Goal: Communication & Community: Answer question/provide support

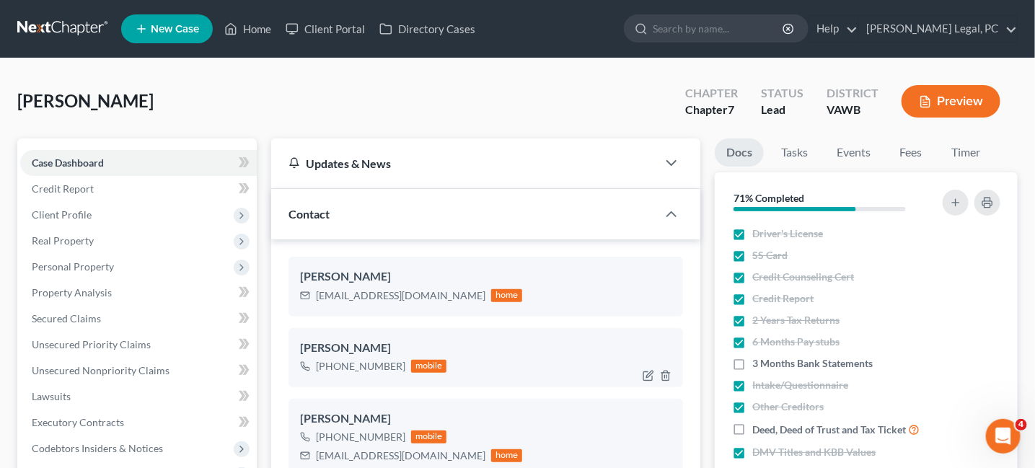
scroll to position [1273, 0]
click at [75, 34] on link at bounding box center [63, 29] width 92 height 26
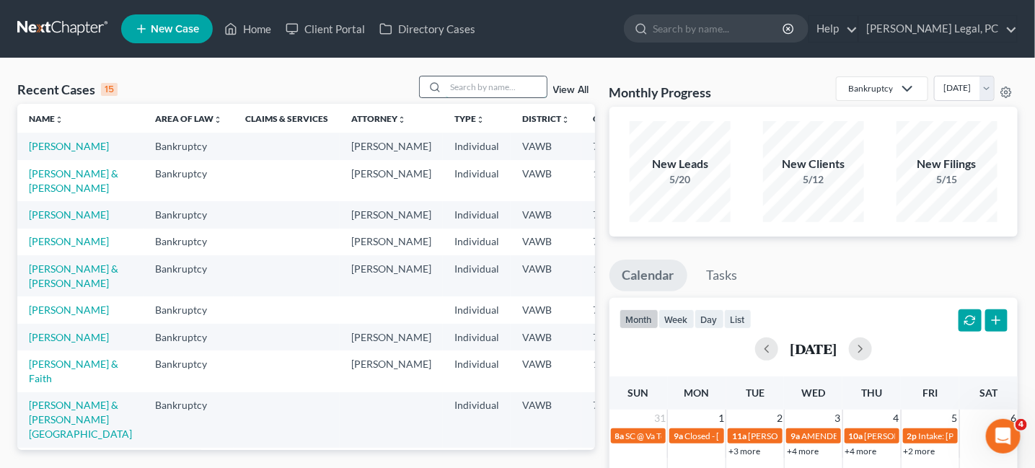
click at [454, 88] on input "search" at bounding box center [496, 86] width 101 height 21
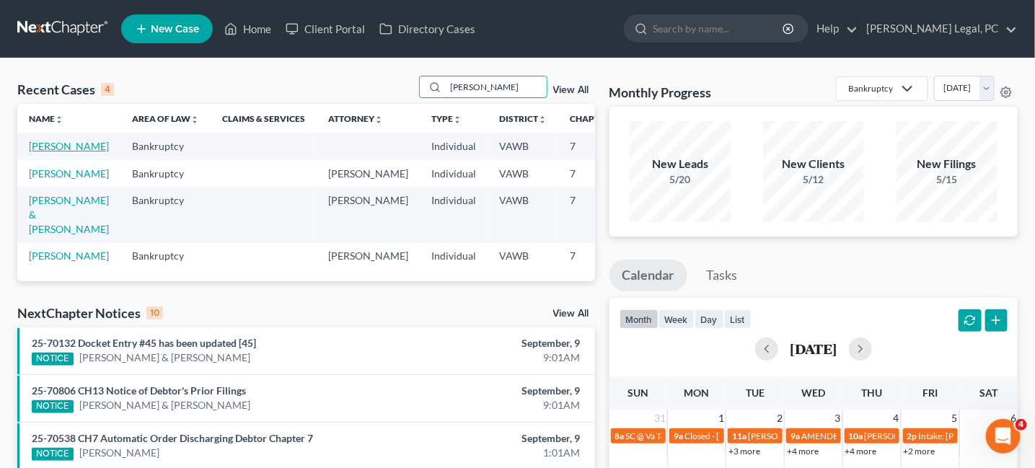
type input "[PERSON_NAME]"
click at [41, 146] on link "[PERSON_NAME]" at bounding box center [69, 146] width 80 height 12
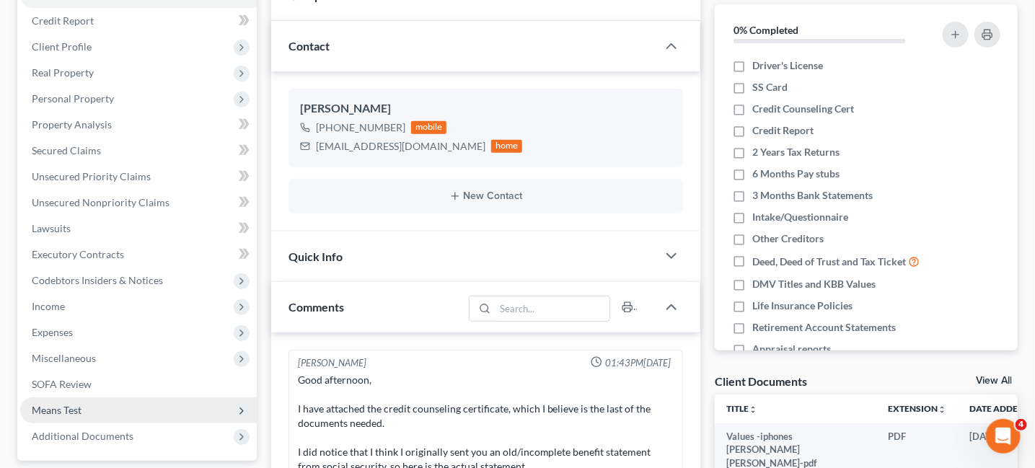
scroll to position [289, 0]
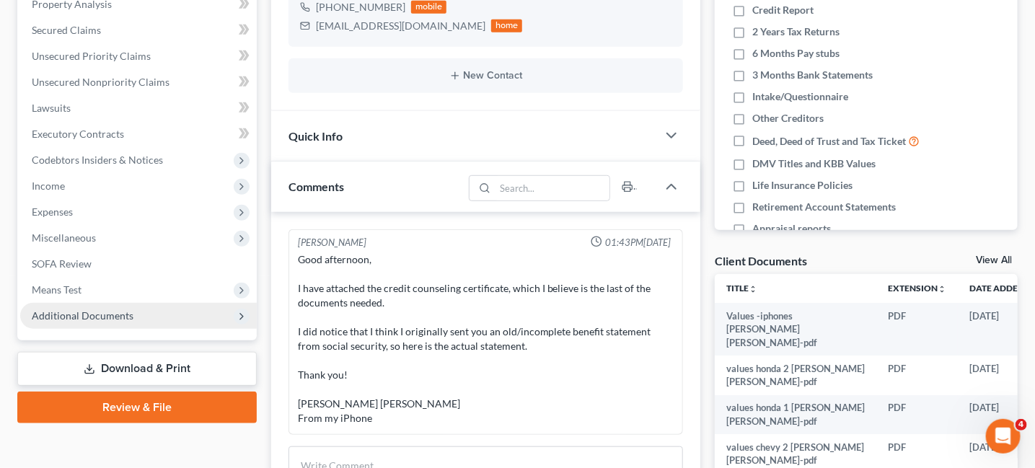
click at [87, 317] on span "Additional Documents" at bounding box center [83, 315] width 102 height 12
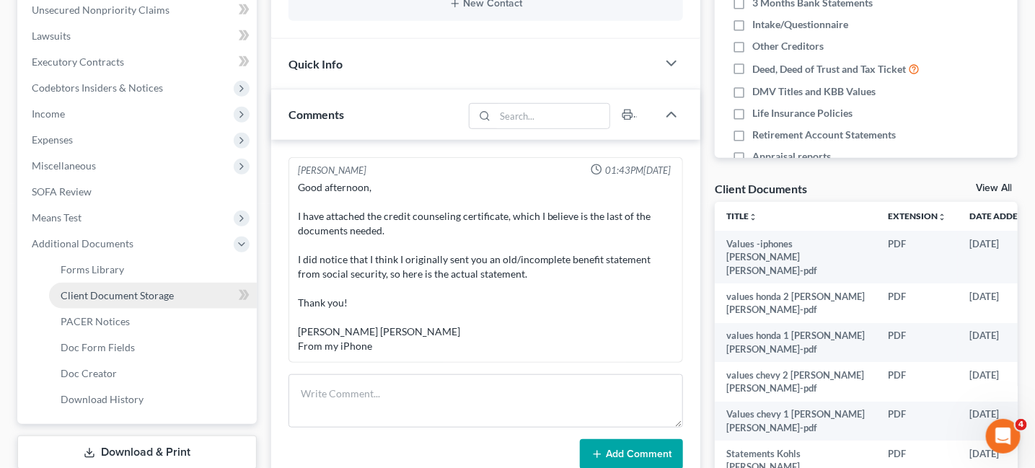
click at [118, 293] on span "Client Document Storage" at bounding box center [117, 295] width 113 height 12
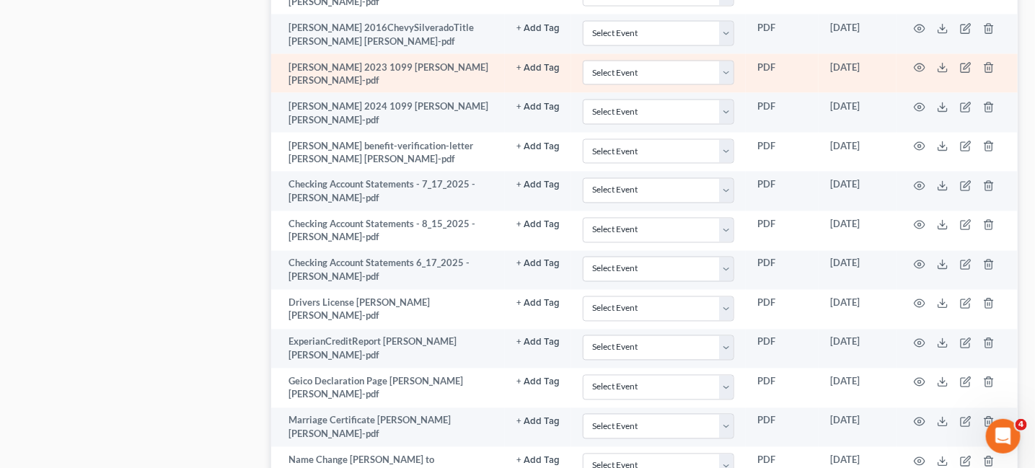
scroll to position [938, 0]
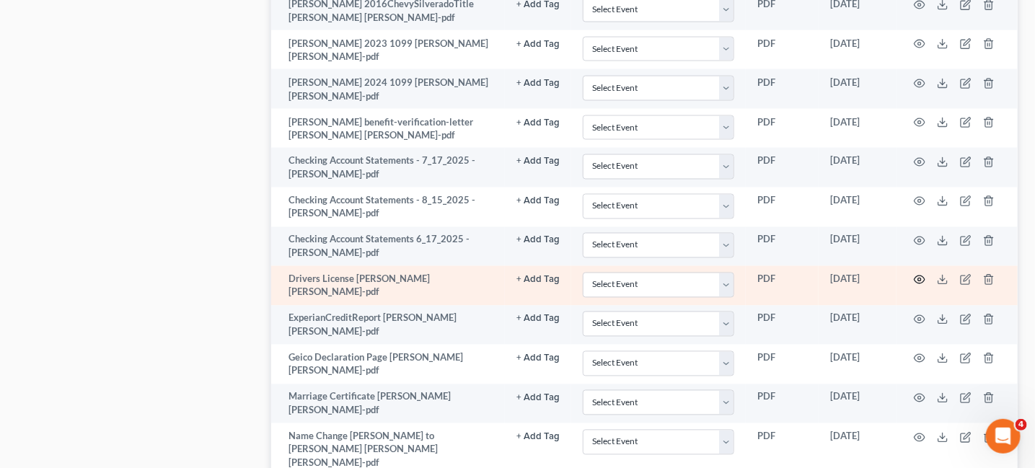
click at [920, 274] on icon "button" at bounding box center [920, 280] width 12 height 12
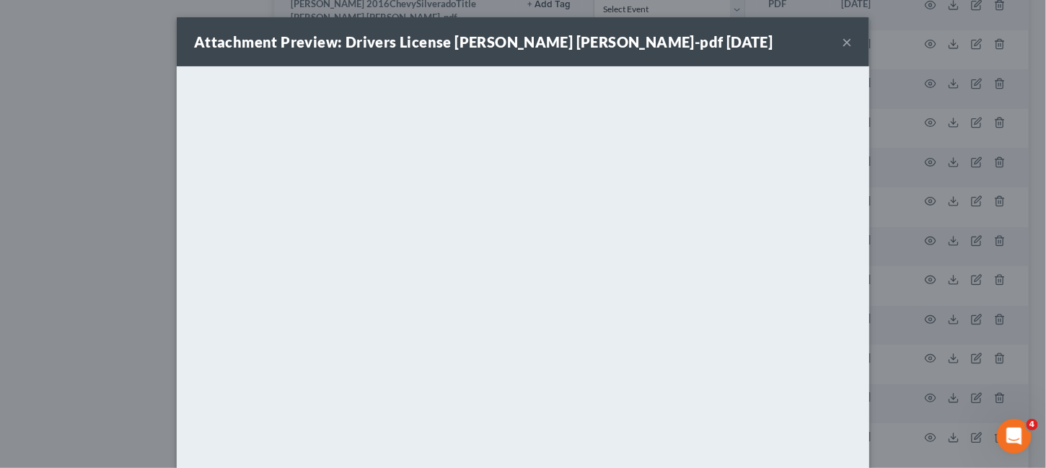
click at [842, 44] on button "×" at bounding box center [847, 41] width 10 height 17
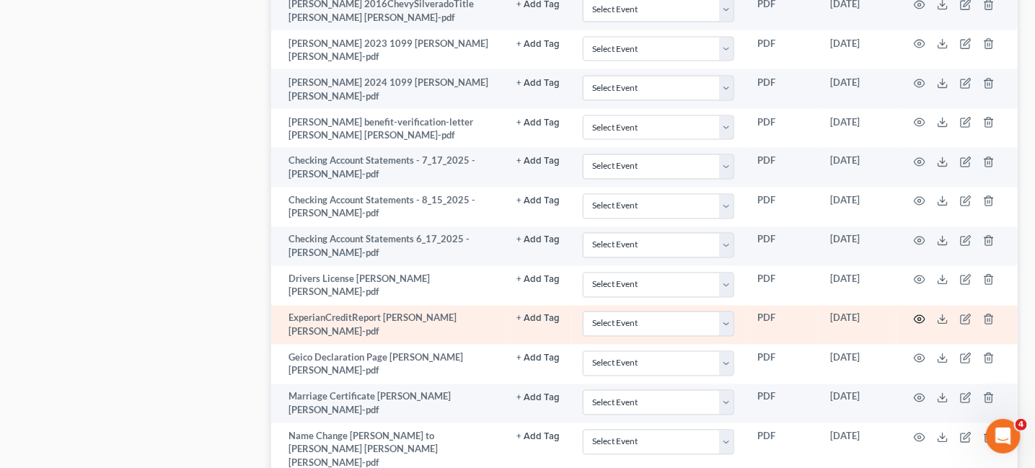
click at [922, 314] on icon "button" at bounding box center [920, 320] width 12 height 12
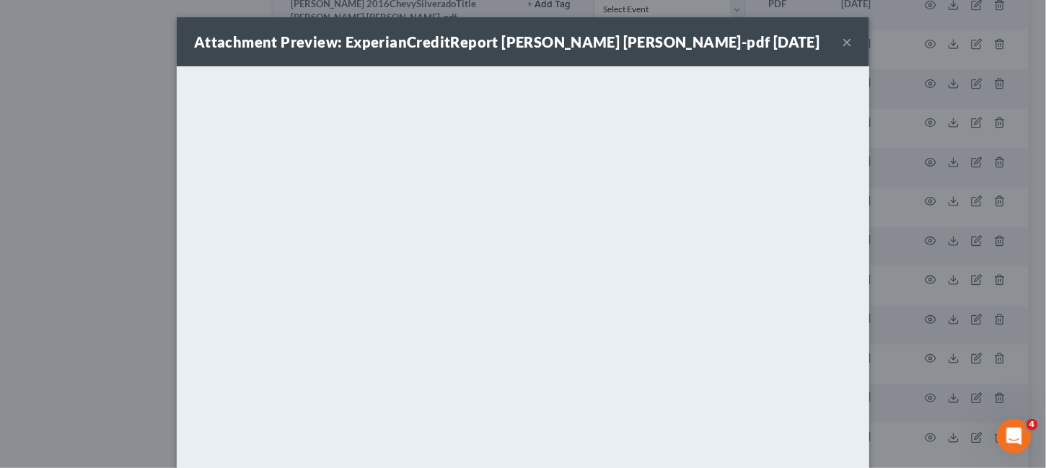
click at [846, 45] on button "×" at bounding box center [847, 41] width 10 height 17
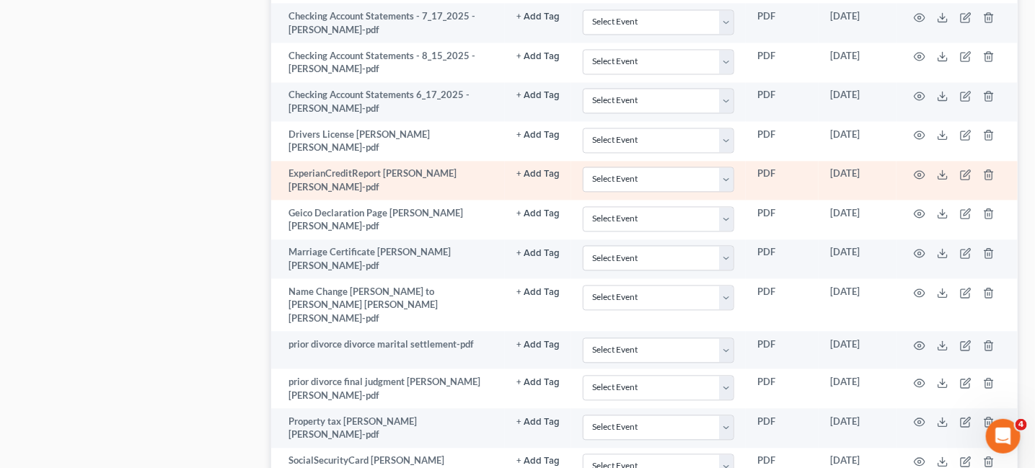
scroll to position [1154, 0]
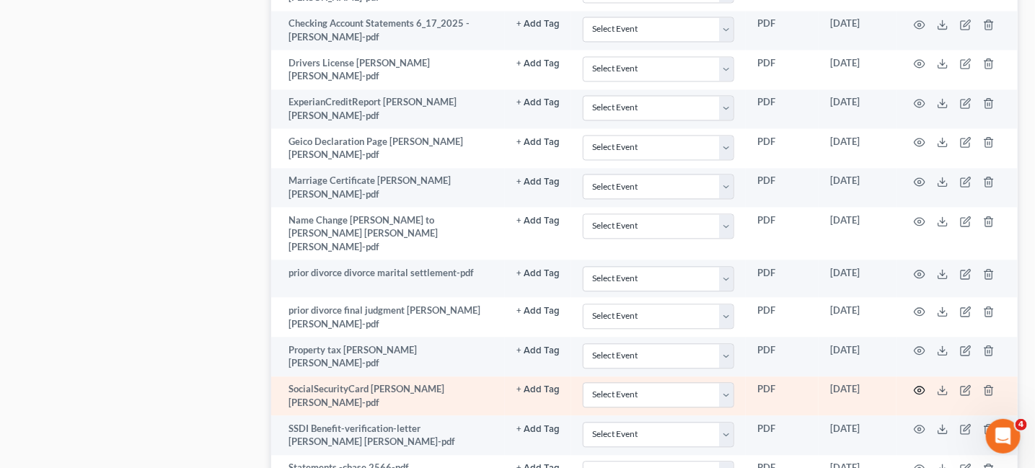
click at [922, 384] on icon "button" at bounding box center [920, 390] width 12 height 12
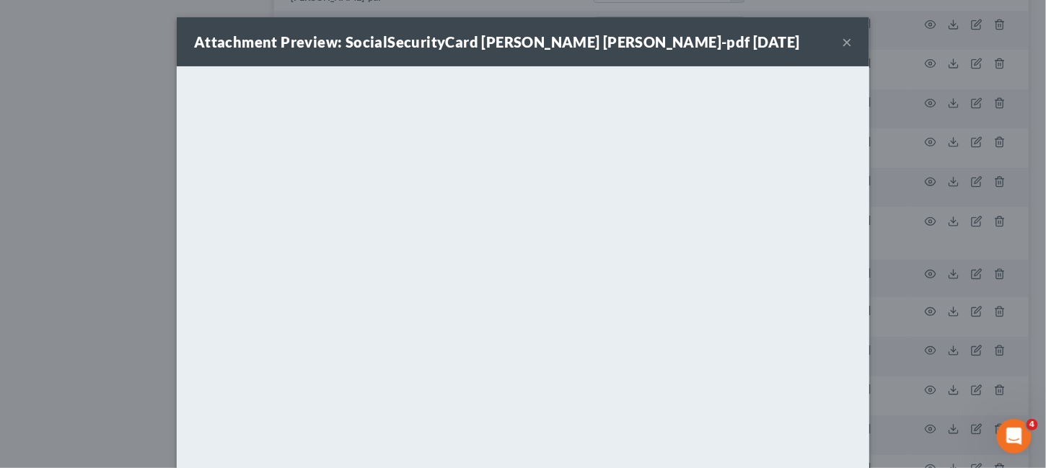
click at [833, 42] on div "Attachment Preview: SocialSecurityCard Heather Lee Greer-pdf 09/08/2025 ×" at bounding box center [523, 41] width 692 height 49
click at [842, 45] on button "×" at bounding box center [847, 41] width 10 height 17
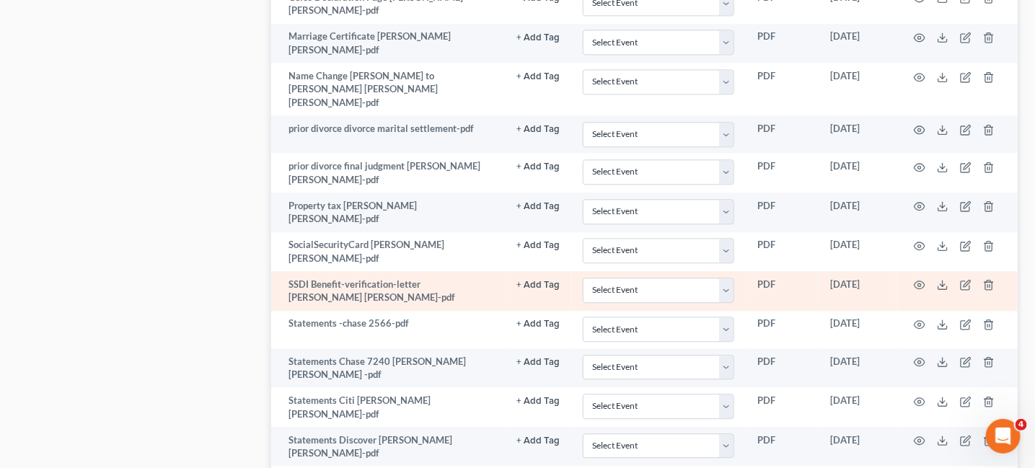
scroll to position [1298, 0]
click at [915, 279] on icon "button" at bounding box center [920, 285] width 12 height 12
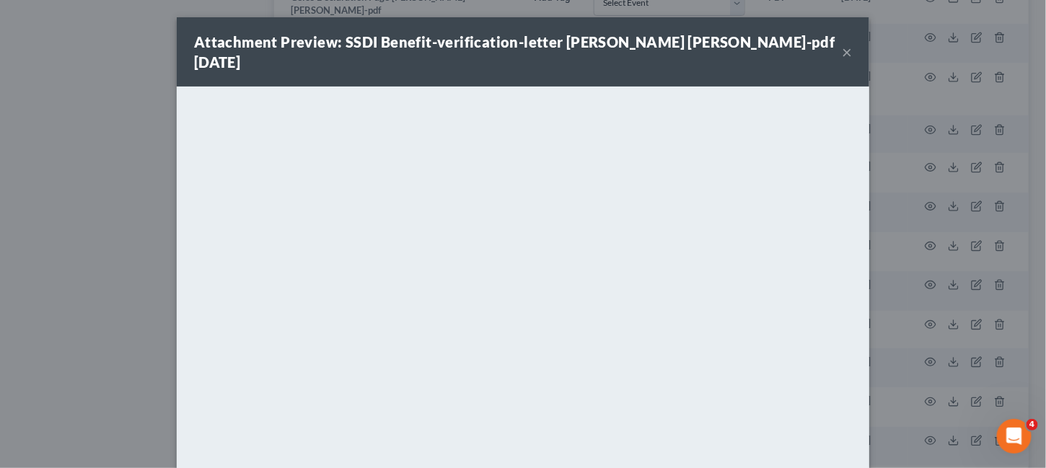
click at [842, 43] on button "×" at bounding box center [847, 51] width 10 height 17
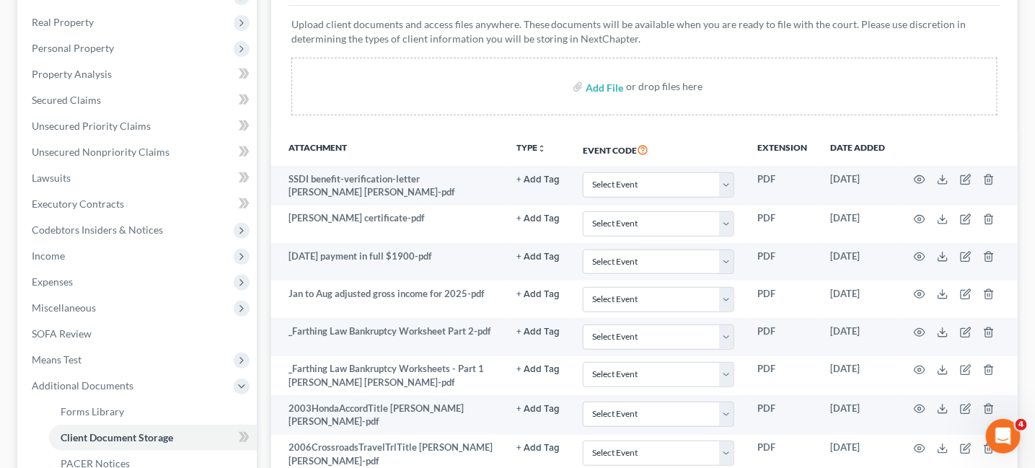
scroll to position [216, 0]
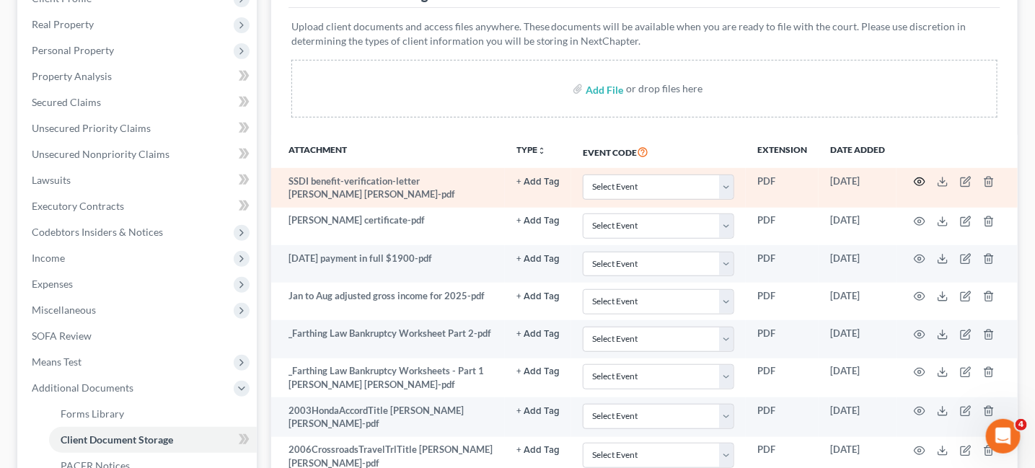
click at [924, 181] on icon "button" at bounding box center [920, 182] width 11 height 8
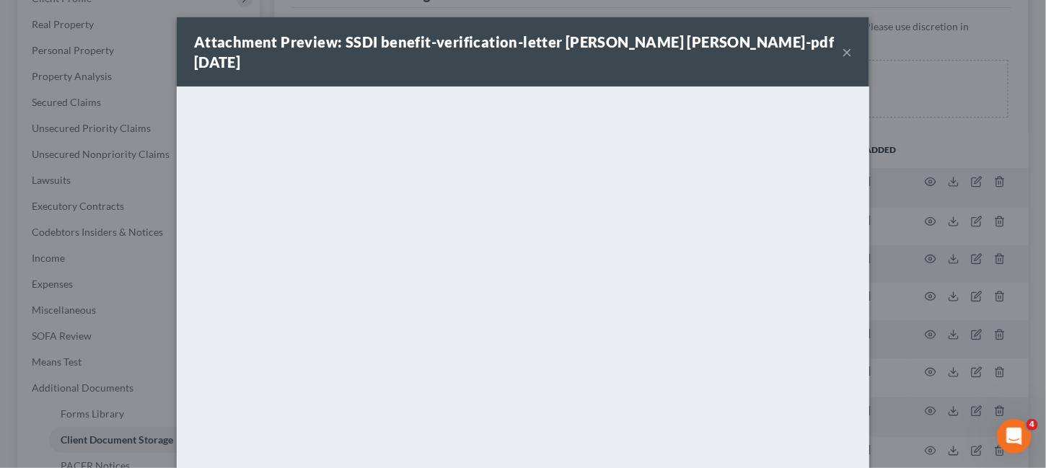
click at [845, 43] on button "×" at bounding box center [847, 51] width 10 height 17
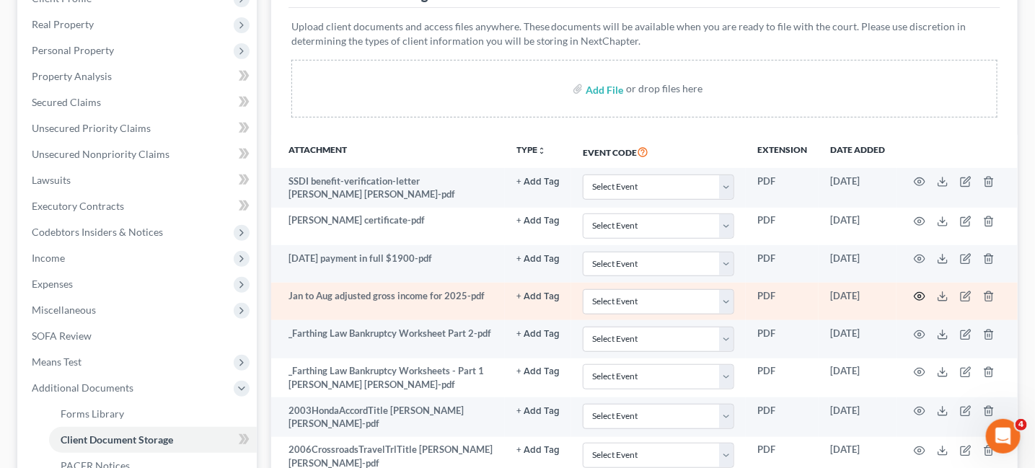
click at [920, 294] on icon "button" at bounding box center [920, 297] width 12 height 12
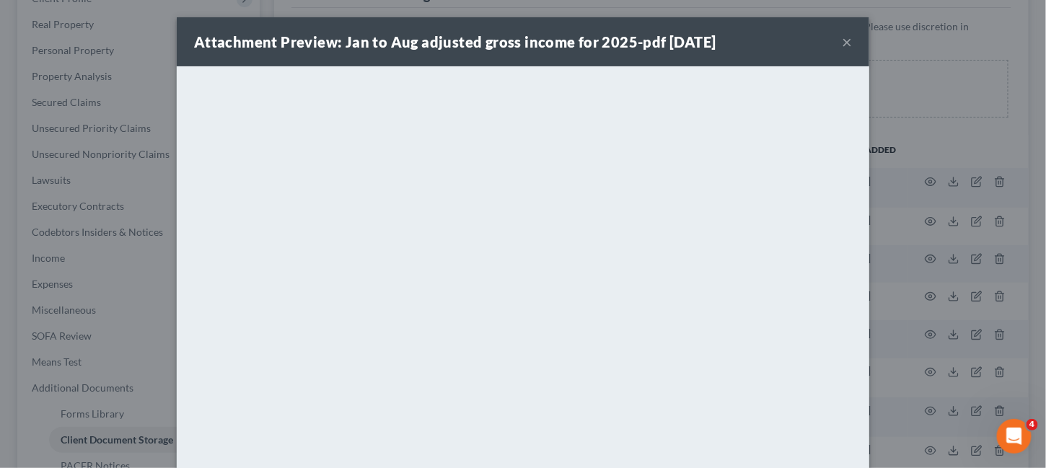
click at [842, 45] on button "×" at bounding box center [847, 41] width 10 height 17
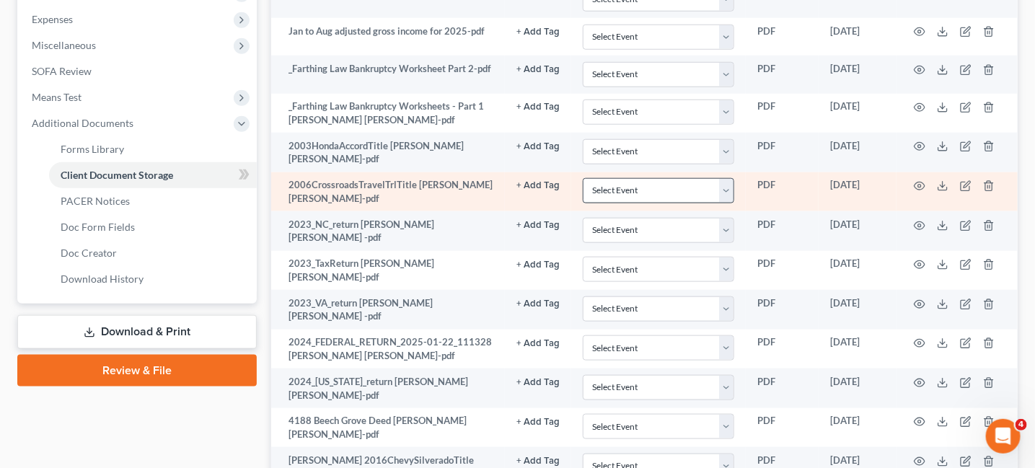
scroll to position [505, 0]
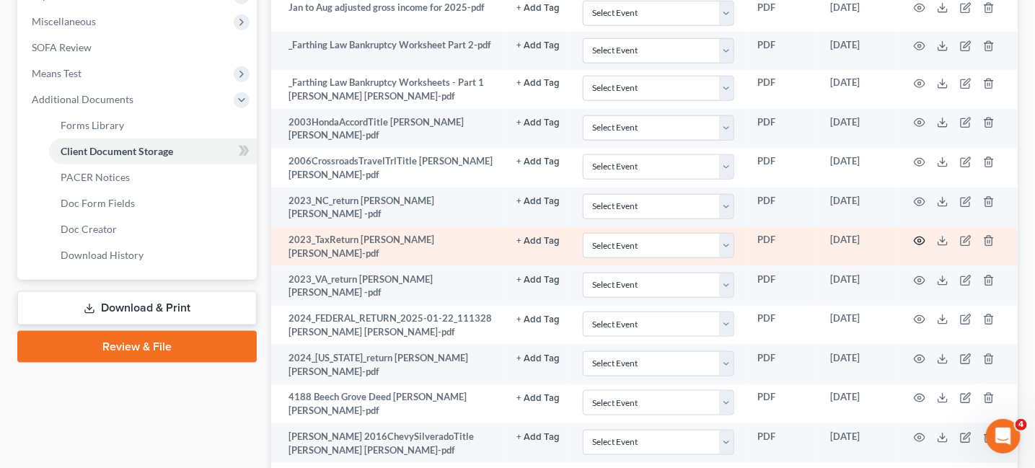
click at [916, 237] on icon "button" at bounding box center [920, 241] width 11 height 8
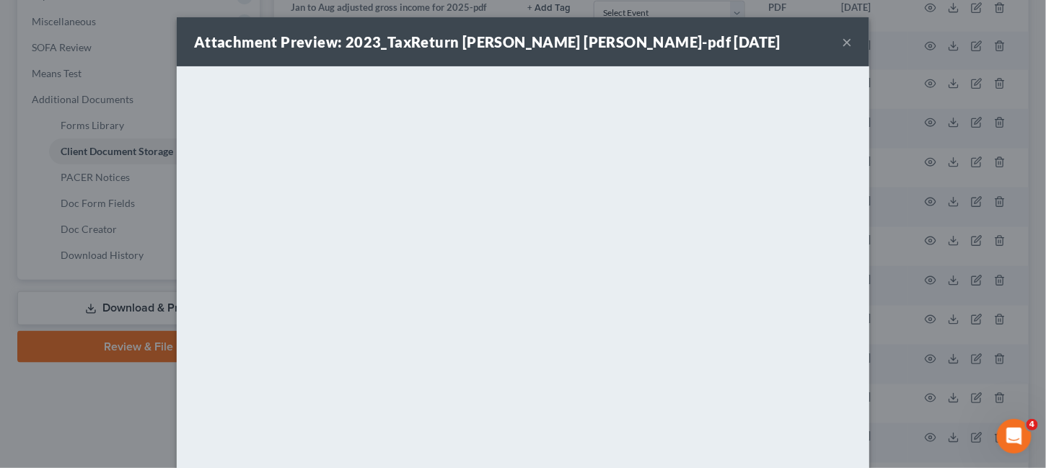
click at [843, 41] on button "×" at bounding box center [847, 41] width 10 height 17
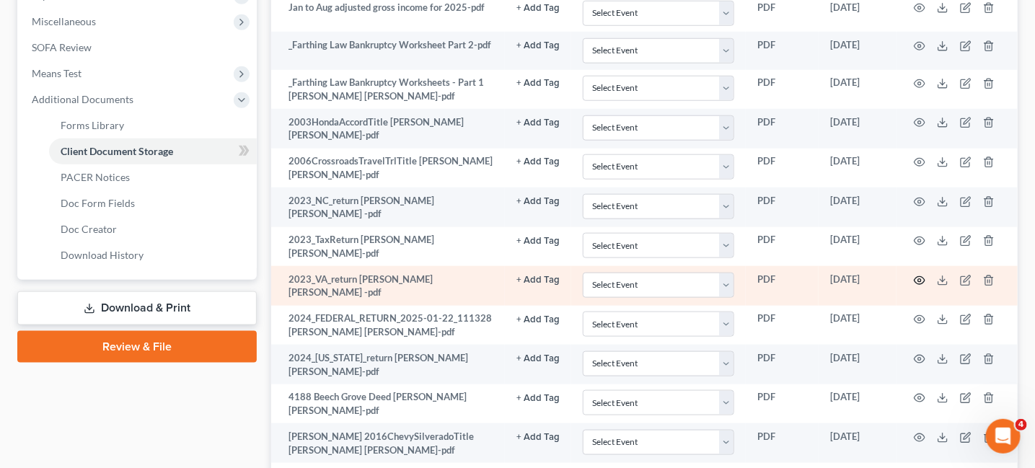
click at [921, 279] on circle "button" at bounding box center [919, 280] width 3 height 3
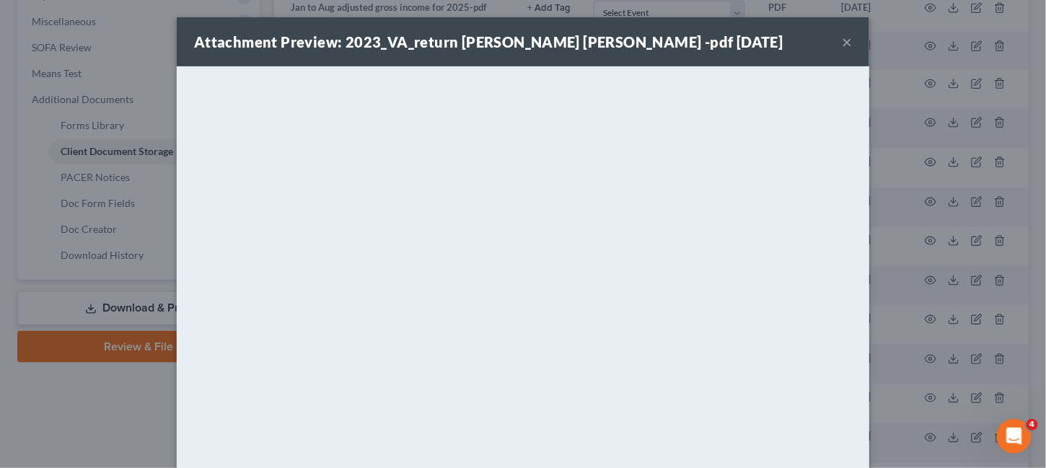
click at [842, 44] on button "×" at bounding box center [847, 41] width 10 height 17
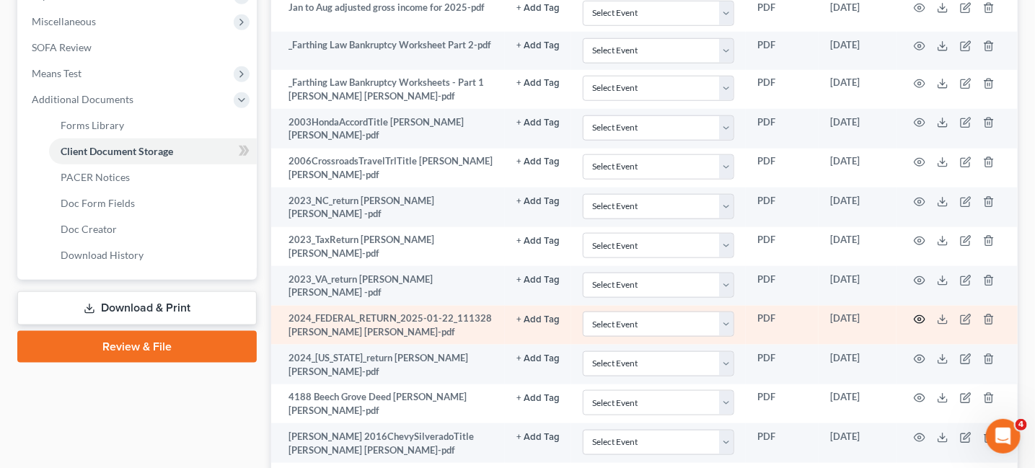
click at [924, 316] on icon "button" at bounding box center [920, 320] width 11 height 8
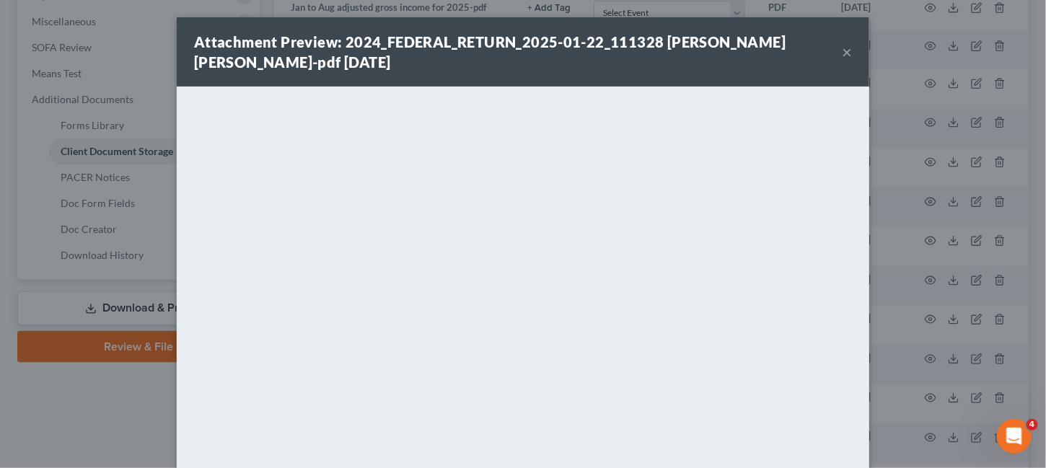
click at [842, 52] on button "×" at bounding box center [847, 51] width 10 height 17
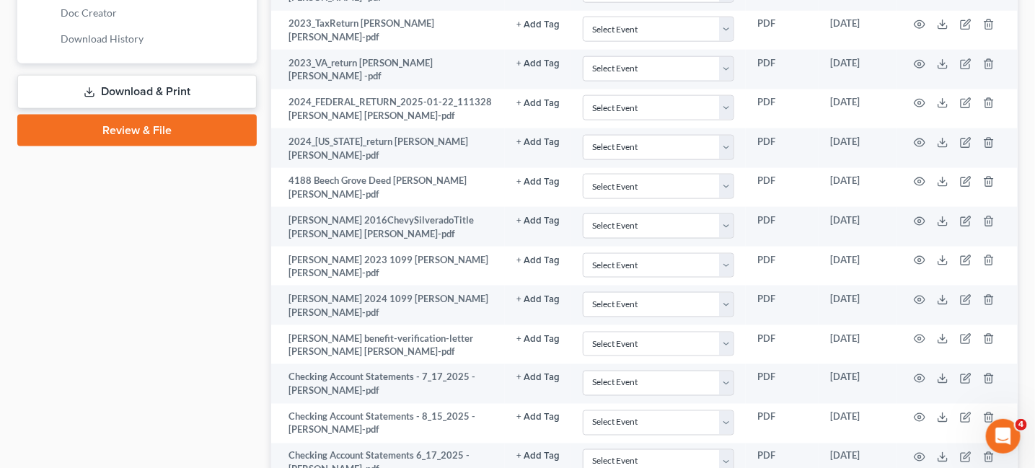
scroll to position [793, 0]
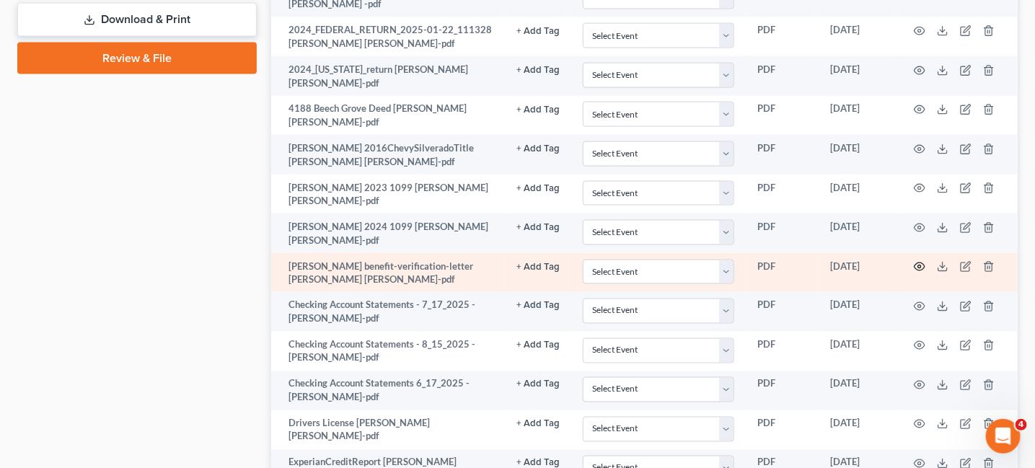
click at [918, 265] on circle "button" at bounding box center [919, 266] width 3 height 3
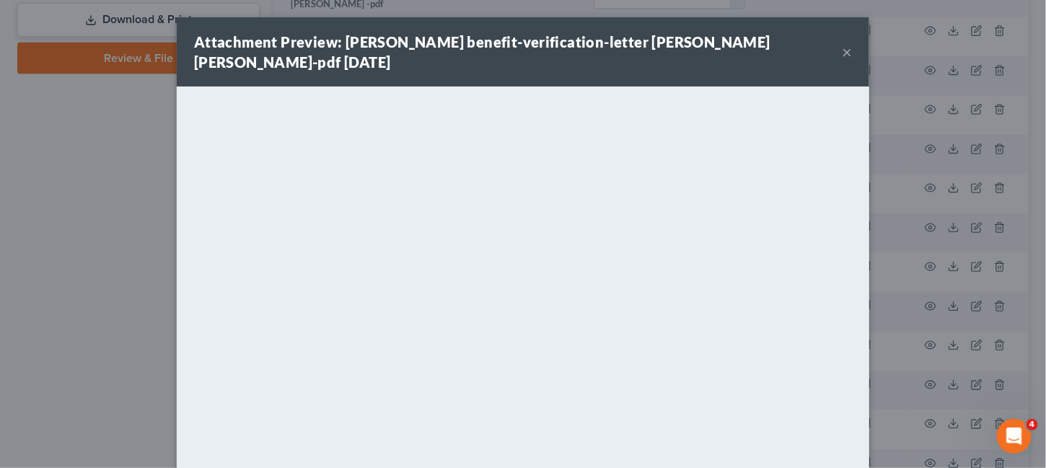
click at [842, 48] on button "×" at bounding box center [847, 51] width 10 height 17
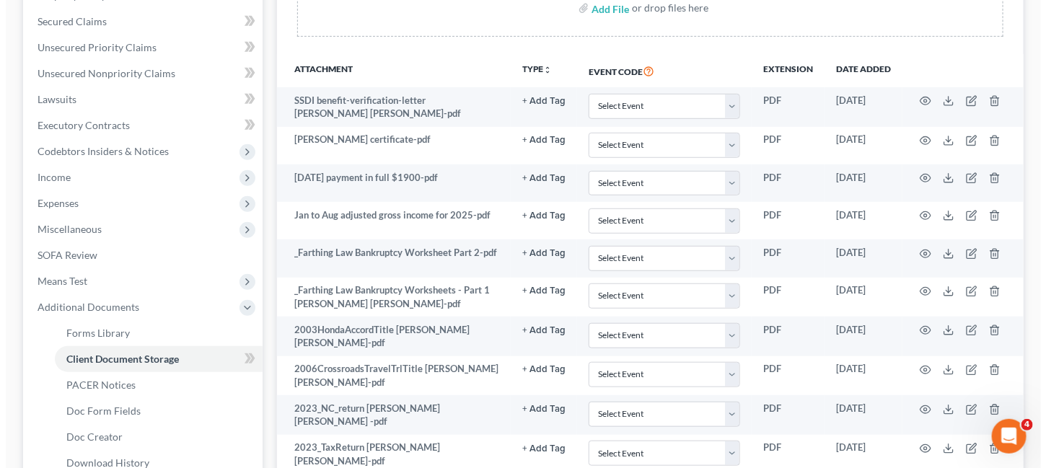
scroll to position [216, 0]
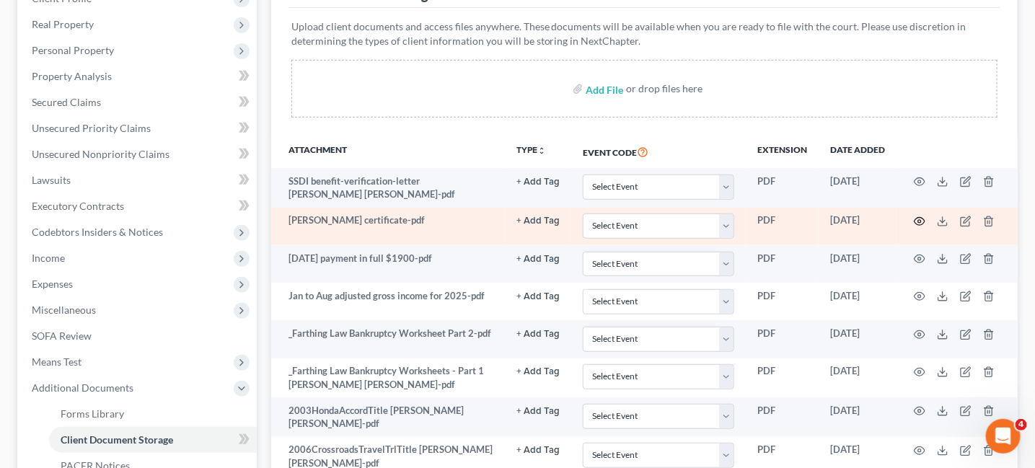
click at [920, 216] on icon "button" at bounding box center [920, 222] width 12 height 12
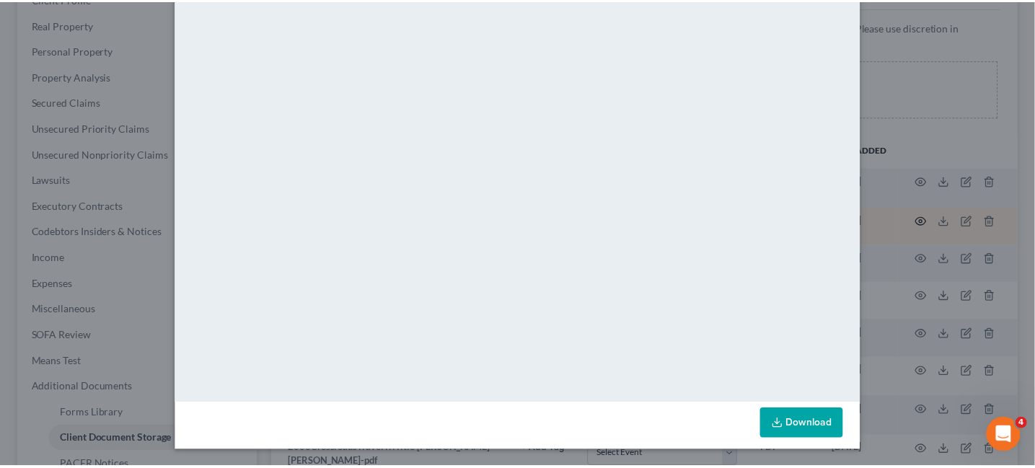
scroll to position [0, 0]
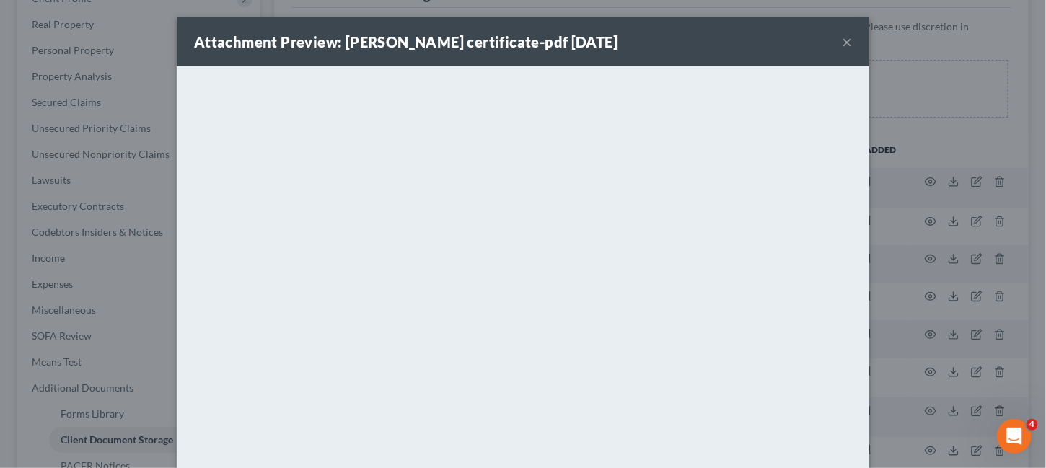
click at [842, 45] on button "×" at bounding box center [847, 41] width 10 height 17
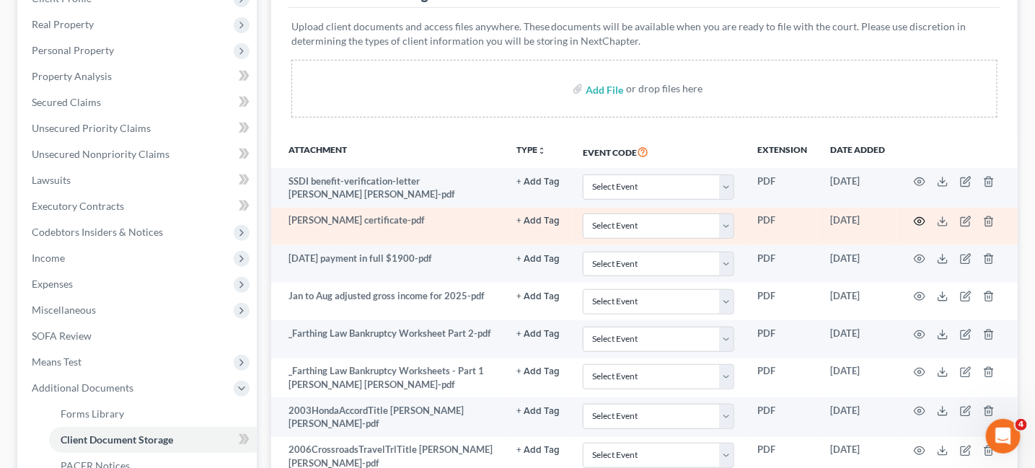
click at [917, 219] on icon "button" at bounding box center [920, 222] width 12 height 12
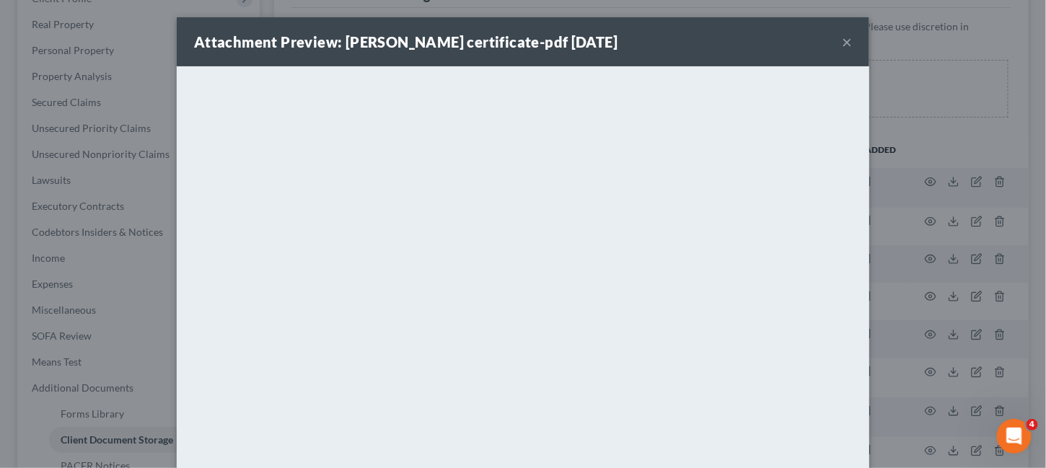
click at [842, 48] on button "×" at bounding box center [847, 41] width 10 height 17
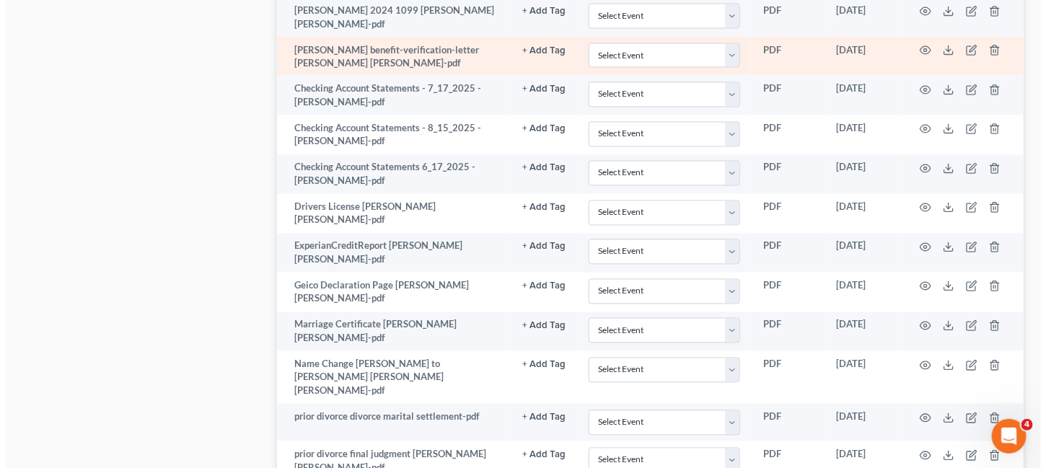
scroll to position [1082, 0]
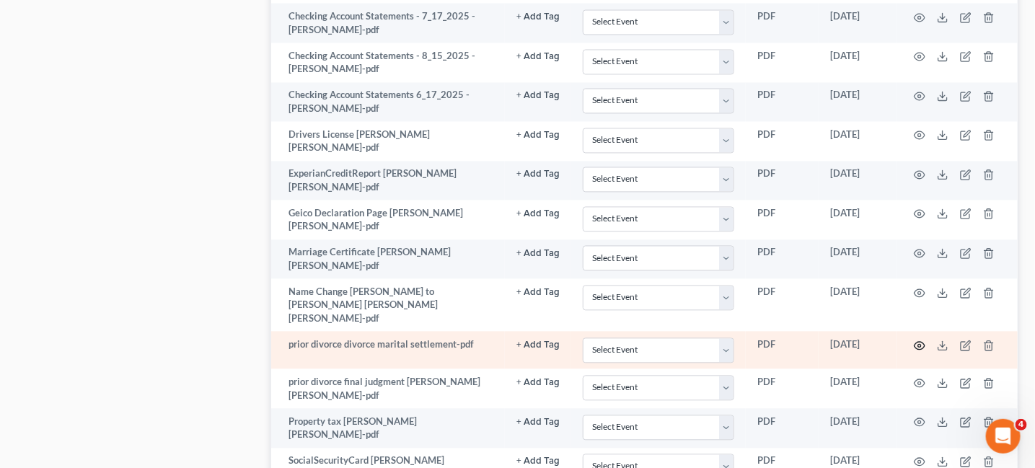
click at [922, 340] on icon "button" at bounding box center [920, 346] width 12 height 12
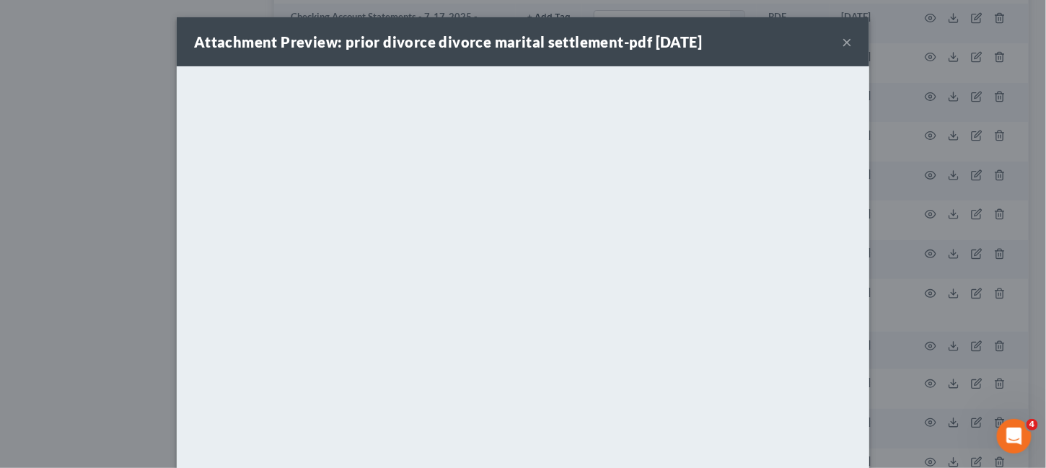
click at [842, 45] on button "×" at bounding box center [847, 41] width 10 height 17
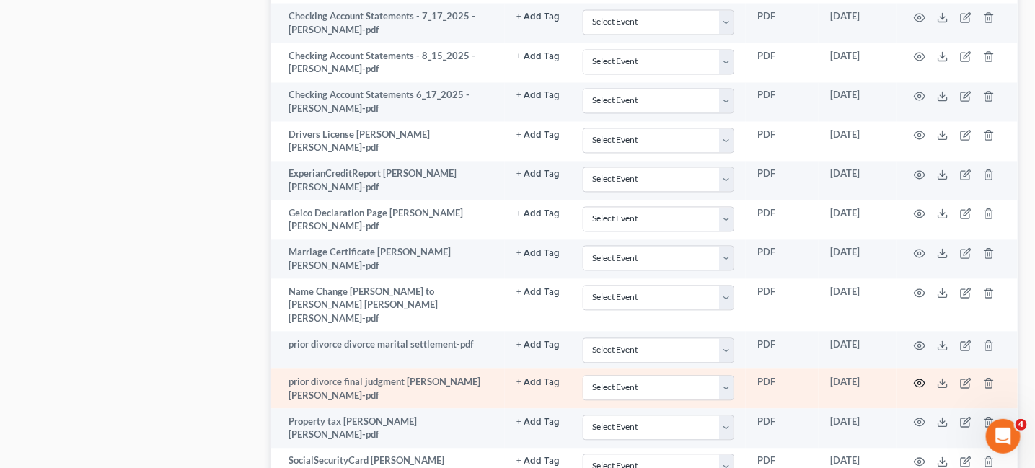
click at [920, 382] on circle "button" at bounding box center [919, 383] width 3 height 3
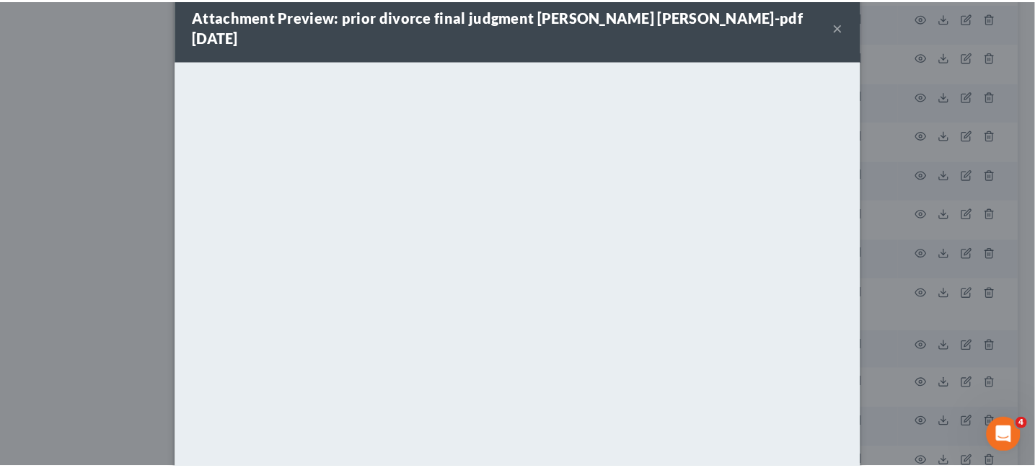
scroll to position [0, 0]
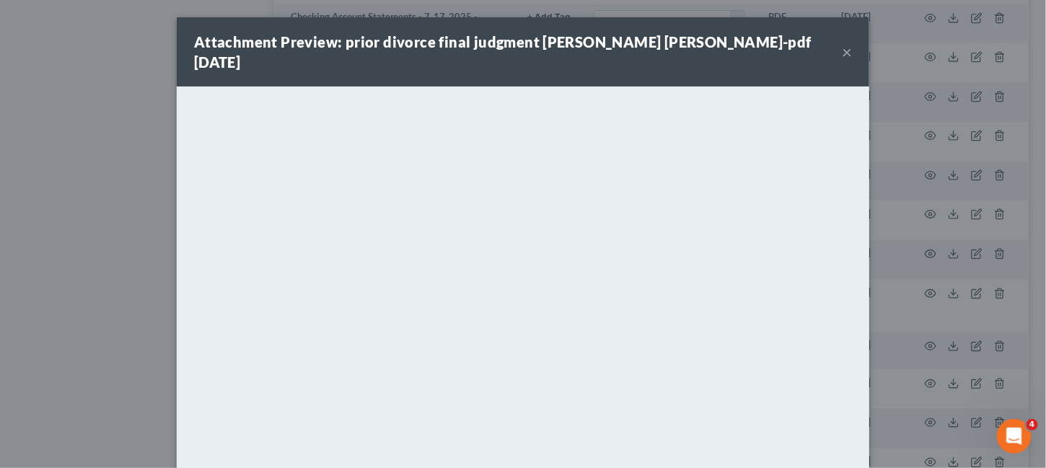
click at [842, 45] on button "×" at bounding box center [847, 51] width 10 height 17
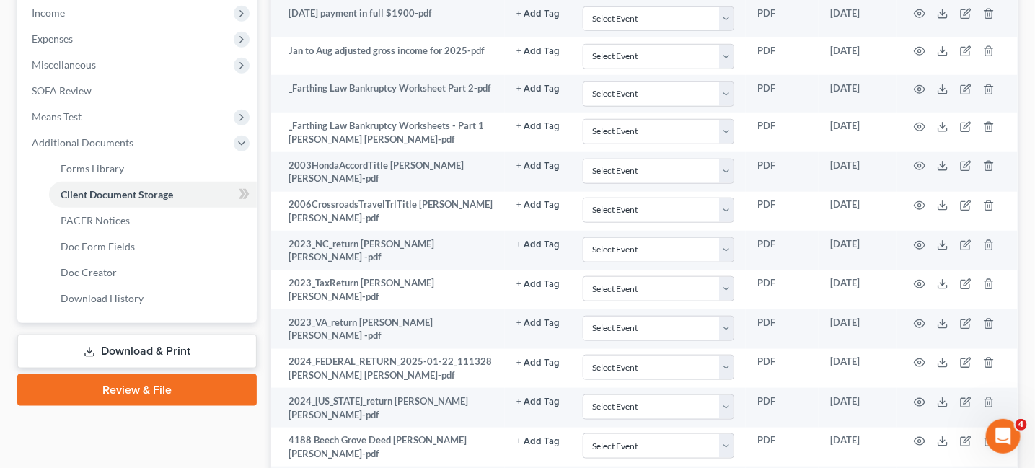
scroll to position [428, 0]
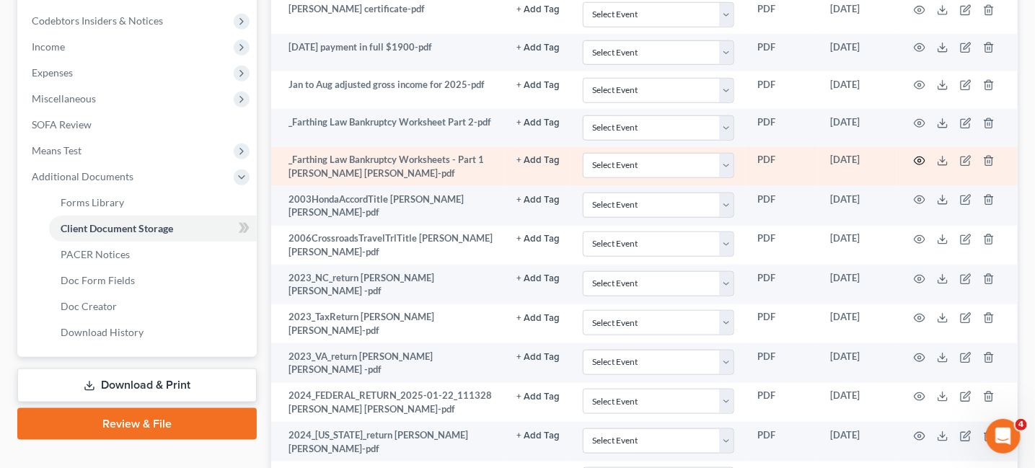
click at [918, 157] on icon "button" at bounding box center [920, 161] width 11 height 8
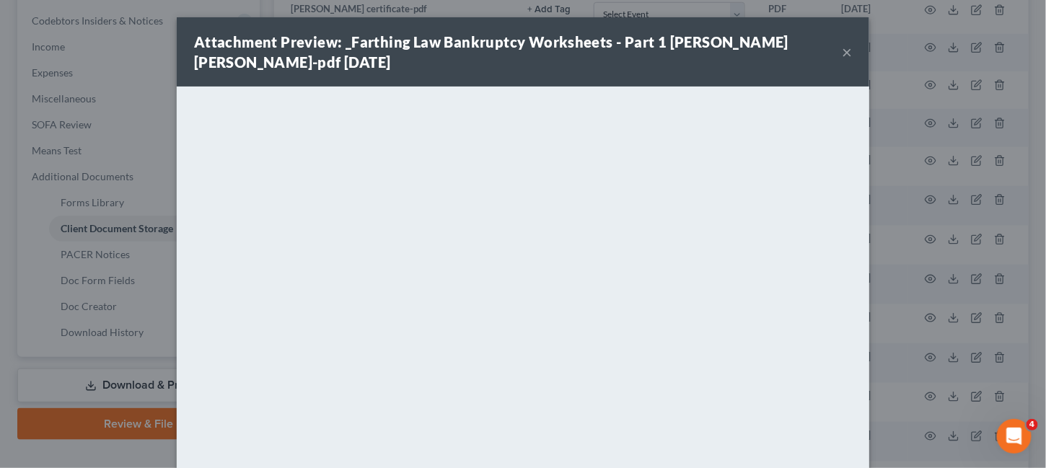
click at [842, 48] on button "×" at bounding box center [847, 51] width 10 height 17
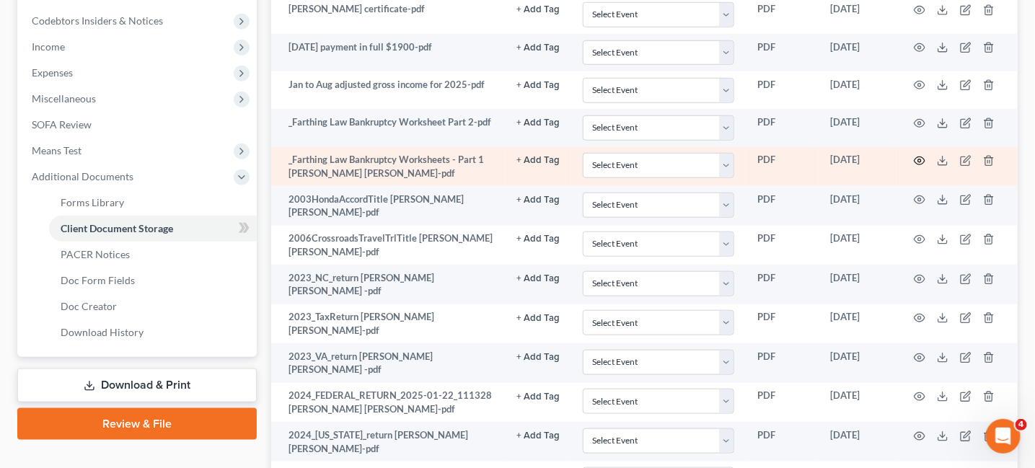
click at [917, 155] on icon "button" at bounding box center [920, 161] width 12 height 12
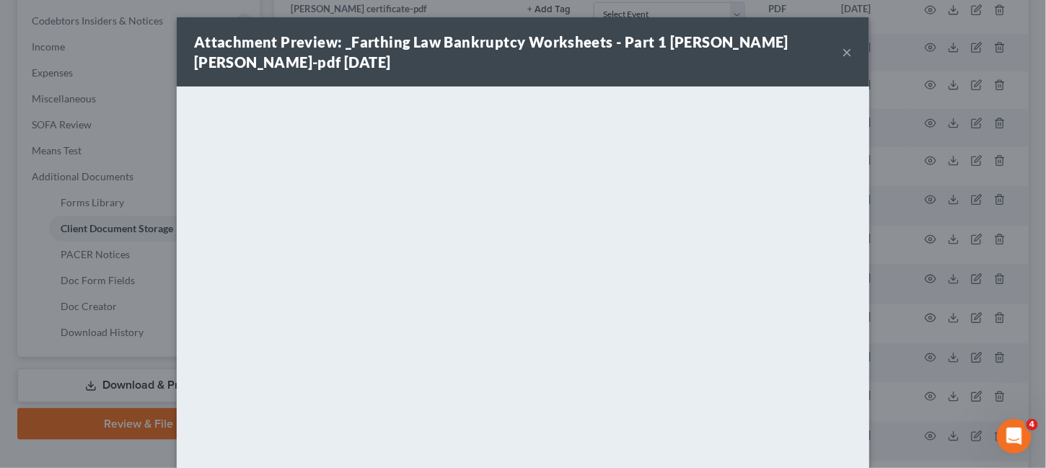
click at [842, 48] on button "×" at bounding box center [847, 51] width 10 height 17
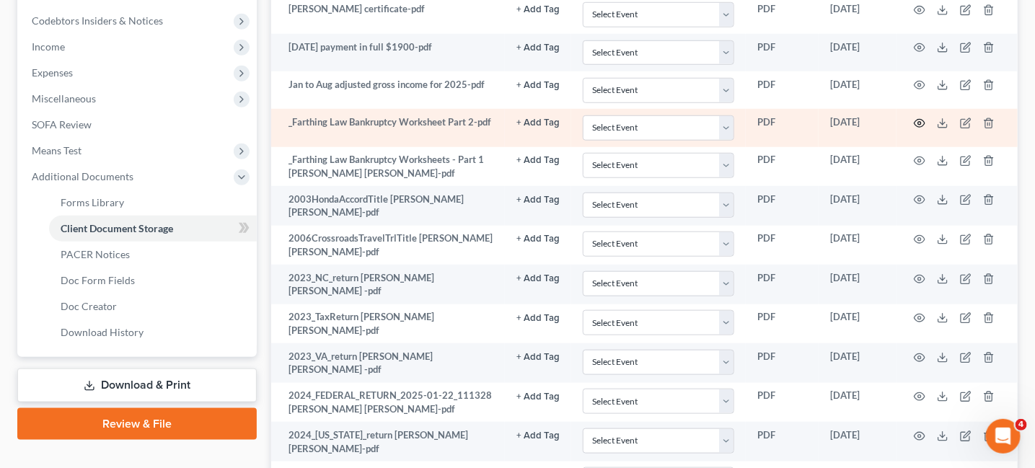
click at [915, 123] on icon "button" at bounding box center [920, 124] width 12 height 12
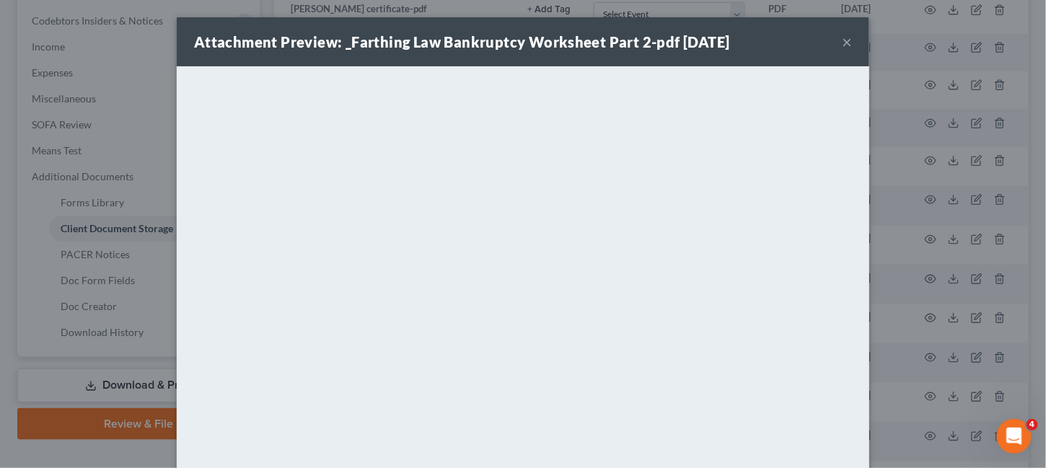
drag, startPoint x: 802, startPoint y: 32, endPoint x: 798, endPoint y: 25, distance: 8.7
click at [798, 25] on div "Attachment Preview: _Farthing Law Bankruptcy Worksheet Part 2-pdf 09/08/2025 ×" at bounding box center [523, 41] width 692 height 49
drag, startPoint x: 790, startPoint y: 36, endPoint x: 778, endPoint y: 63, distance: 29.7
click at [778, 63] on div "Attachment Preview: _Farthing Law Bankruptcy Worksheet Part 2-pdf 09/08/2025 ×" at bounding box center [523, 41] width 692 height 49
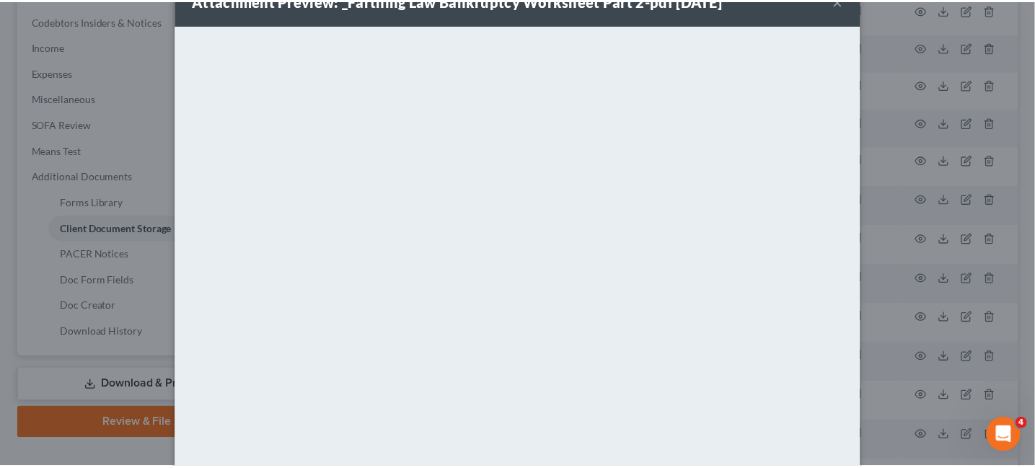
scroll to position [0, 0]
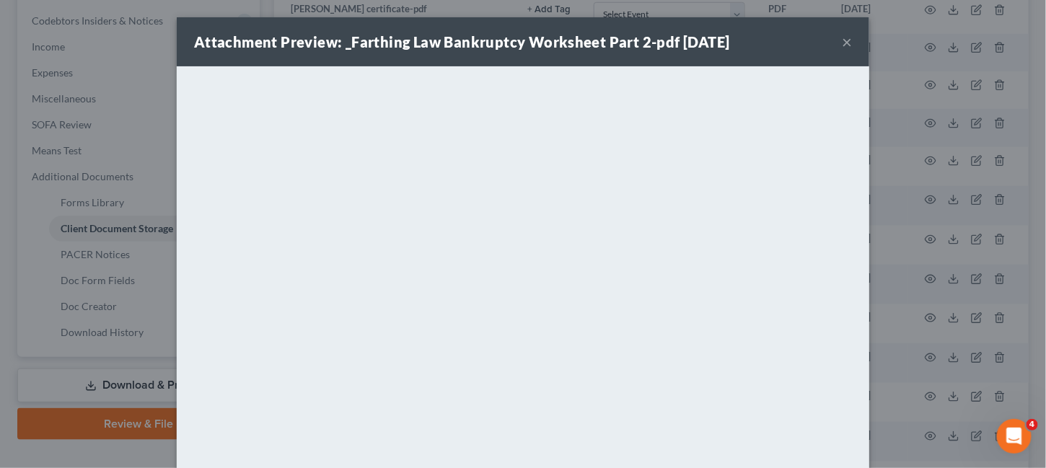
click at [843, 45] on button "×" at bounding box center [847, 41] width 10 height 17
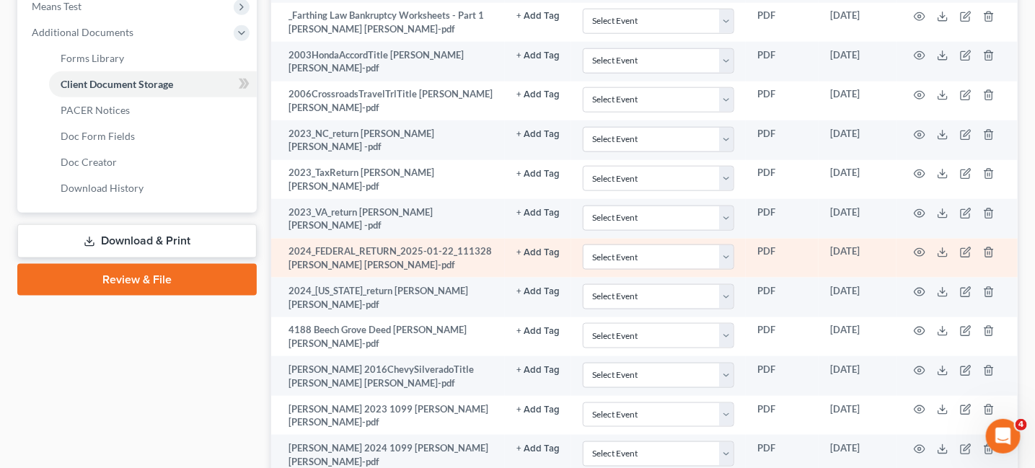
scroll to position [645, 0]
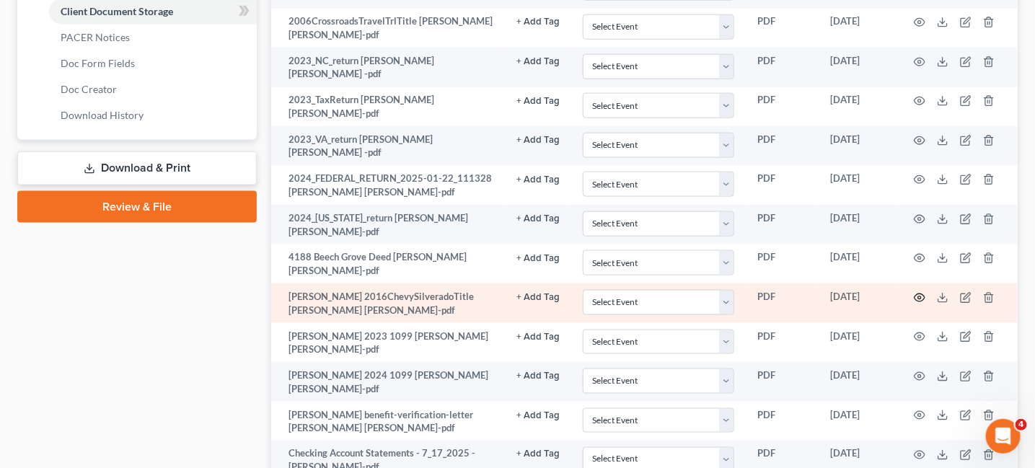
click at [920, 292] on icon "button" at bounding box center [920, 298] width 12 height 12
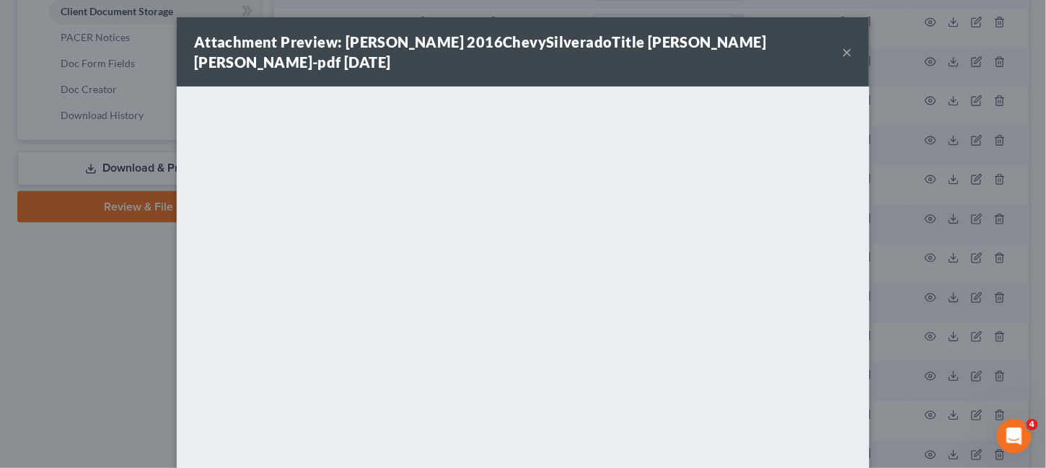
click at [844, 43] on button "×" at bounding box center [847, 51] width 10 height 17
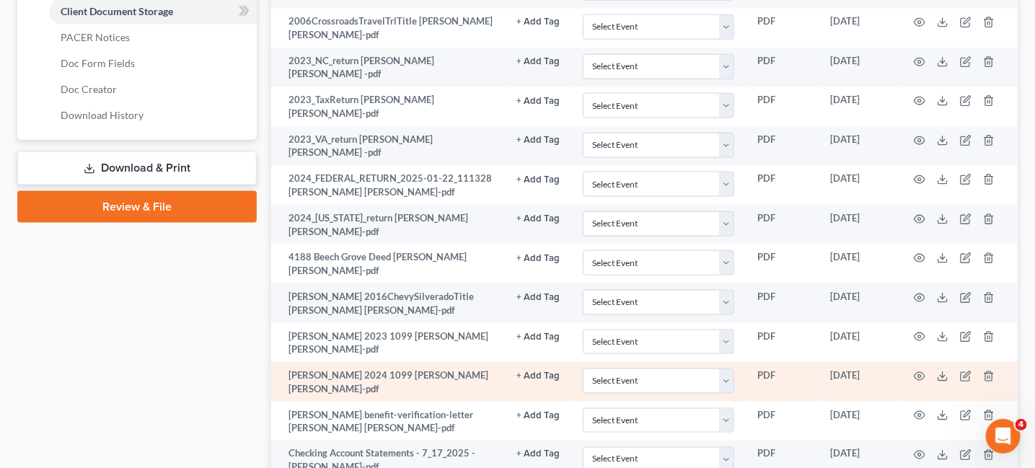
click at [919, 362] on td at bounding box center [957, 382] width 121 height 40
click at [915, 371] on icon "button" at bounding box center [920, 377] width 12 height 12
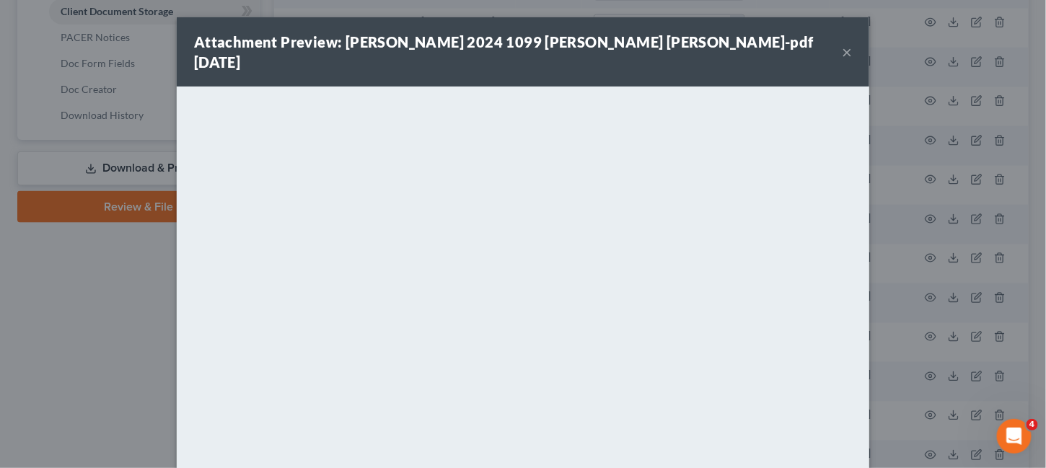
click at [842, 50] on button "×" at bounding box center [847, 51] width 10 height 17
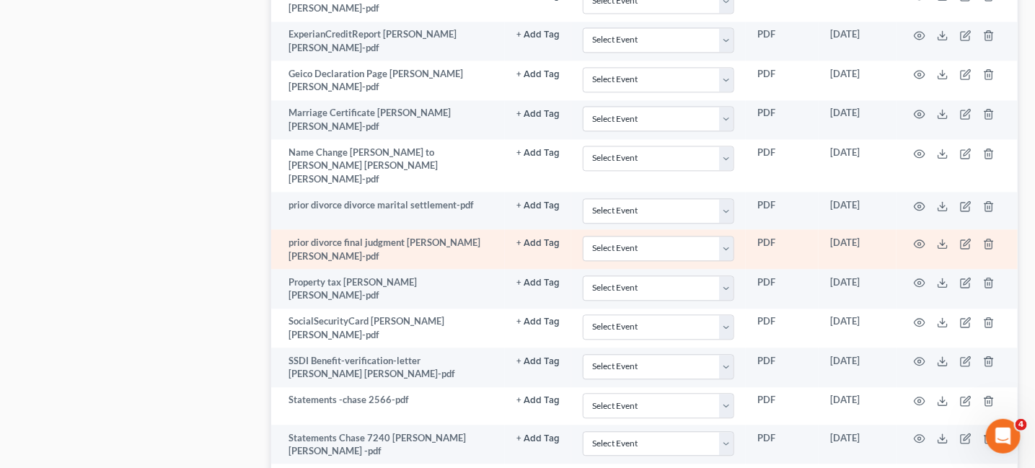
scroll to position [1293, 0]
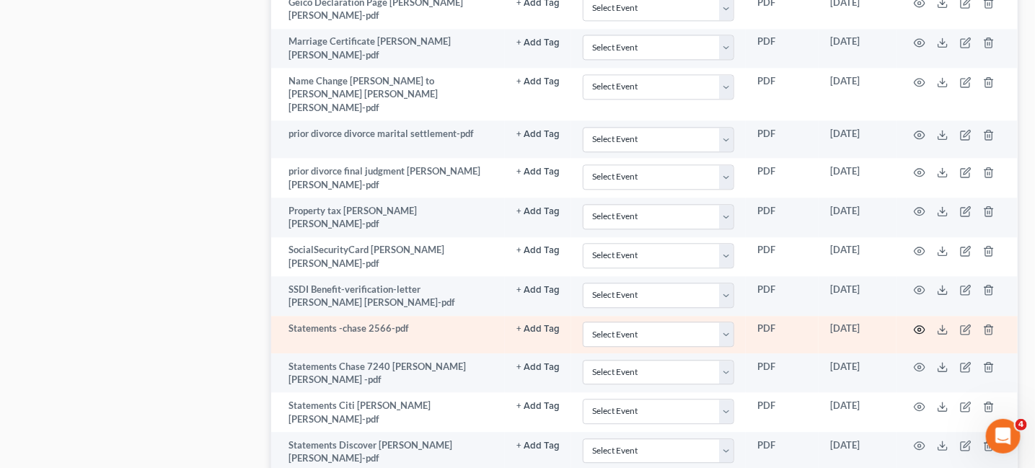
click at [917, 326] on icon "button" at bounding box center [920, 330] width 11 height 8
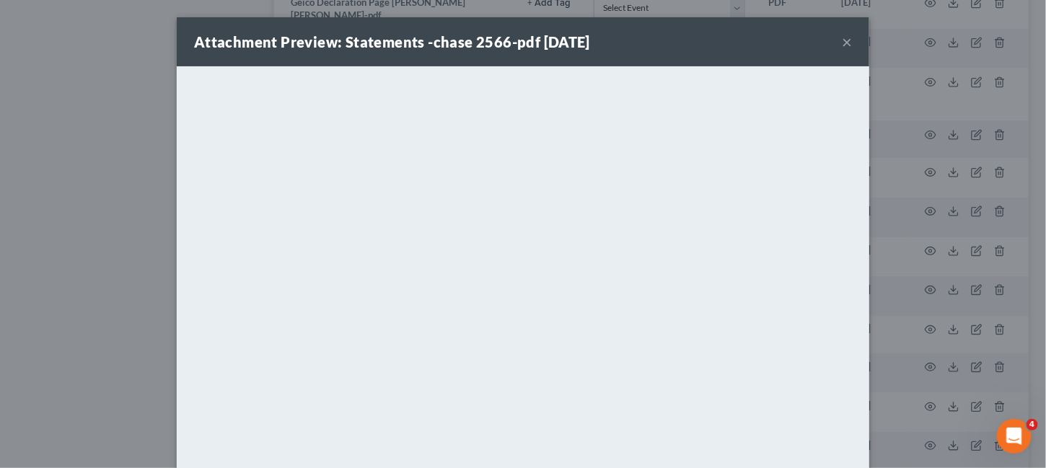
click at [842, 43] on button "×" at bounding box center [847, 41] width 10 height 17
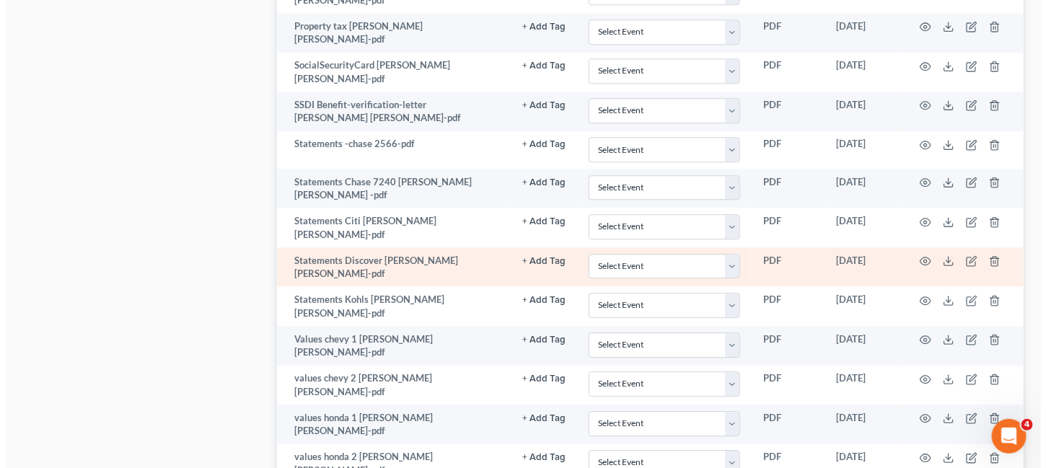
scroll to position [1510, 0]
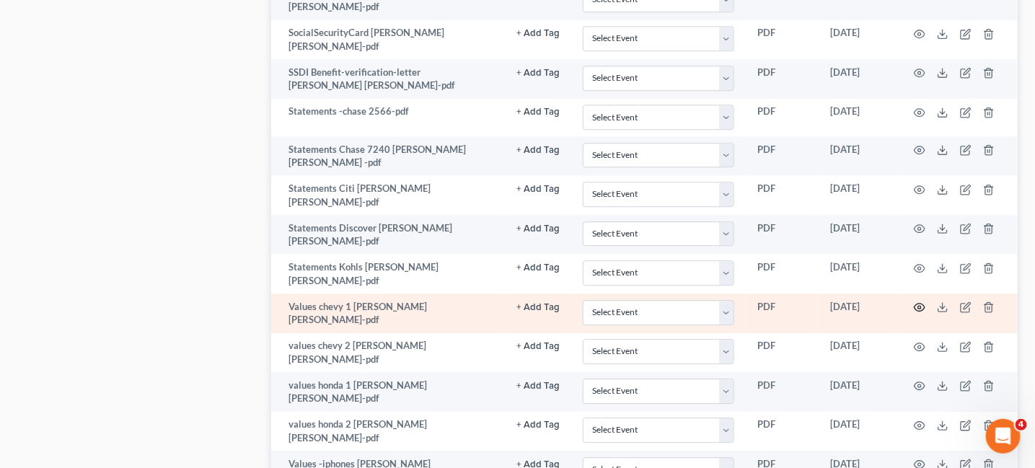
click at [920, 306] on circle "button" at bounding box center [919, 307] width 3 height 3
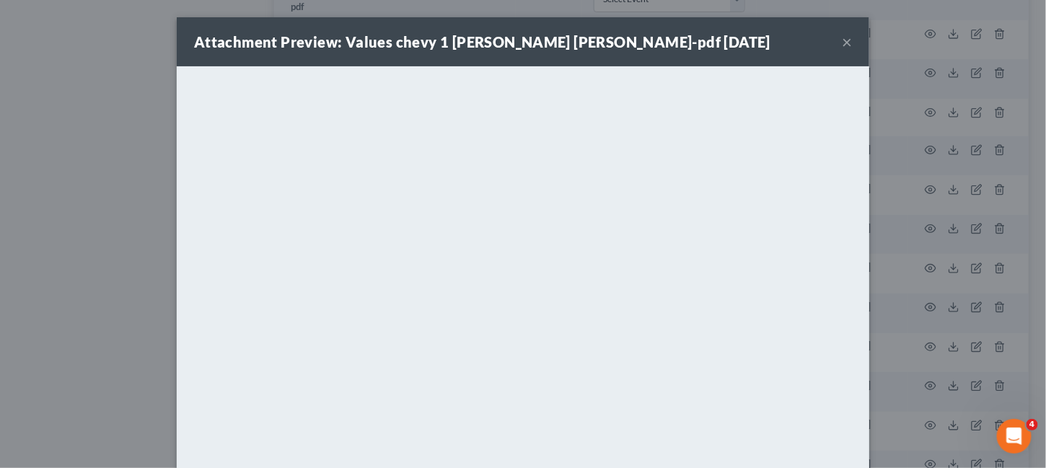
click at [842, 43] on button "×" at bounding box center [847, 41] width 10 height 17
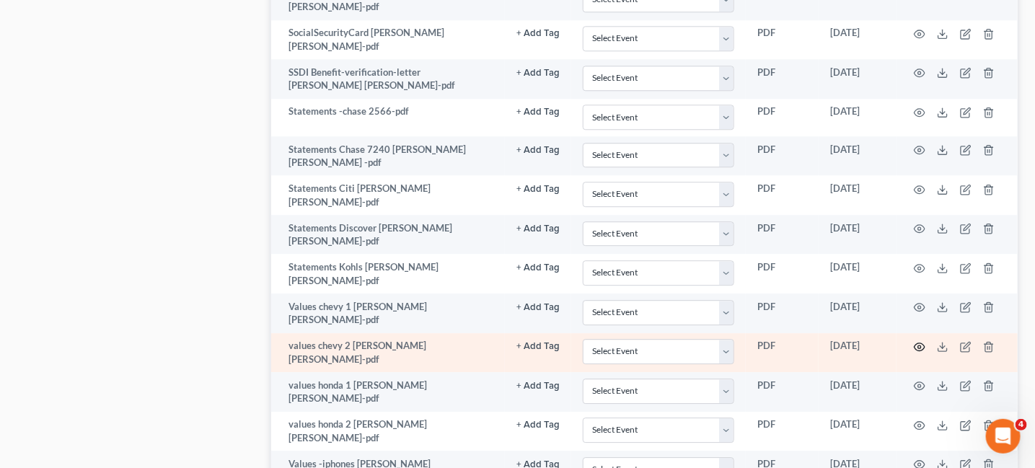
click at [920, 345] on circle "button" at bounding box center [919, 346] width 3 height 3
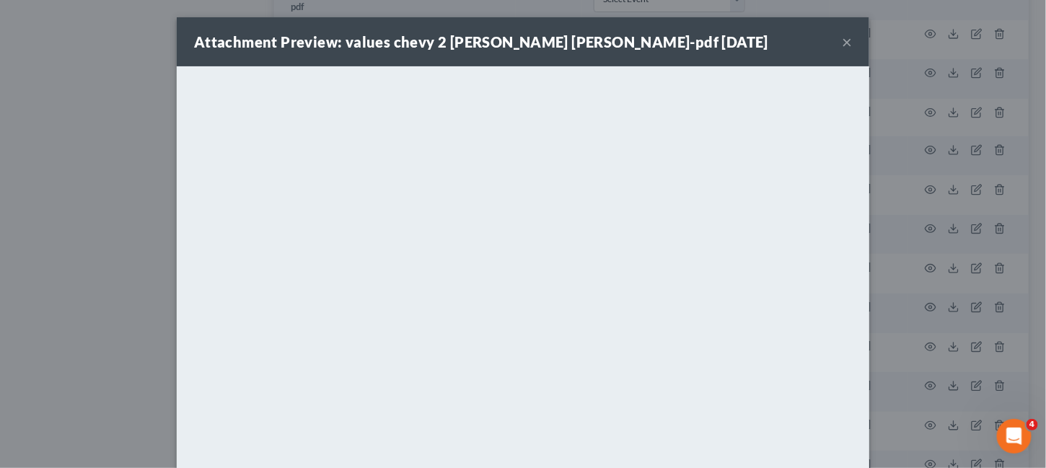
click at [842, 43] on button "×" at bounding box center [847, 41] width 10 height 17
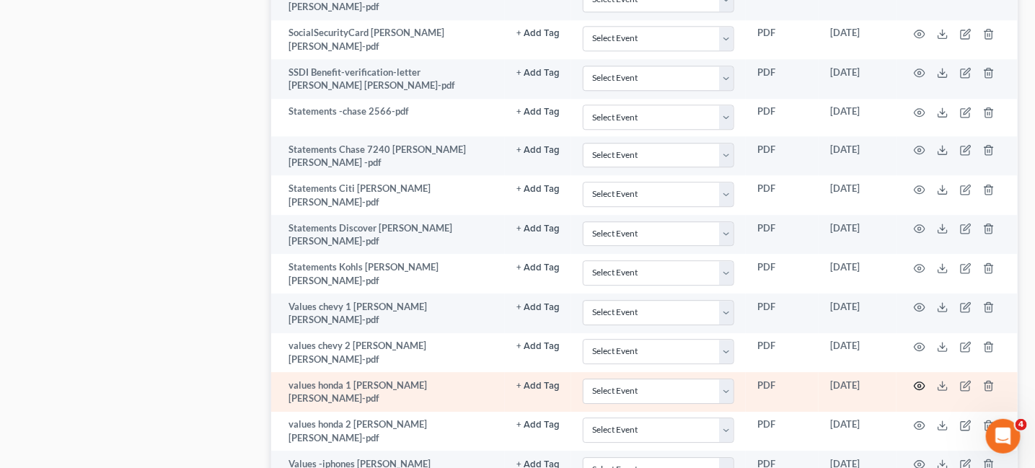
click at [917, 380] on icon "button" at bounding box center [920, 386] width 12 height 12
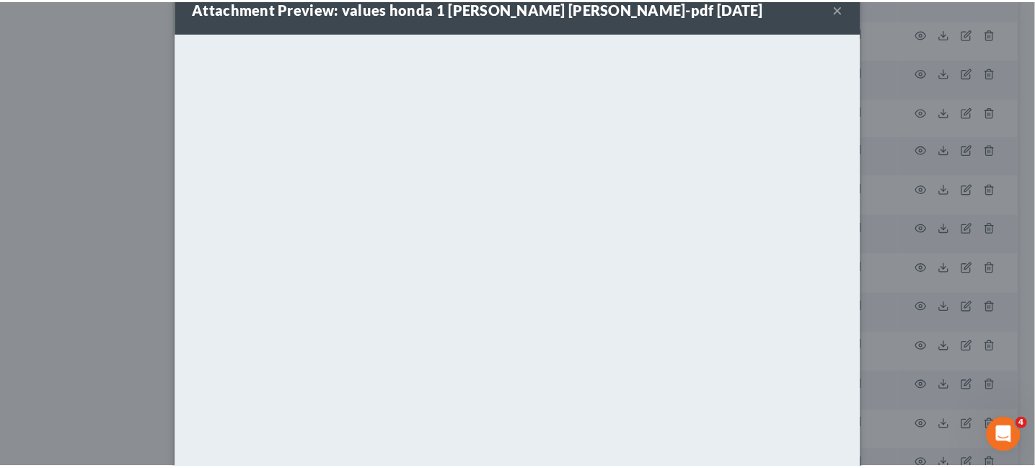
scroll to position [0, 0]
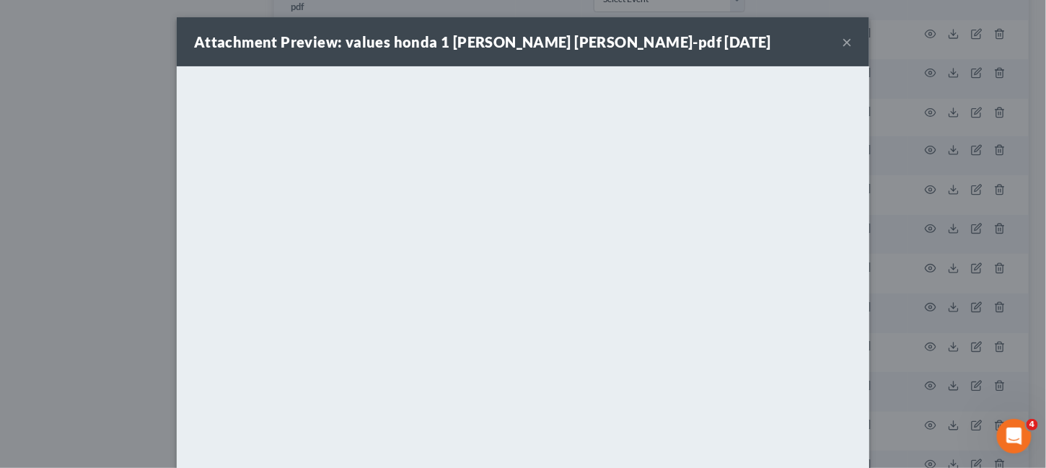
click at [847, 43] on div "Attachment Preview: values honda 1 Heather Lee Greer-pdf 09/08/2025 ×" at bounding box center [523, 41] width 692 height 49
click at [842, 43] on button "×" at bounding box center [847, 41] width 10 height 17
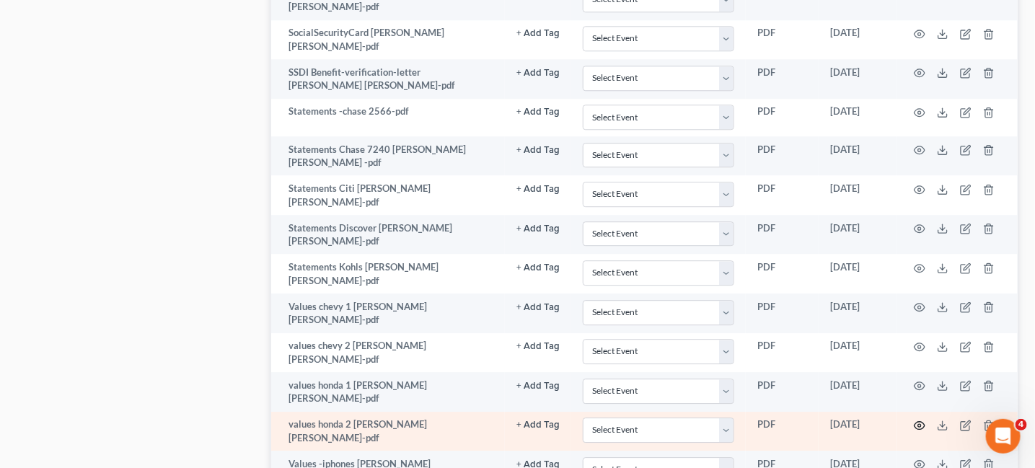
click at [917, 420] on icon "button" at bounding box center [920, 426] width 12 height 12
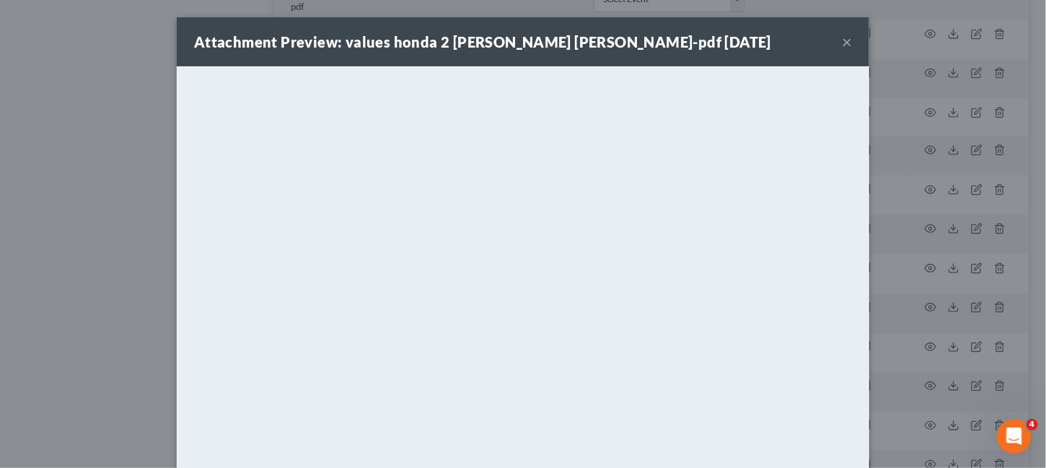
click at [842, 45] on button "×" at bounding box center [847, 41] width 10 height 17
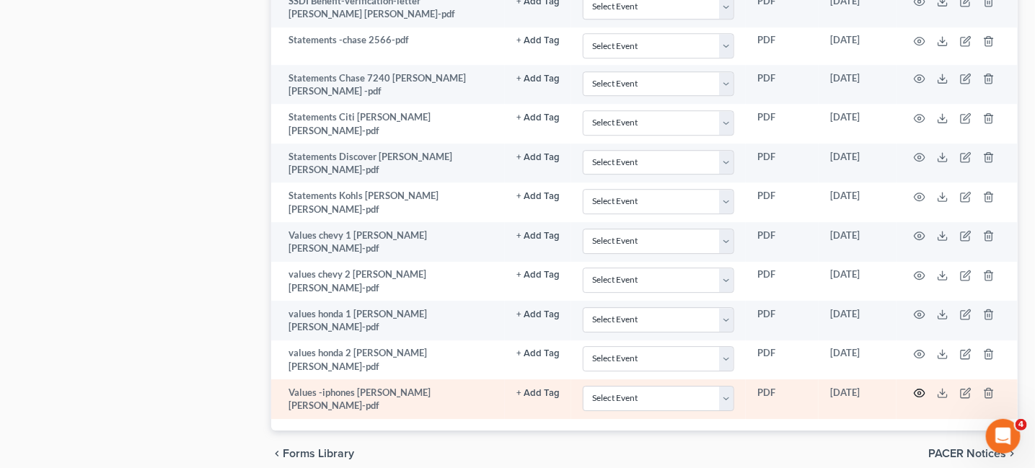
click at [922, 387] on icon "button" at bounding box center [920, 393] width 12 height 12
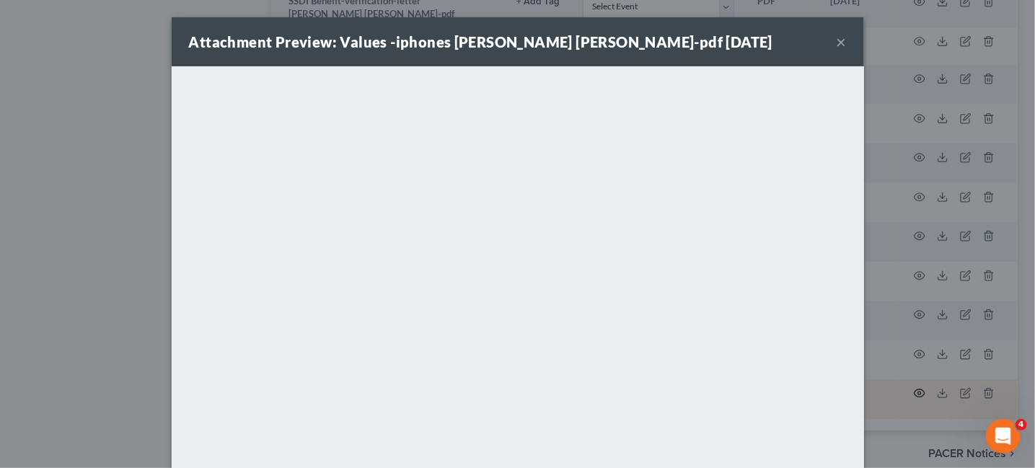
scroll to position [1580, 0]
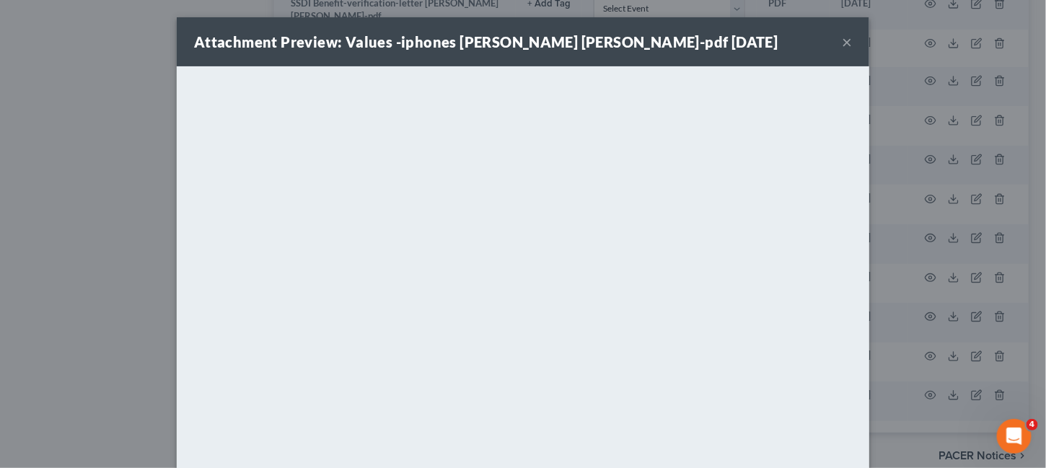
click at [842, 42] on button "×" at bounding box center [847, 41] width 10 height 17
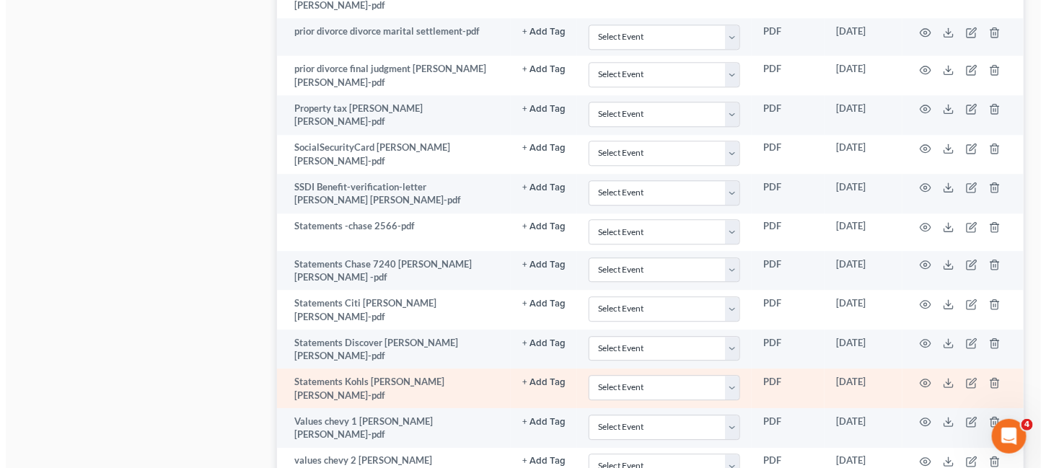
scroll to position [1364, 0]
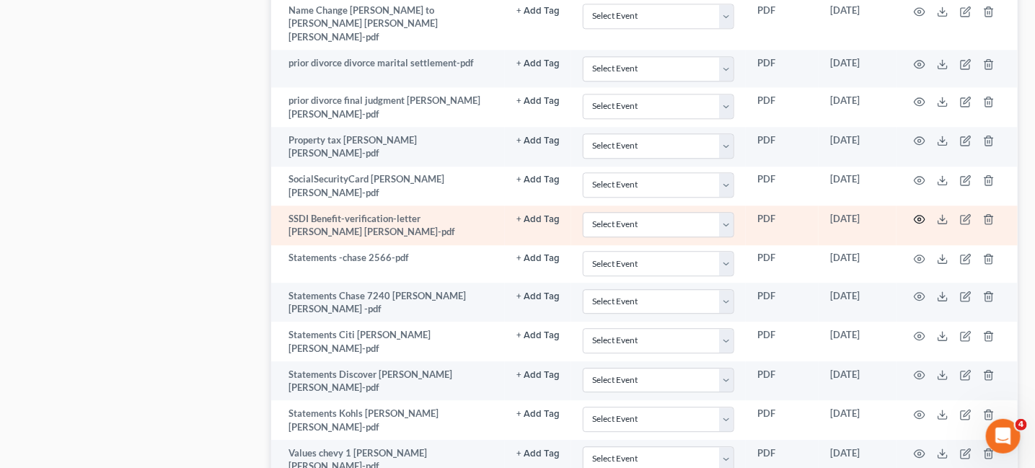
click at [918, 218] on circle "button" at bounding box center [919, 219] width 3 height 3
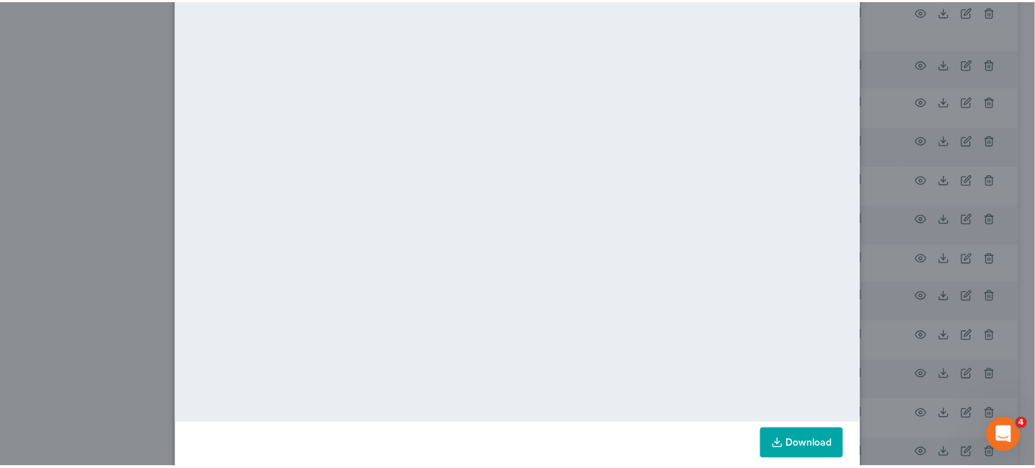
scroll to position [0, 0]
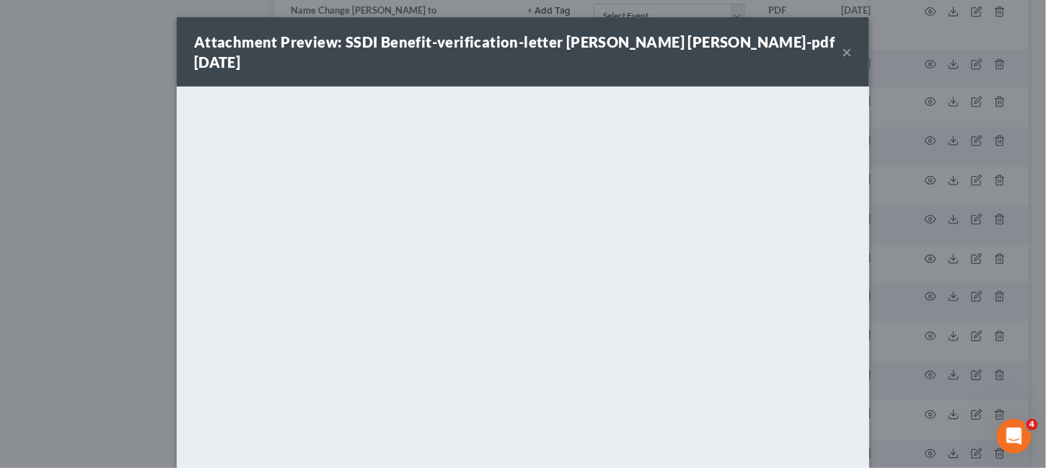
click at [842, 43] on button "×" at bounding box center [847, 51] width 10 height 17
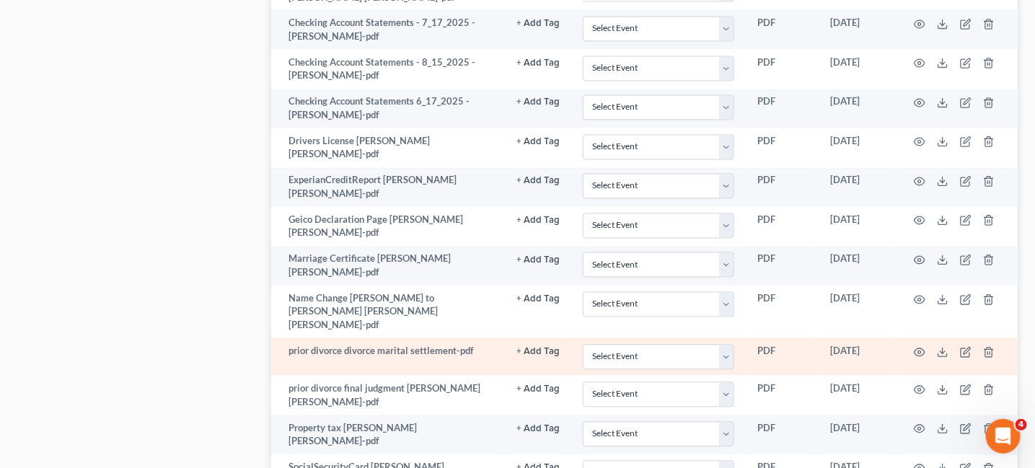
scroll to position [1003, 0]
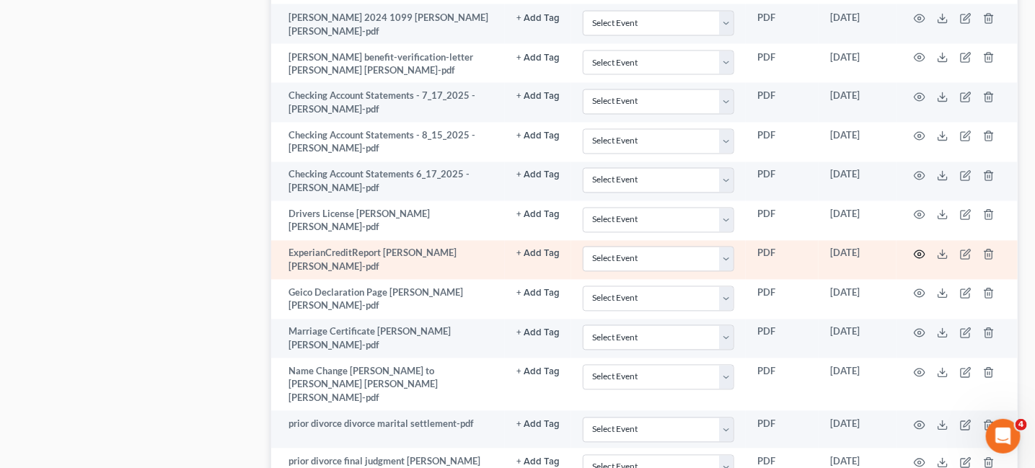
click at [920, 253] on circle "button" at bounding box center [919, 254] width 3 height 3
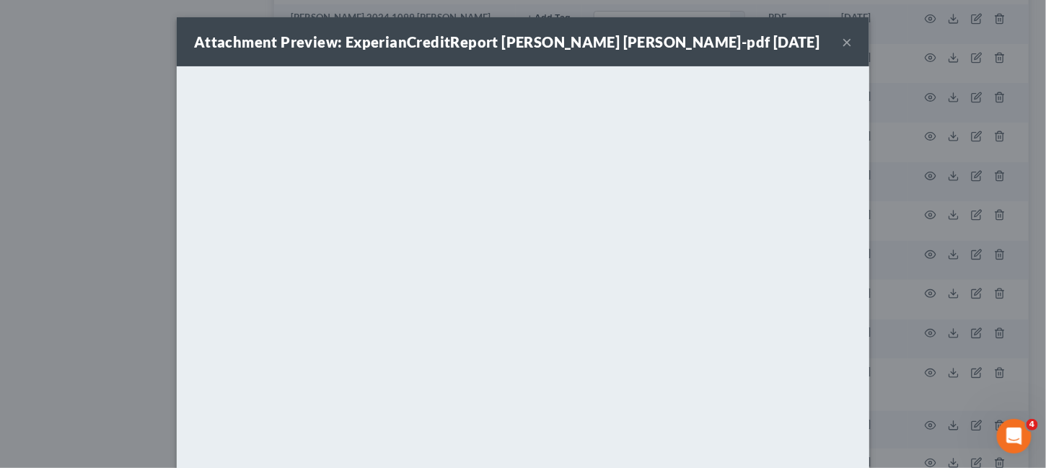
click at [846, 40] on button "×" at bounding box center [847, 41] width 10 height 17
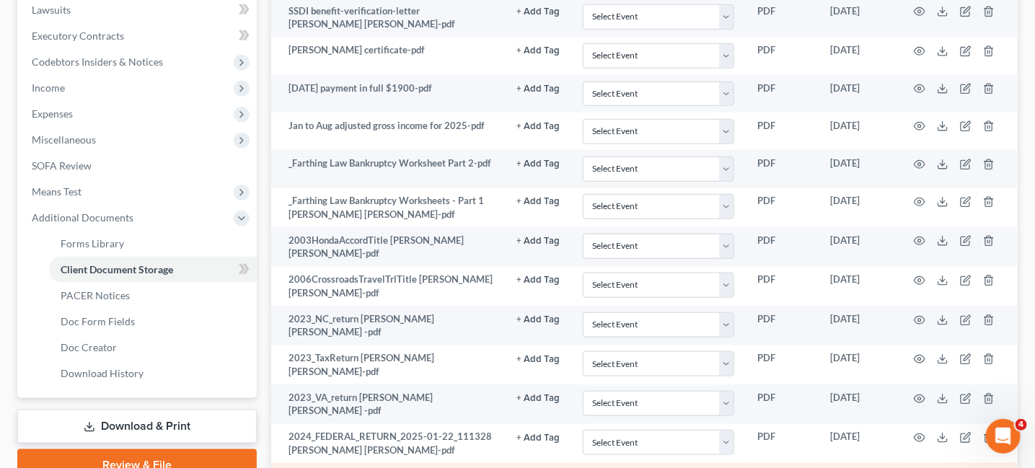
scroll to position [354, 0]
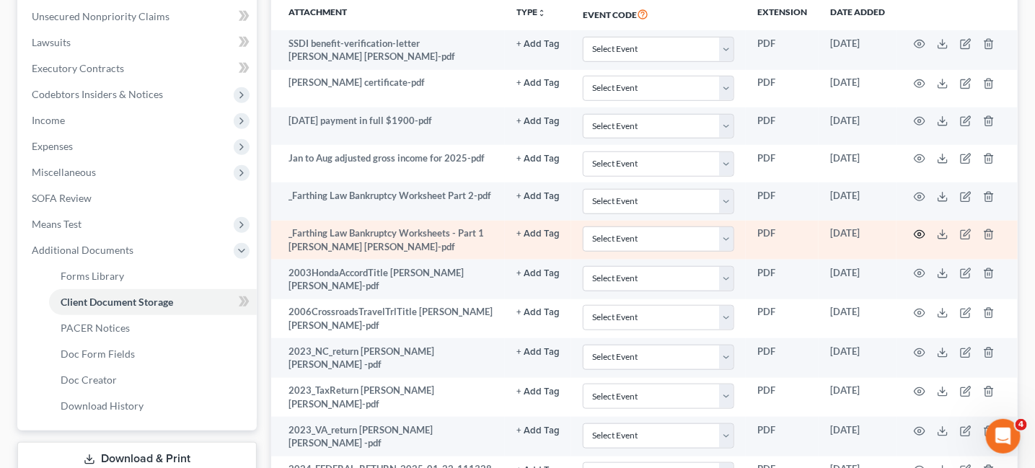
click at [915, 232] on icon "button" at bounding box center [920, 235] width 12 height 12
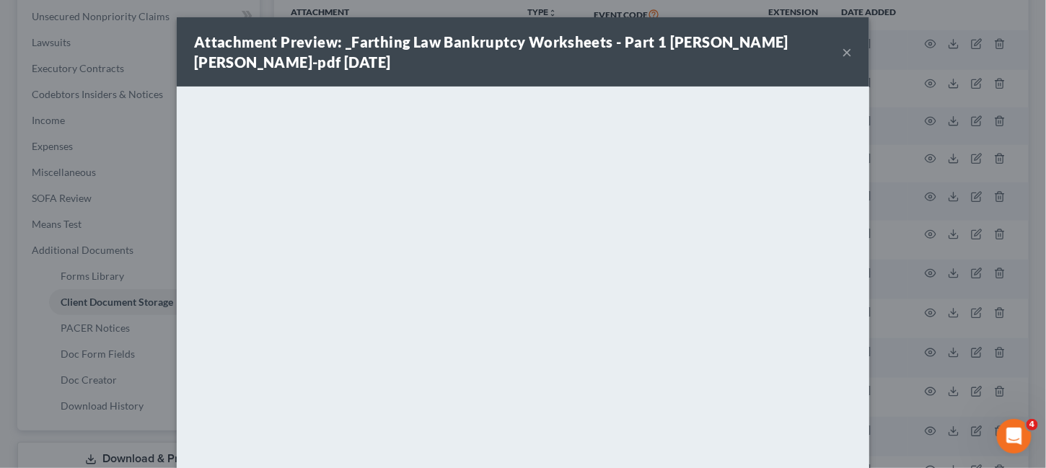
click at [843, 43] on button "×" at bounding box center [847, 51] width 10 height 17
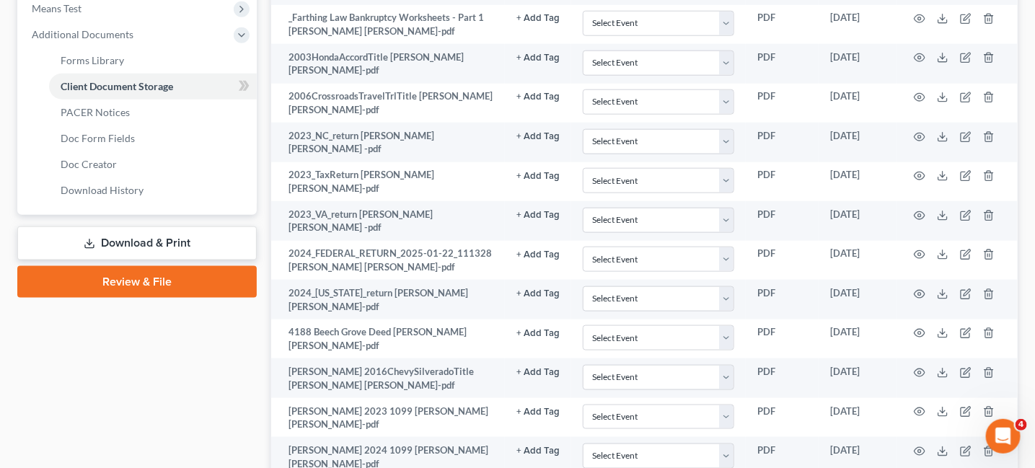
scroll to position [498, 0]
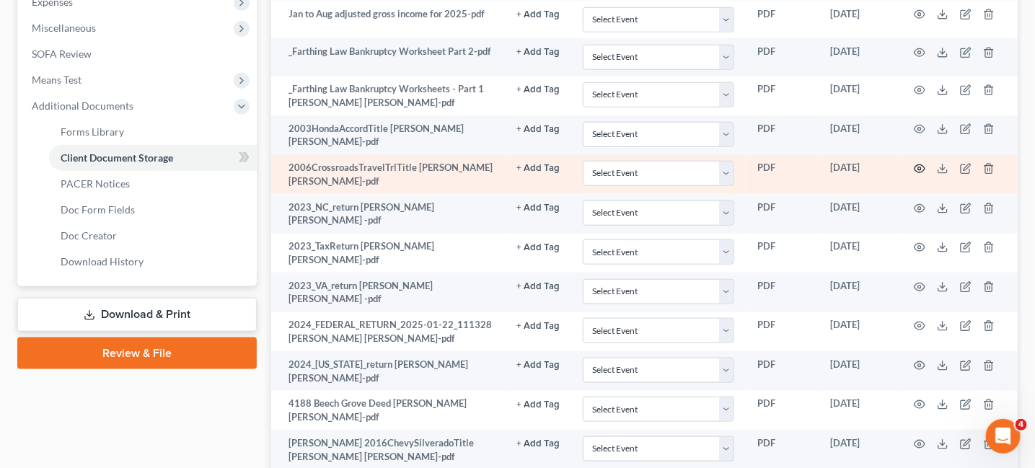
click at [920, 166] on icon "button" at bounding box center [920, 169] width 12 height 12
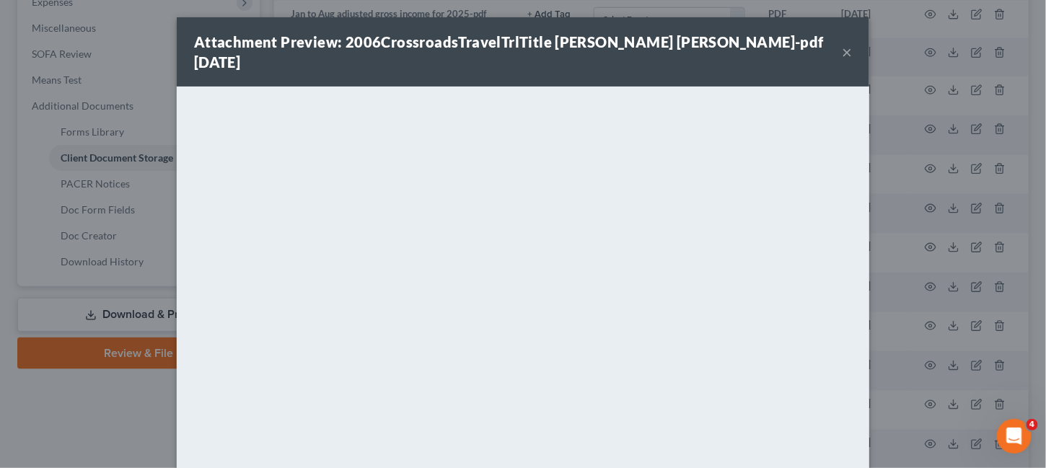
click at [842, 48] on button "×" at bounding box center [847, 51] width 10 height 17
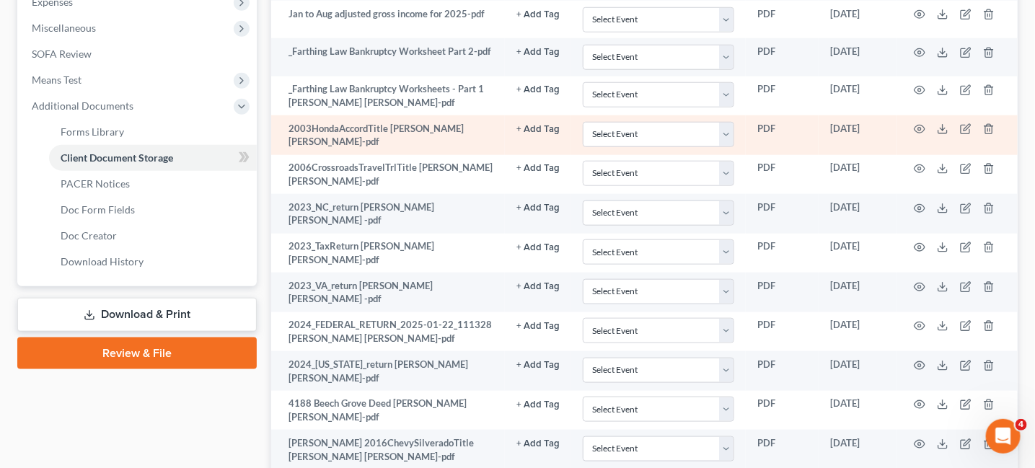
click at [927, 128] on td at bounding box center [957, 135] width 121 height 40
click at [920, 126] on icon "button" at bounding box center [920, 130] width 11 height 8
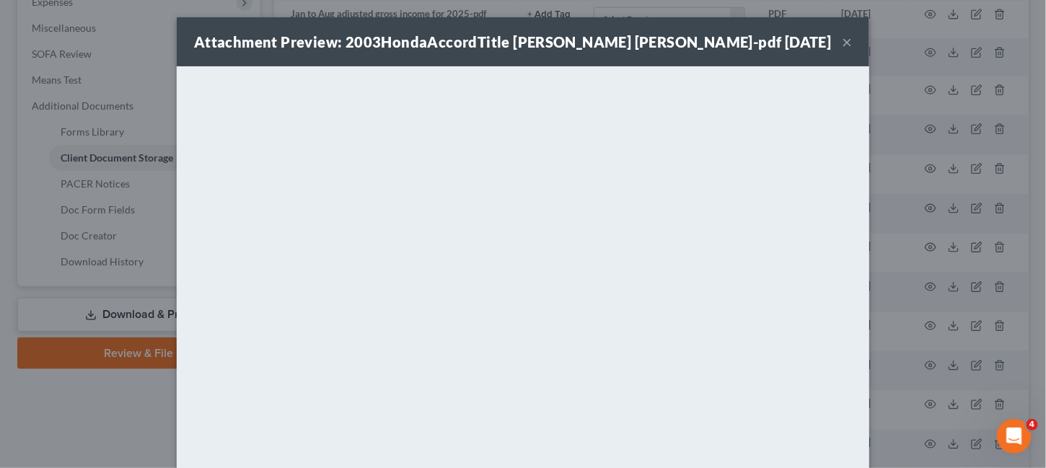
click at [845, 42] on button "×" at bounding box center [847, 41] width 10 height 17
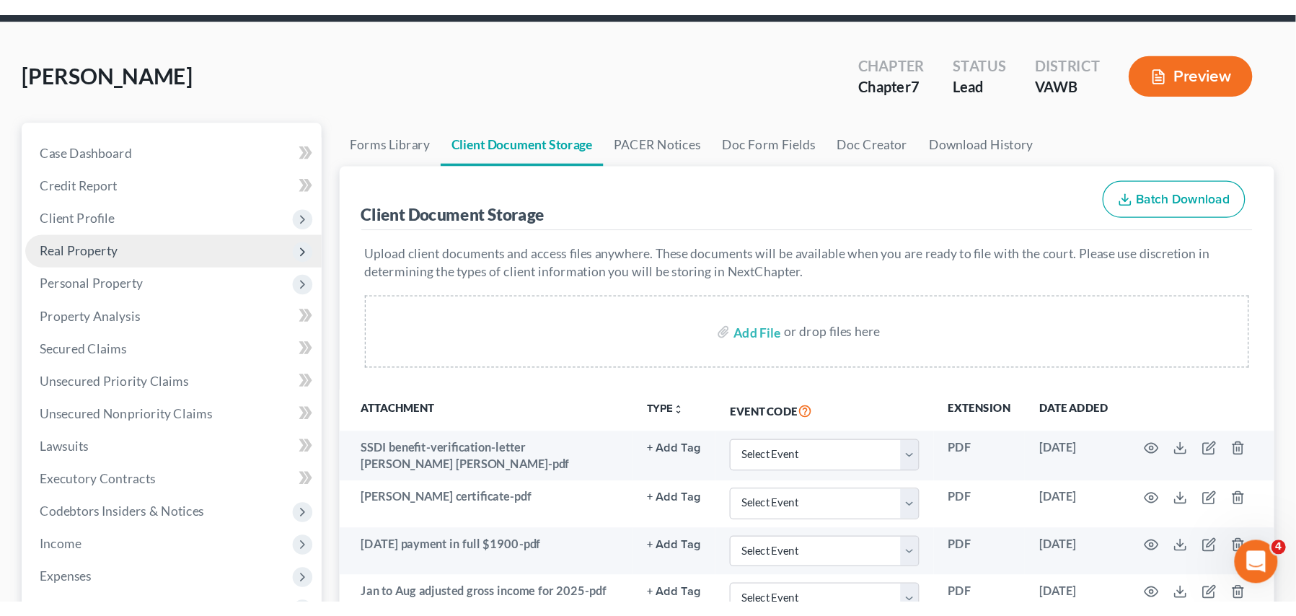
scroll to position [0, 0]
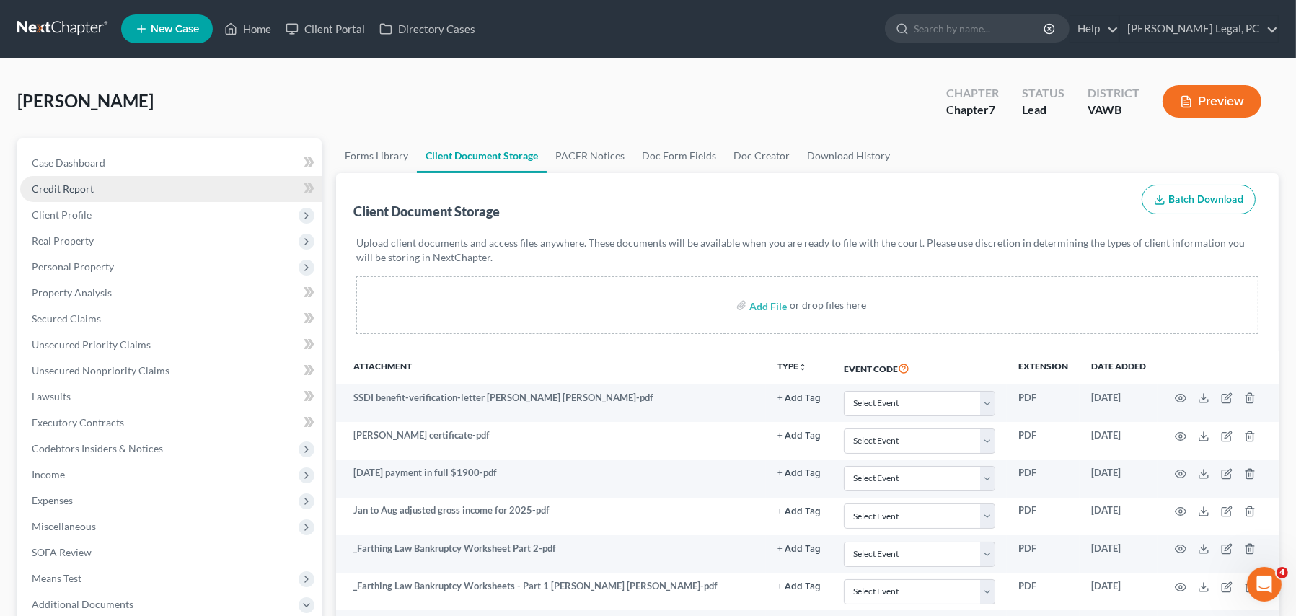
click at [78, 189] on span "Credit Report" at bounding box center [63, 188] width 62 height 12
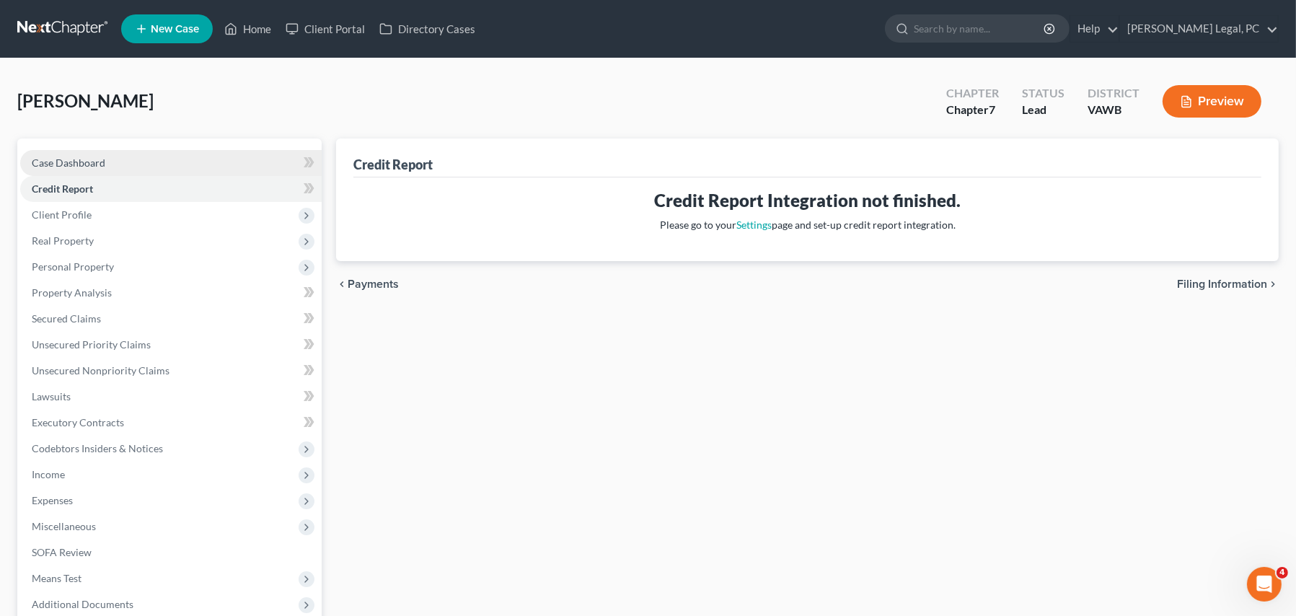
click at [58, 162] on span "Case Dashboard" at bounding box center [69, 163] width 74 height 12
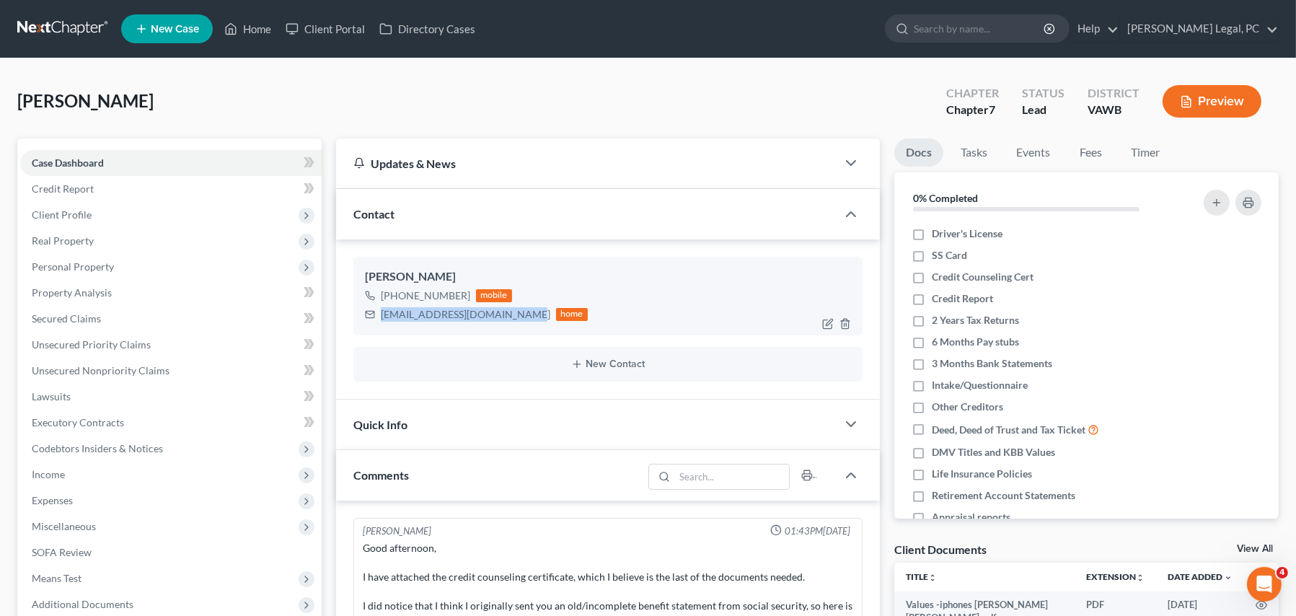
drag, startPoint x: 379, startPoint y: 314, endPoint x: 513, endPoint y: 321, distance: 134.3
click at [513, 321] on div "heatherleegreer@hotmail.com home" at bounding box center [476, 314] width 223 height 19
copy div "heatherleegreer@hotmail.com"
click at [532, 199] on div "Contact" at bounding box center [586, 214] width 501 height 50
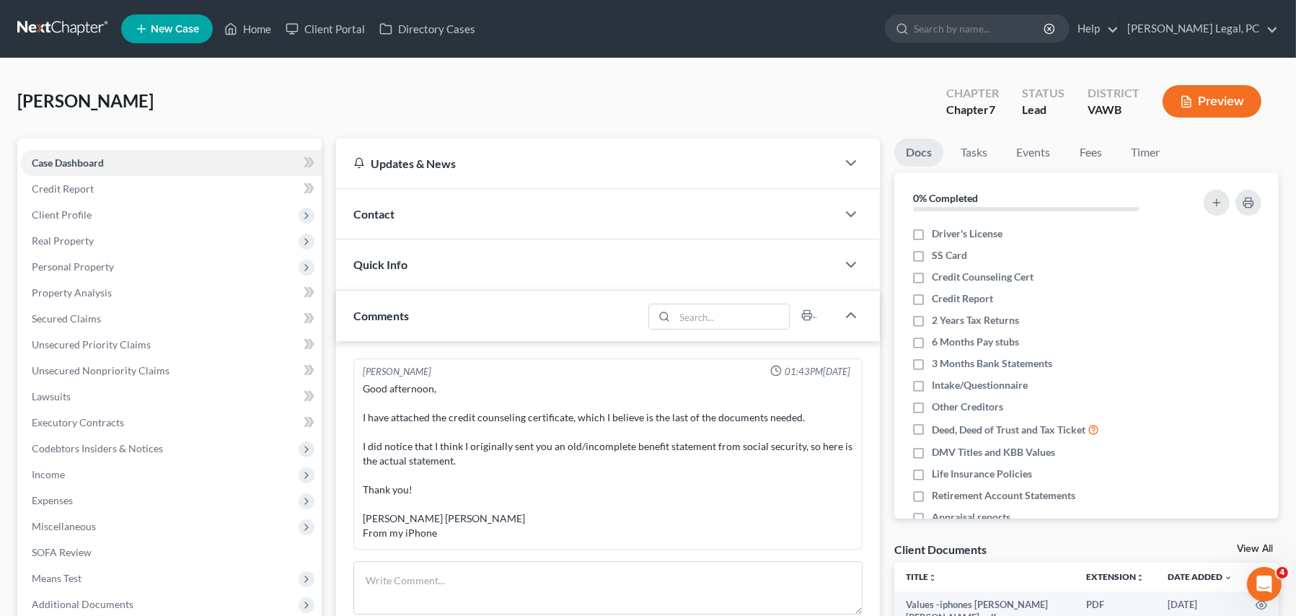
click at [389, 224] on div "Contact" at bounding box center [586, 214] width 501 height 50
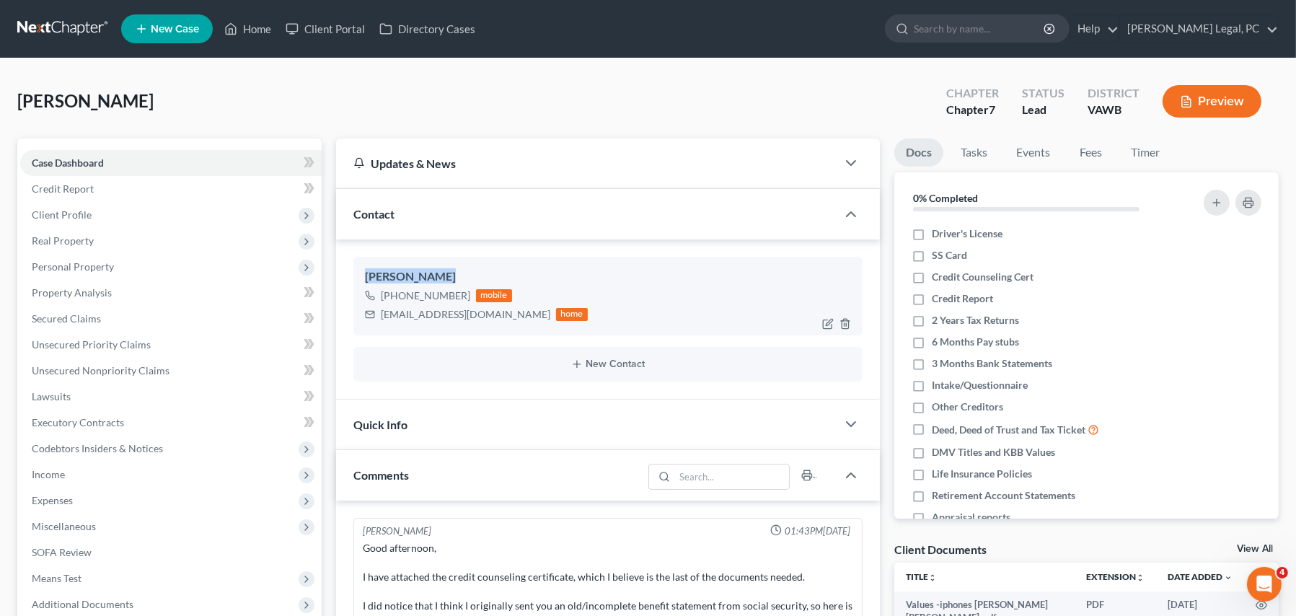
drag, startPoint x: 452, startPoint y: 273, endPoint x: 361, endPoint y: 282, distance: 91.3
click at [361, 282] on div "Heather Greer +1 (276) 579-2124 mobile heatherleegreer@hotmail.com home" at bounding box center [607, 296] width 509 height 78
copy div "Heather Greer"
click at [72, 157] on span "Case Dashboard" at bounding box center [68, 163] width 72 height 12
click at [83, 162] on span "Case Dashboard" at bounding box center [68, 163] width 72 height 12
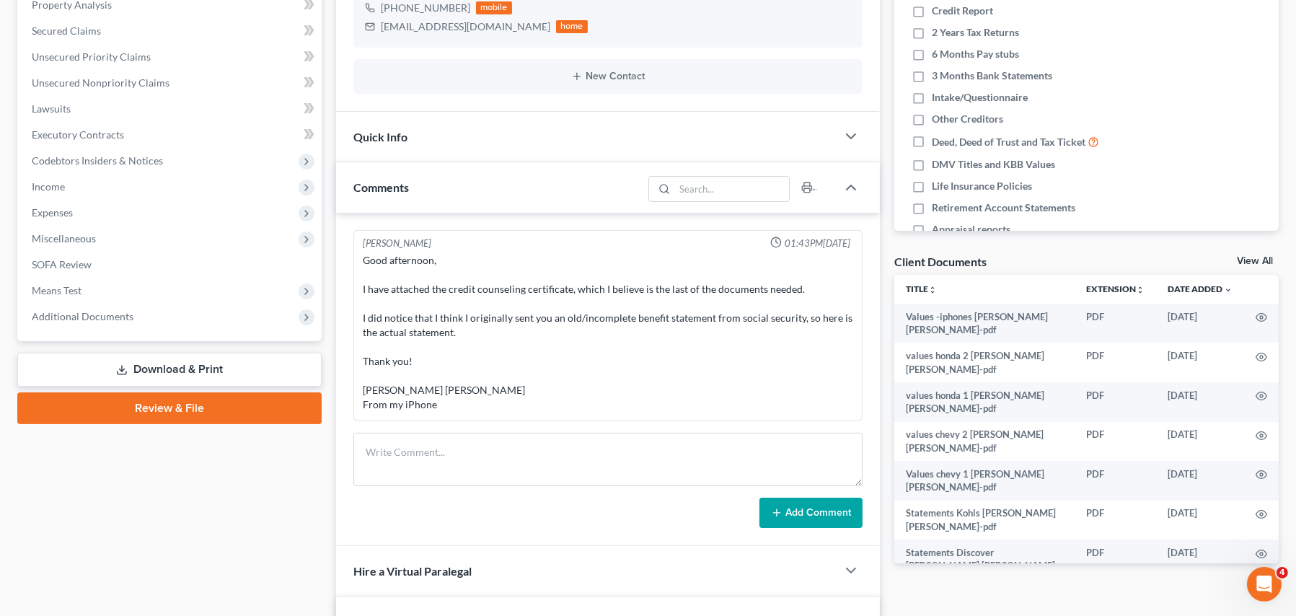
scroll to position [289, 0]
click at [509, 460] on textarea at bounding box center [607, 458] width 509 height 53
paste textarea "Good morning Mrs. Greer I have reviewed the documents that you turned in and we…"
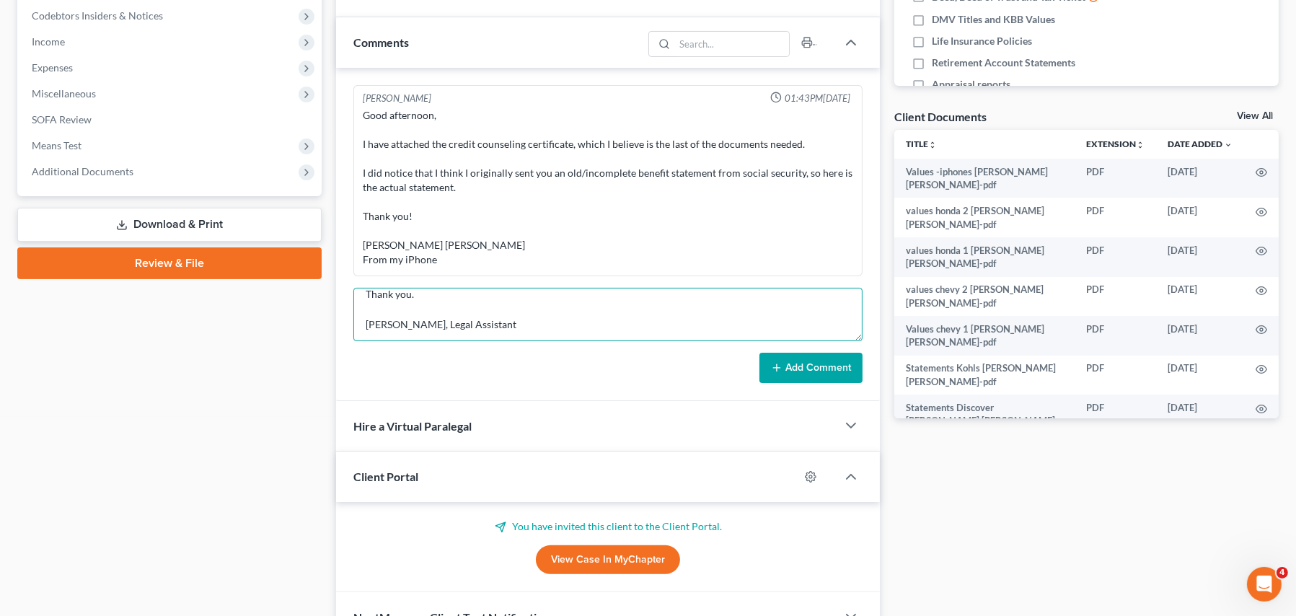
scroll to position [60, 0]
type textarea "Good morning Mrs. Greer I have reviewed the documents that you turned in and we…"
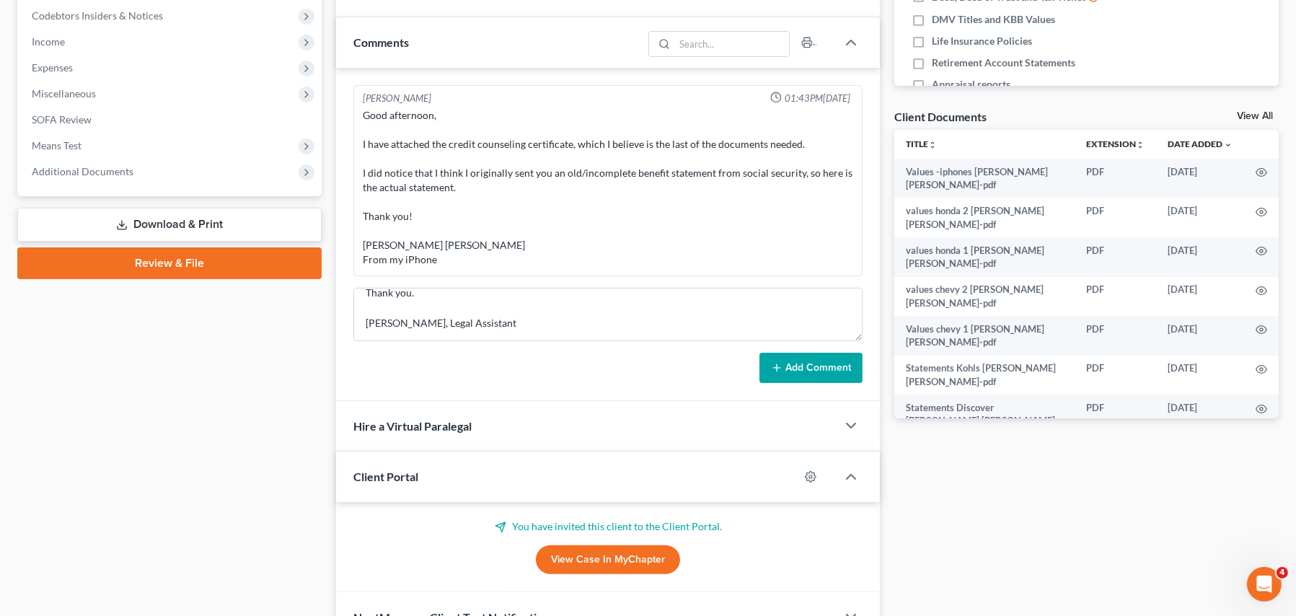
click at [808, 371] on button "Add Comment" at bounding box center [810, 368] width 103 height 30
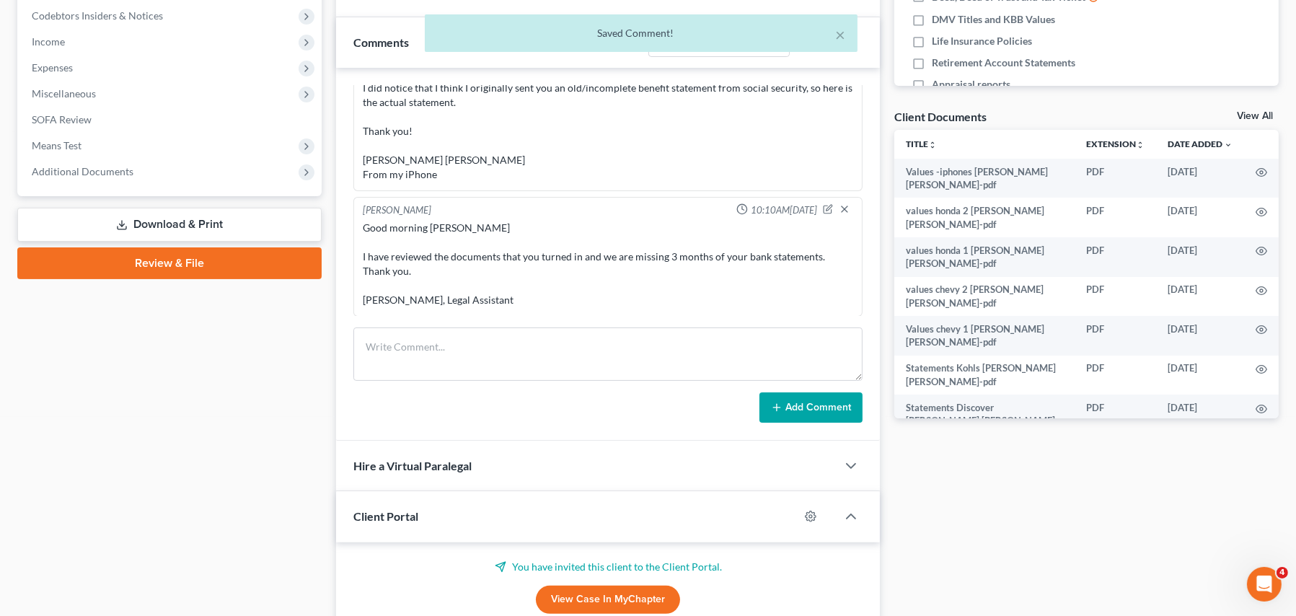
scroll to position [0, 0]
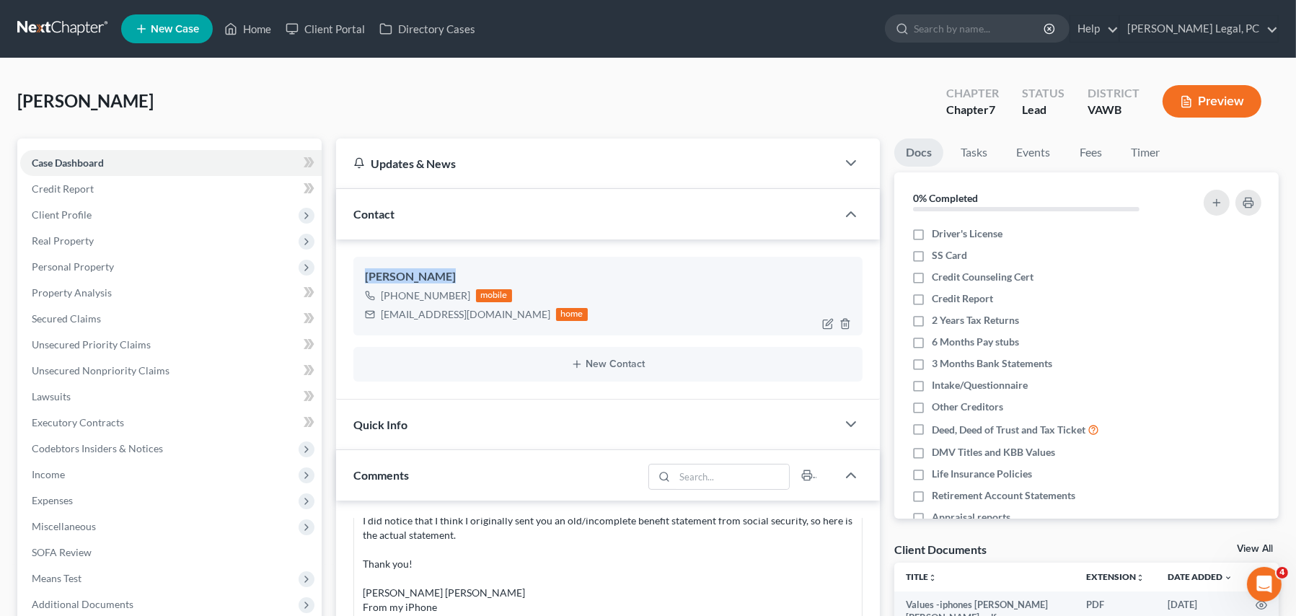
drag, startPoint x: 444, startPoint y: 274, endPoint x: 367, endPoint y: 278, distance: 76.5
click at [367, 278] on div "Heather Greer" at bounding box center [608, 276] width 486 height 17
copy div "Heather Greer"
click at [56, 29] on link at bounding box center [63, 29] width 92 height 26
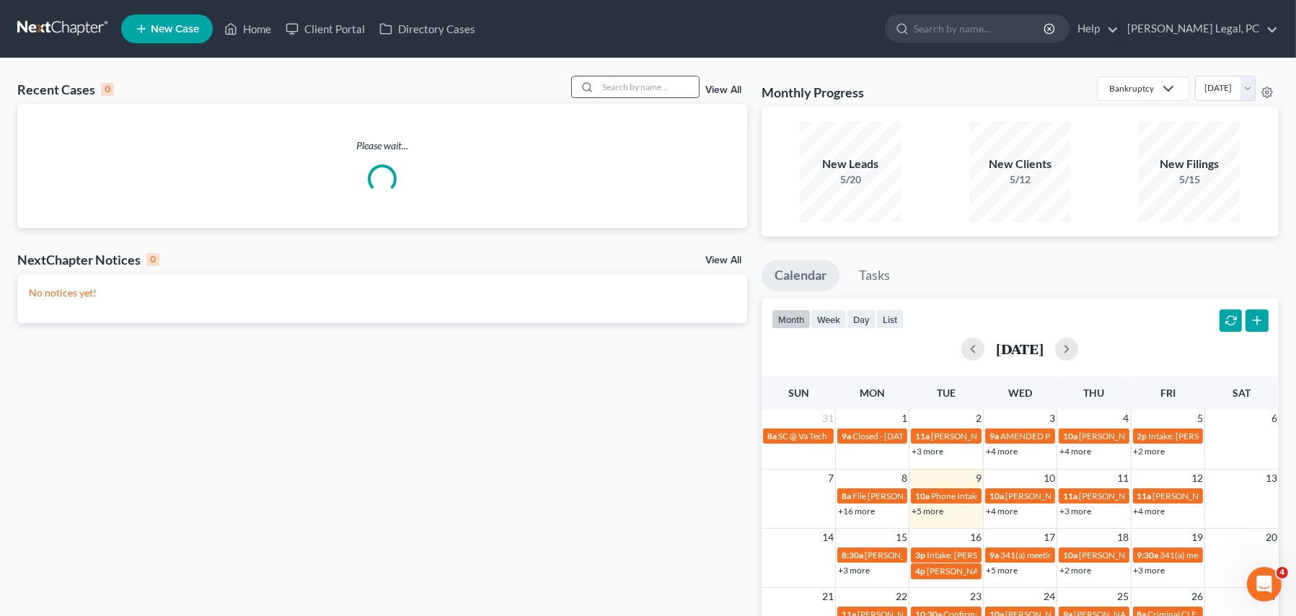
click at [633, 85] on input "search" at bounding box center [648, 86] width 101 height 21
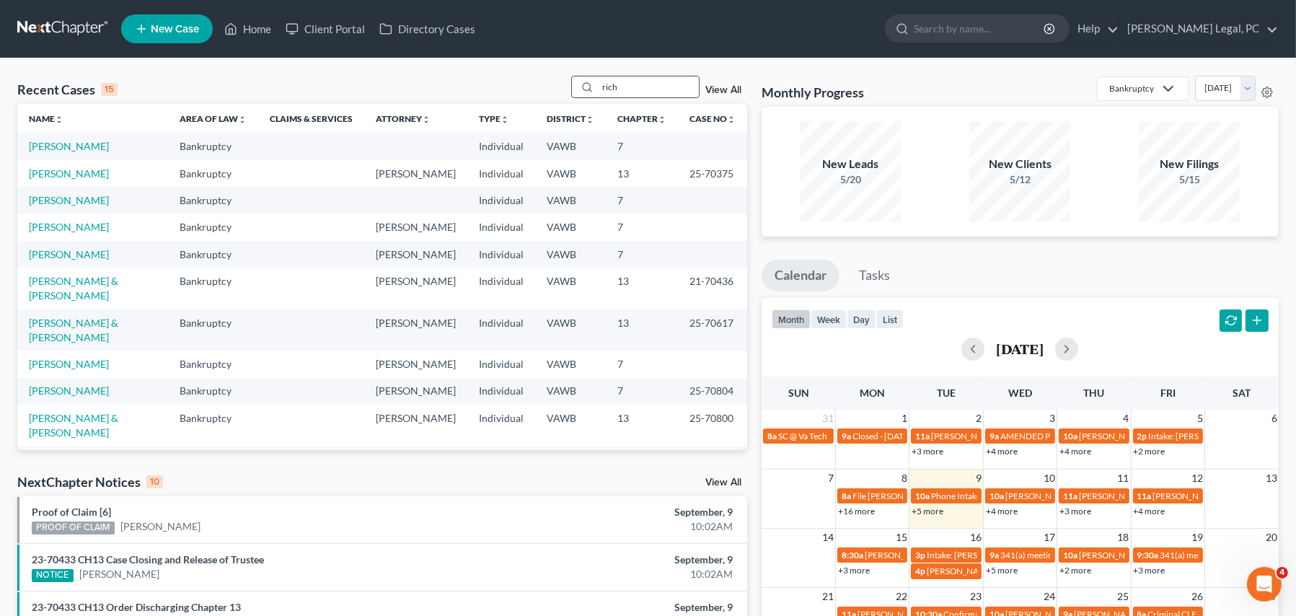
type input "rich"
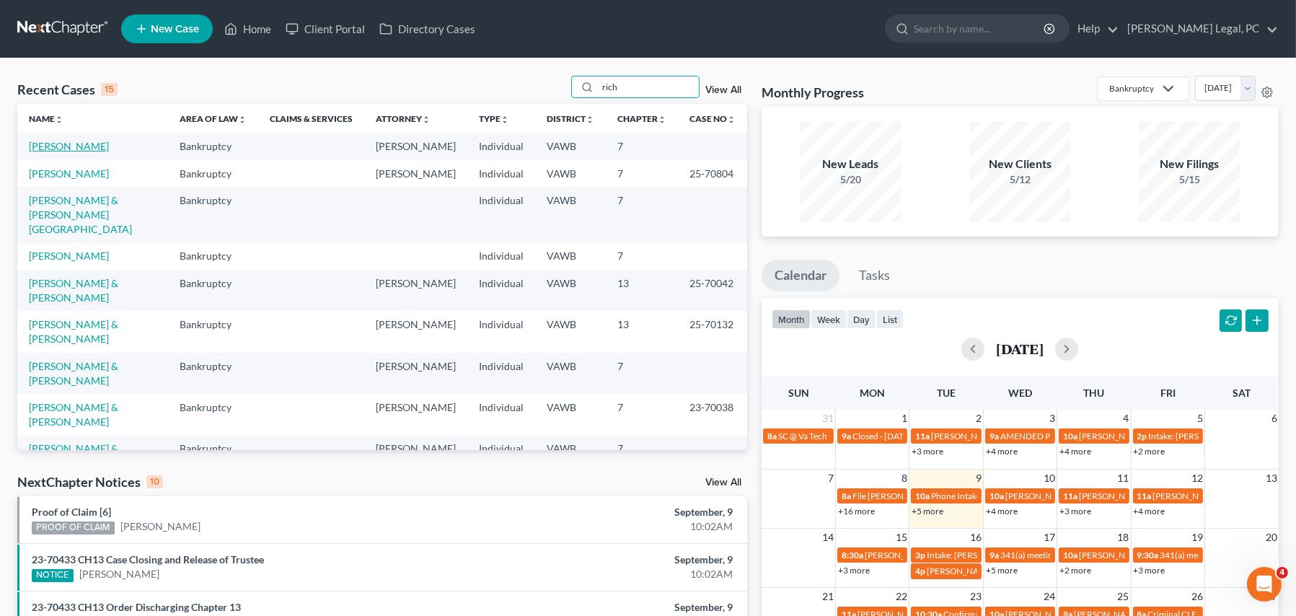
click at [56, 146] on link "[PERSON_NAME]" at bounding box center [69, 146] width 80 height 12
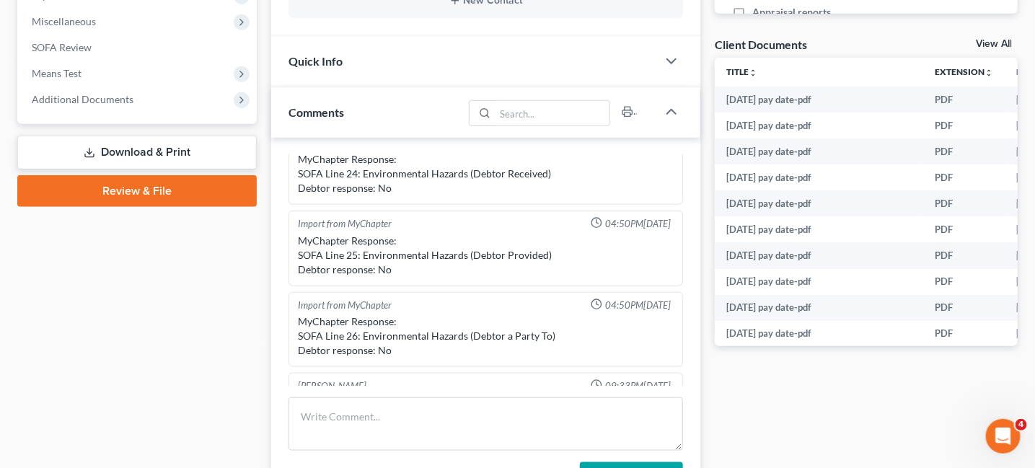
scroll to position [768, 0]
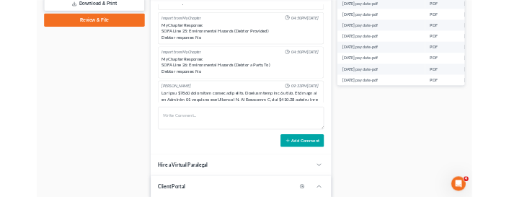
scroll to position [696, 0]
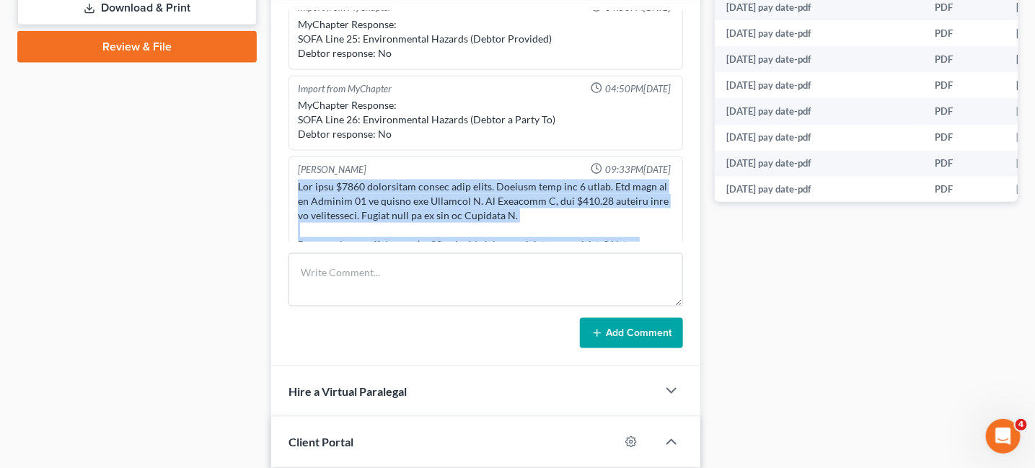
drag, startPoint x: 452, startPoint y: 226, endPoint x: 295, endPoint y: 162, distance: 168.9
copy div "Has over $1400 disposable income each month. Updated food for 3 folks. May have…"
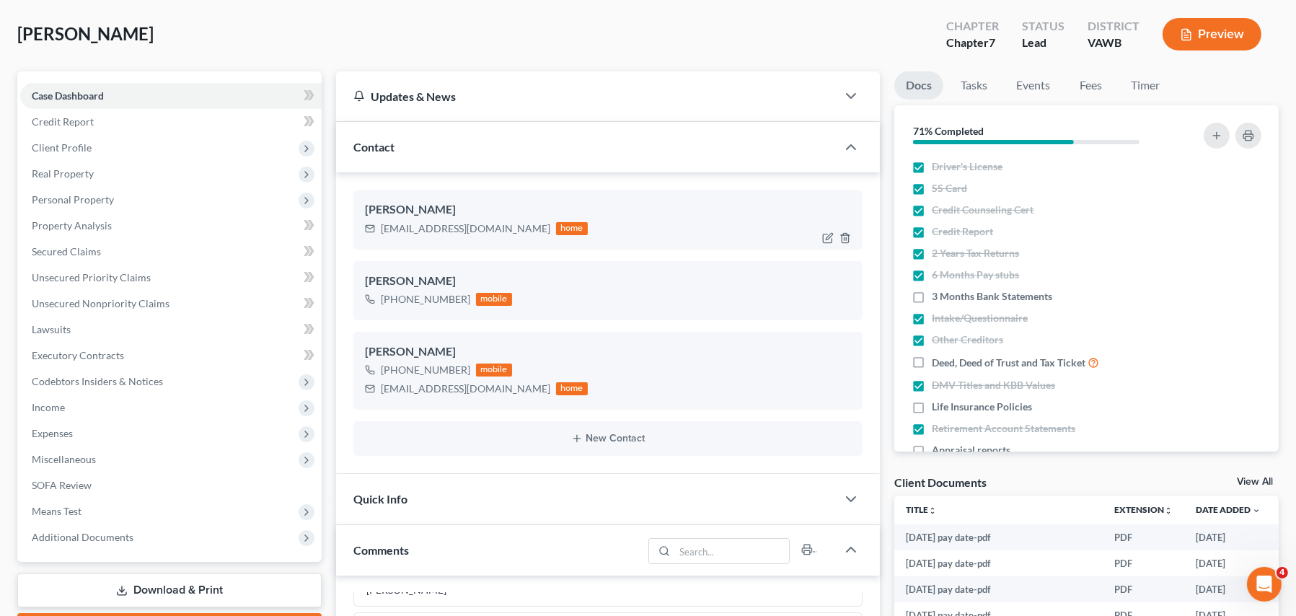
scroll to position [0, 0]
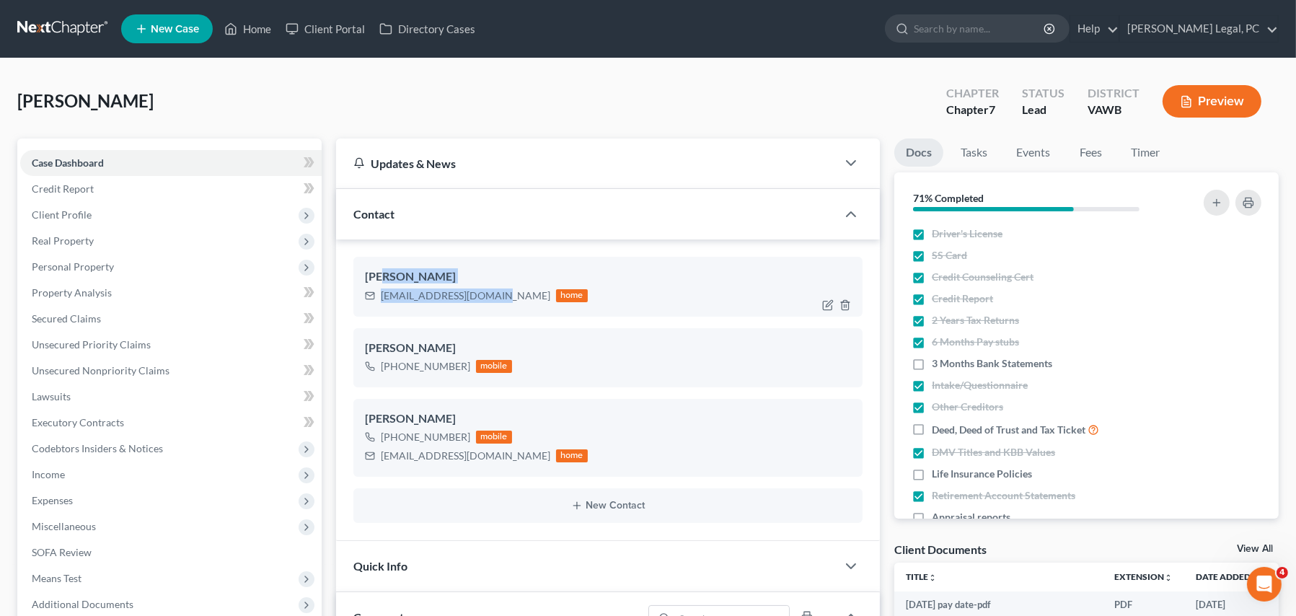
drag, startPoint x: 491, startPoint y: 294, endPoint x: 383, endPoint y: 284, distance: 108.7
click at [383, 284] on div "Paul Rich paulrich1138@gmail.com home" at bounding box center [607, 286] width 509 height 59
click at [483, 308] on div "Paul Rich paulrich1138@gmail.com home" at bounding box center [607, 286] width 509 height 59
click at [518, 252] on div "Paul Rich paulrich1138@gmail.com home Paul Rich +1 (615) 971-1871 mobile Paul R…" at bounding box center [608, 389] width 544 height 301
click at [534, 211] on div "Contact" at bounding box center [586, 214] width 501 height 50
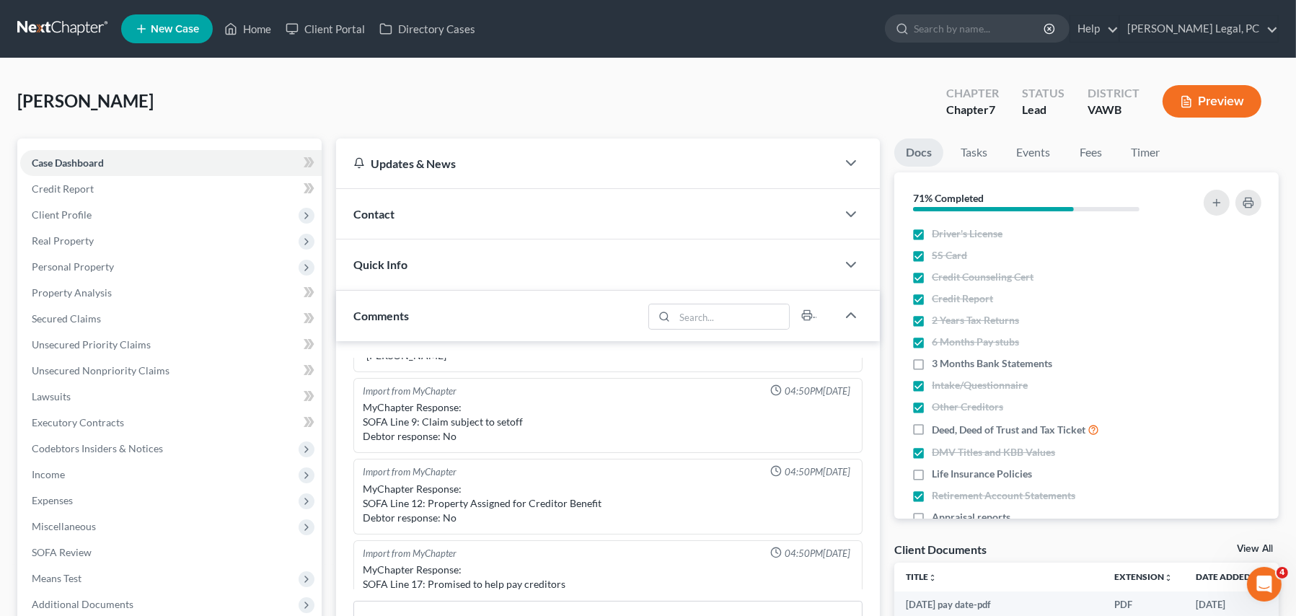
click at [502, 283] on div "Quick Info" at bounding box center [586, 264] width 501 height 50
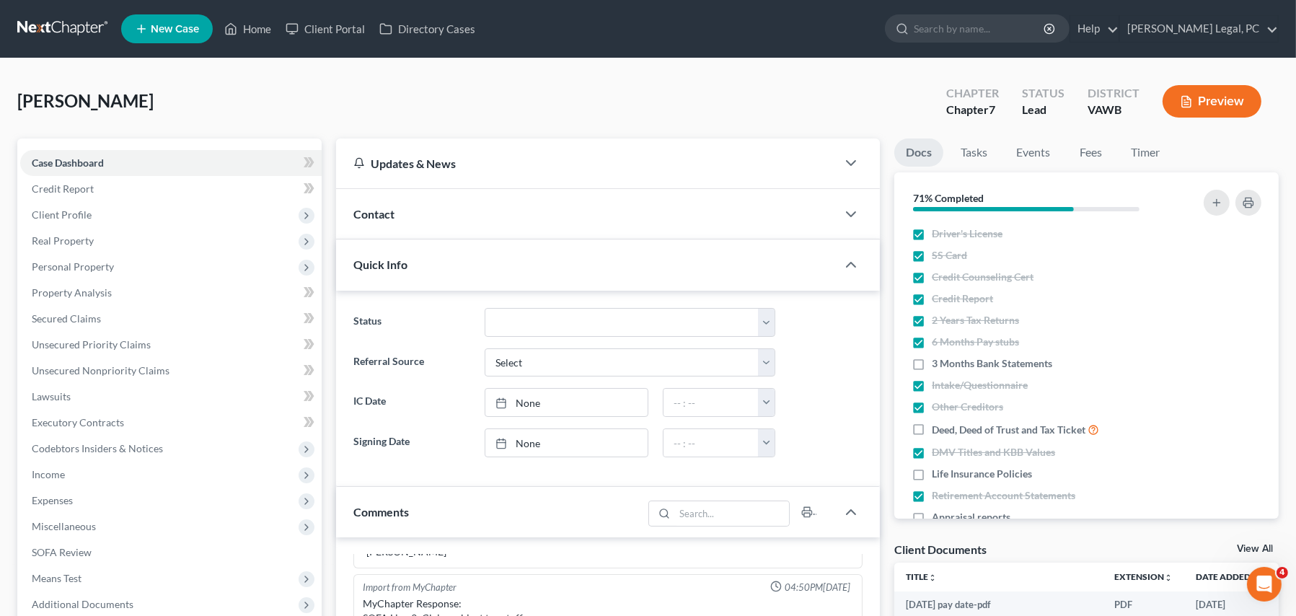
click at [377, 220] on div "Contact" at bounding box center [586, 214] width 501 height 50
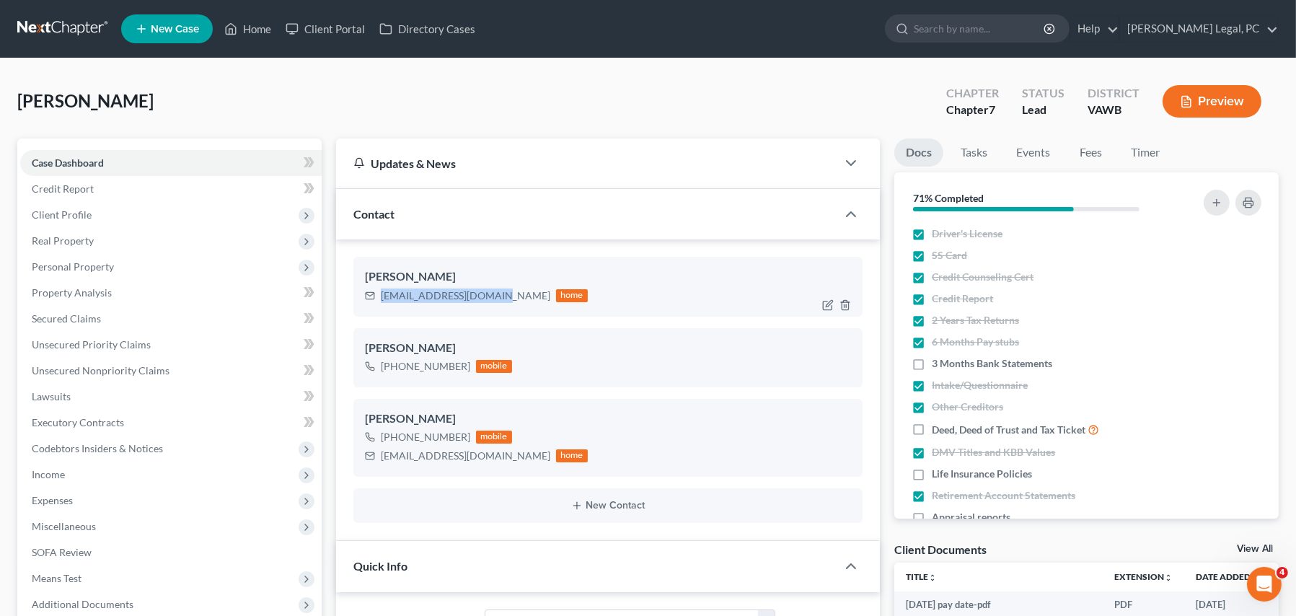
drag, startPoint x: 493, startPoint y: 301, endPoint x: 381, endPoint y: 299, distance: 111.8
click at [381, 299] on div "paulrich1138@gmail.com home" at bounding box center [476, 295] width 223 height 19
copy div "paulrich1138@gmail.com"
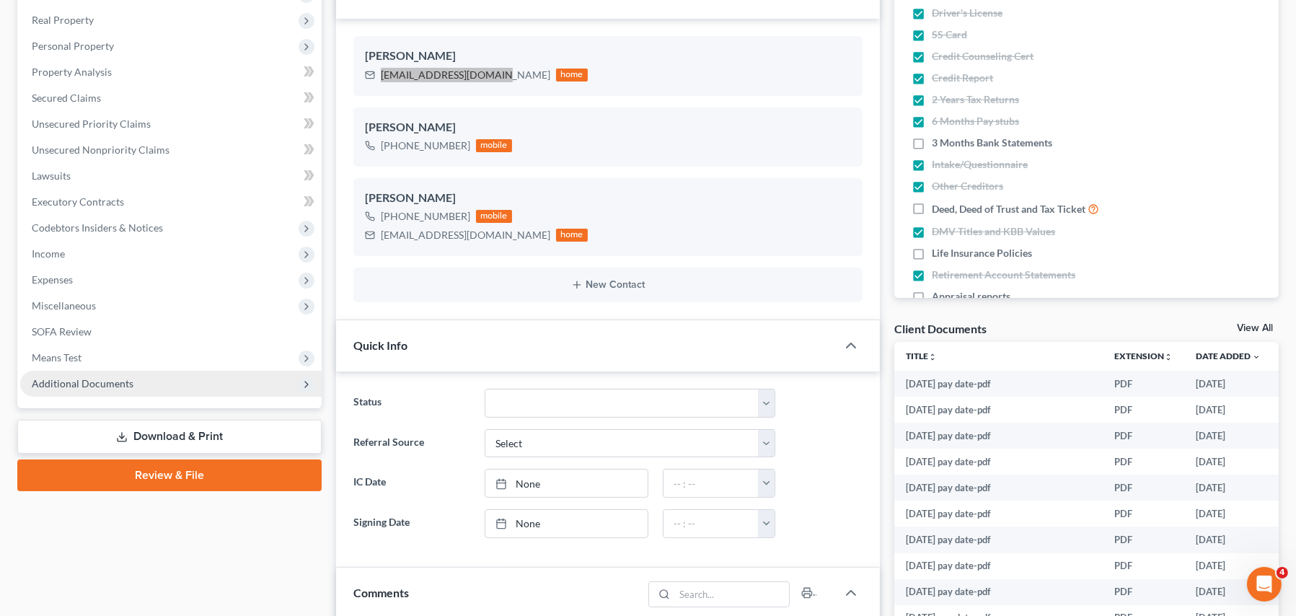
scroll to position [289, 0]
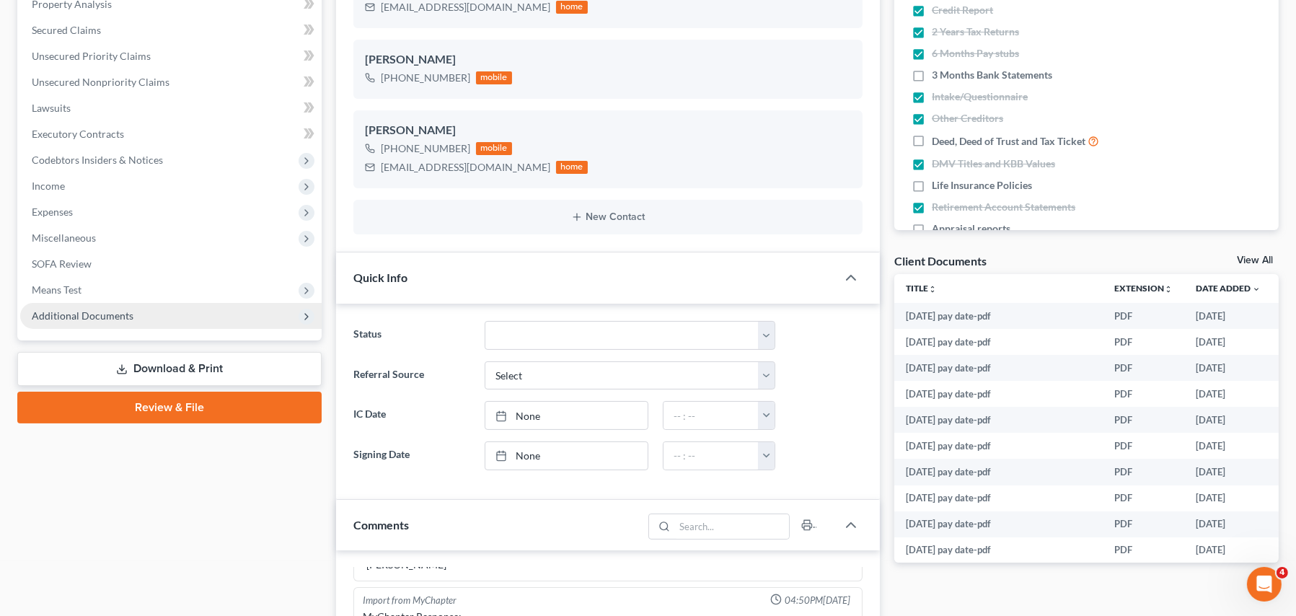
click at [95, 320] on span "Additional Documents" at bounding box center [83, 315] width 102 height 12
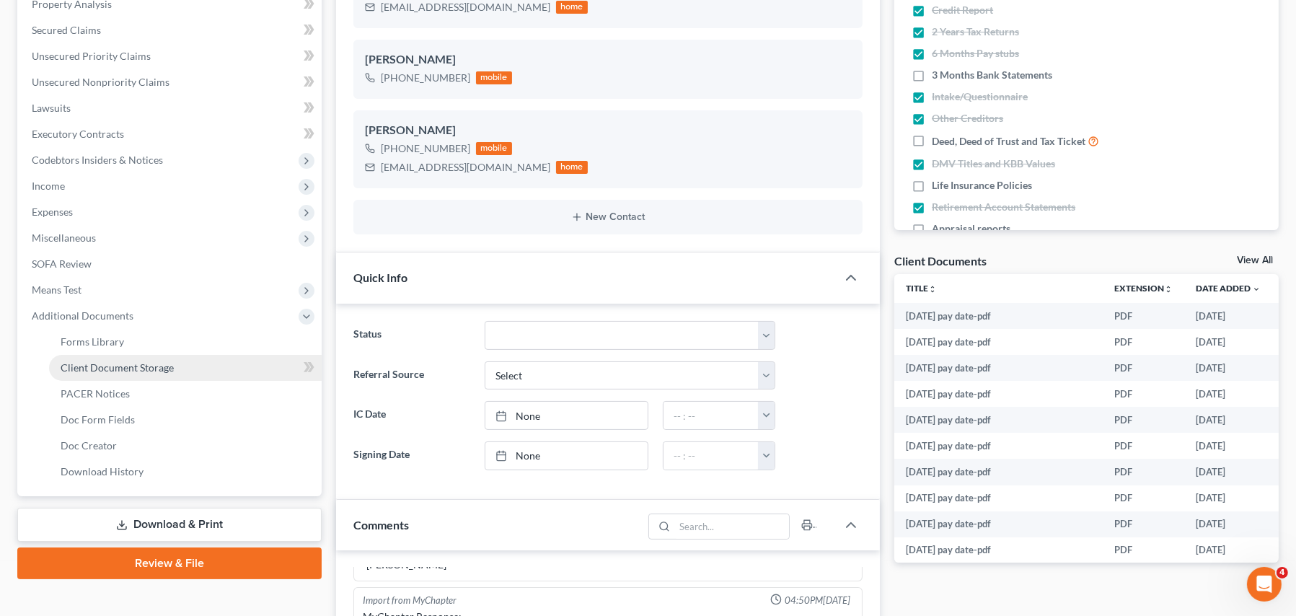
click at [120, 361] on span "Client Document Storage" at bounding box center [117, 367] width 113 height 12
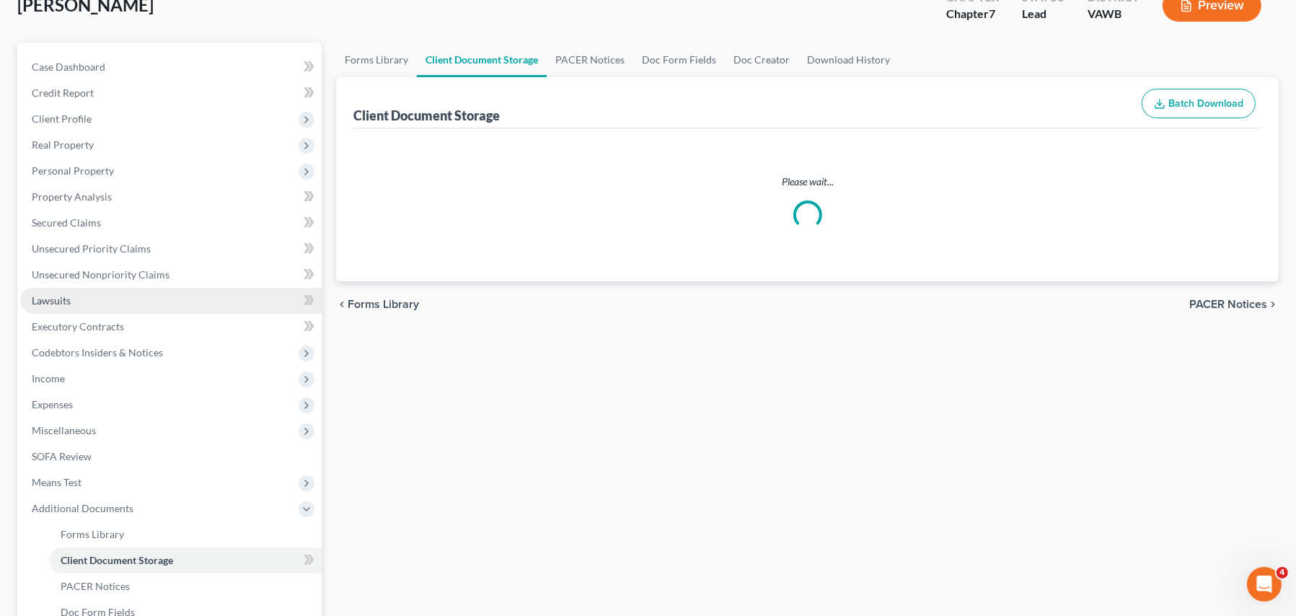
scroll to position [12, 0]
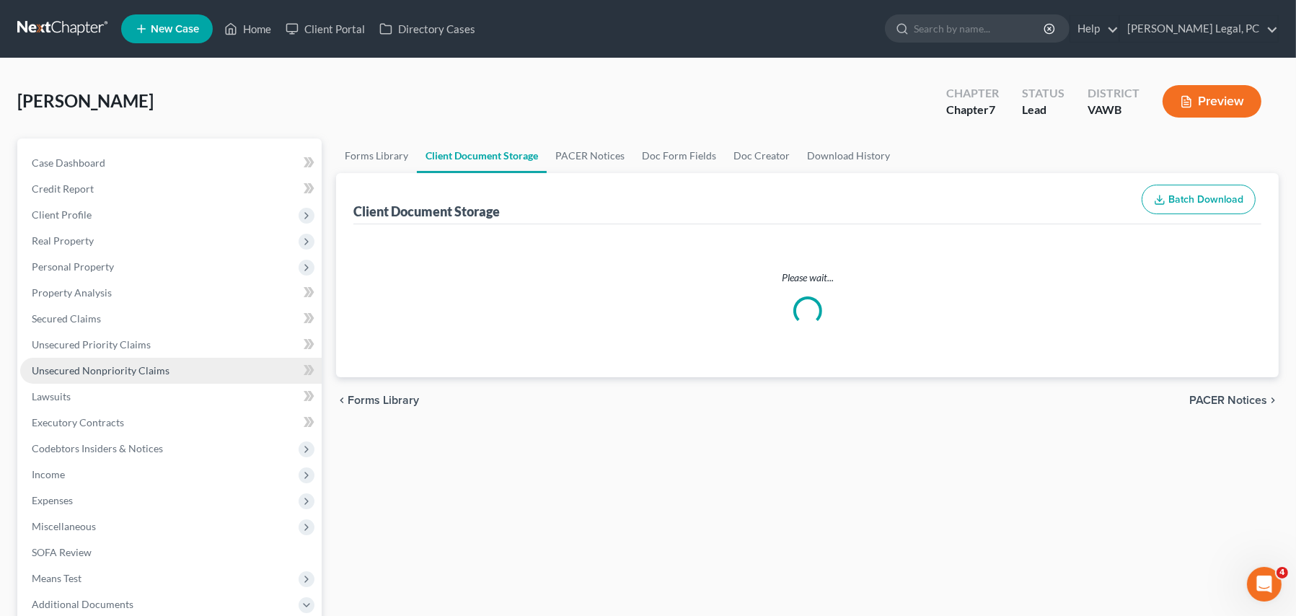
select select "0"
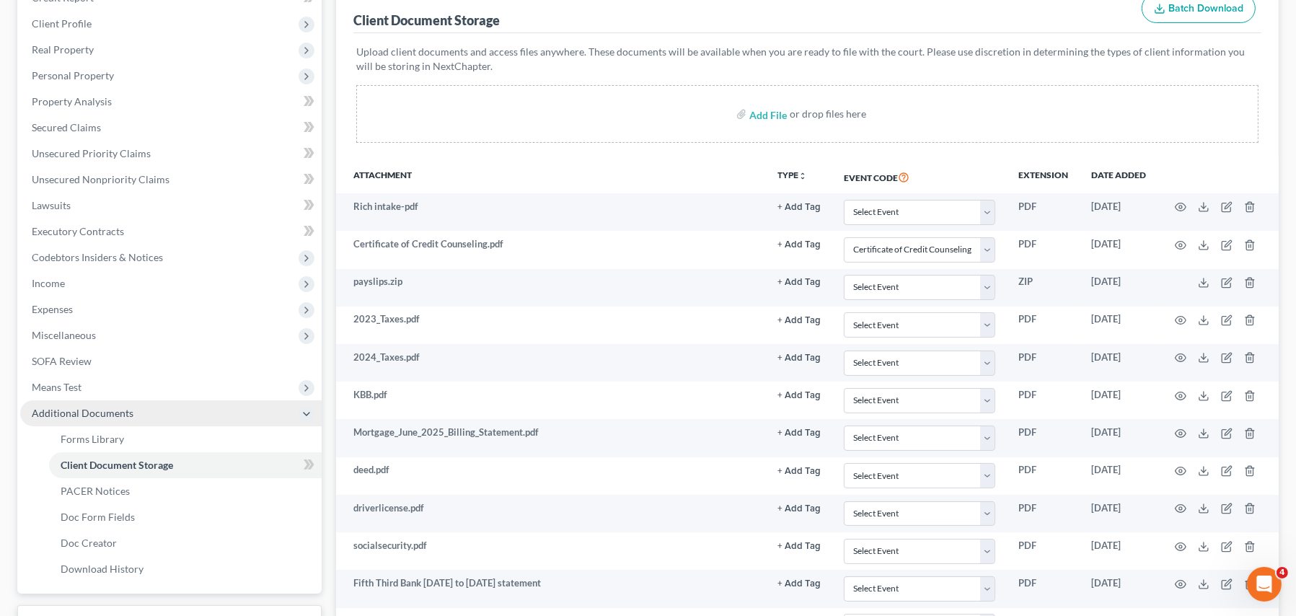
scroll to position [361, 0]
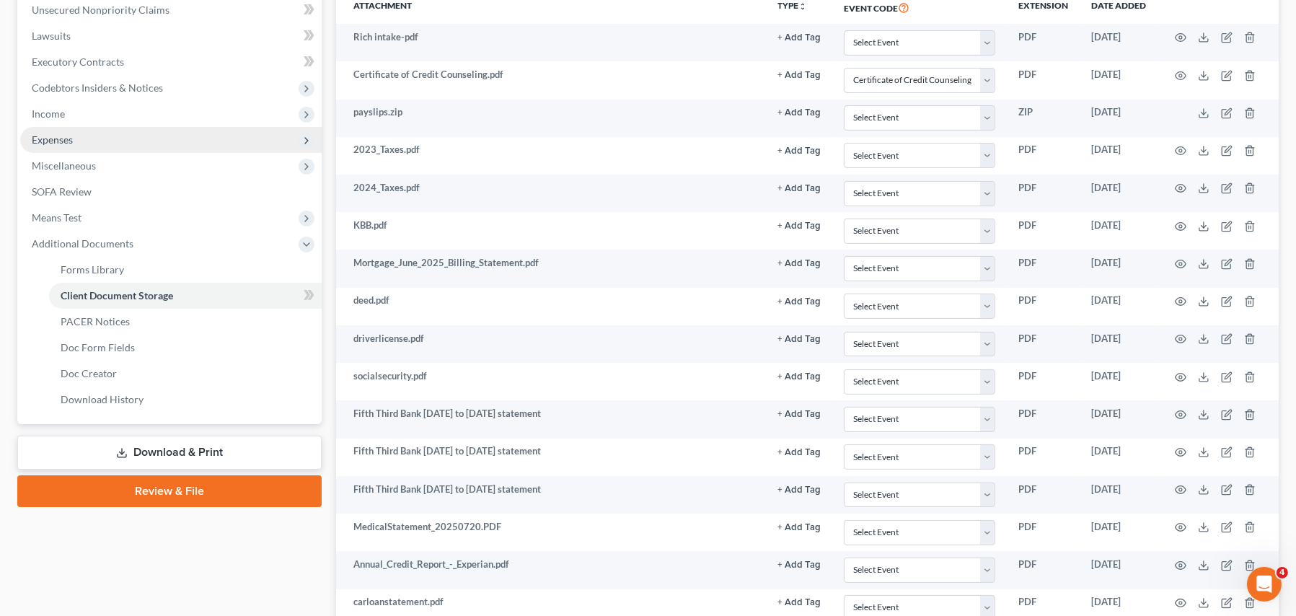
drag, startPoint x: 30, startPoint y: 129, endPoint x: 38, endPoint y: 133, distance: 8.1
click at [33, 130] on span "Expenses" at bounding box center [170, 140] width 301 height 26
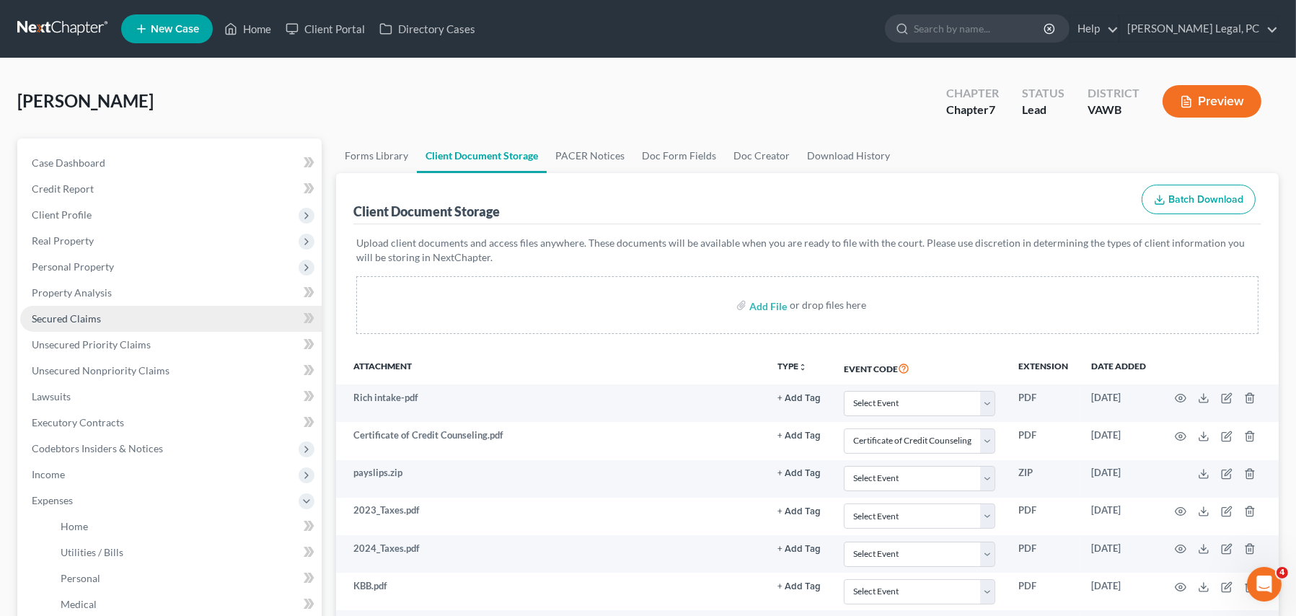
scroll to position [144, 0]
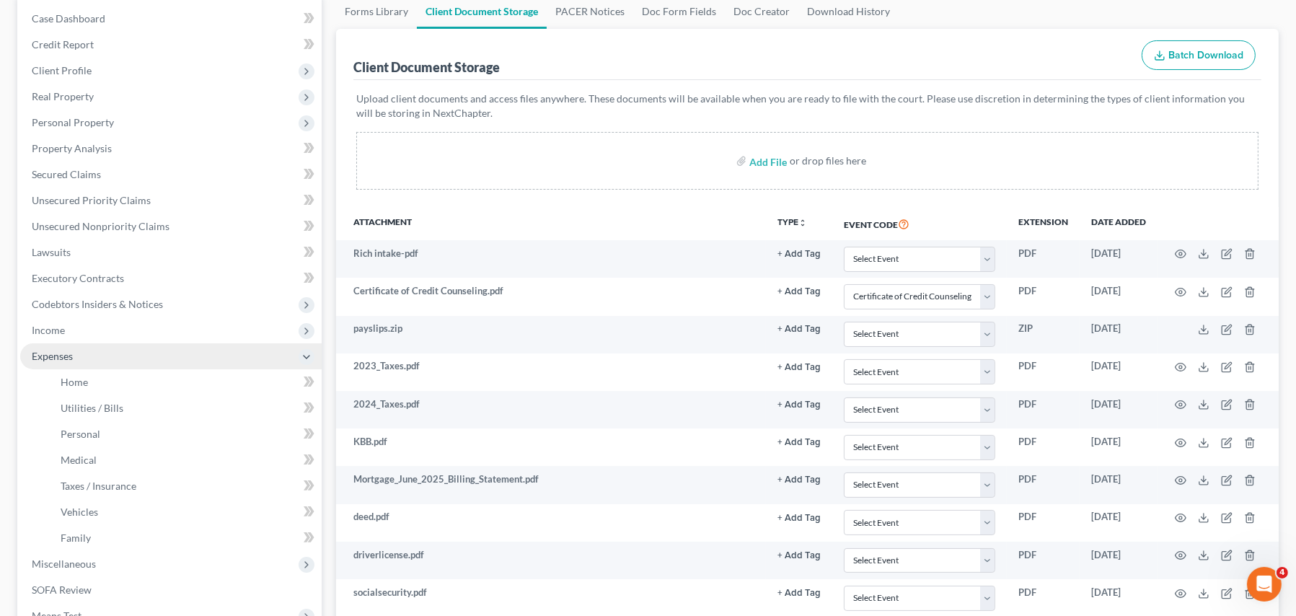
click at [36, 356] on span "Expenses" at bounding box center [52, 356] width 41 height 12
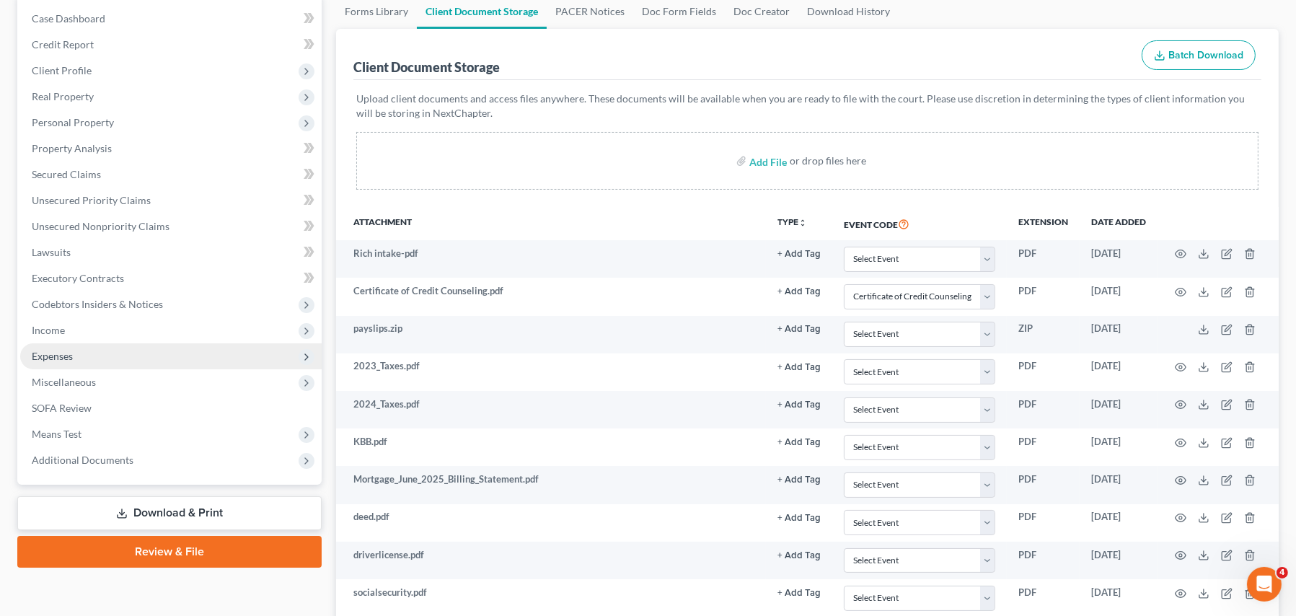
click at [36, 356] on span "Expenses" at bounding box center [52, 356] width 41 height 12
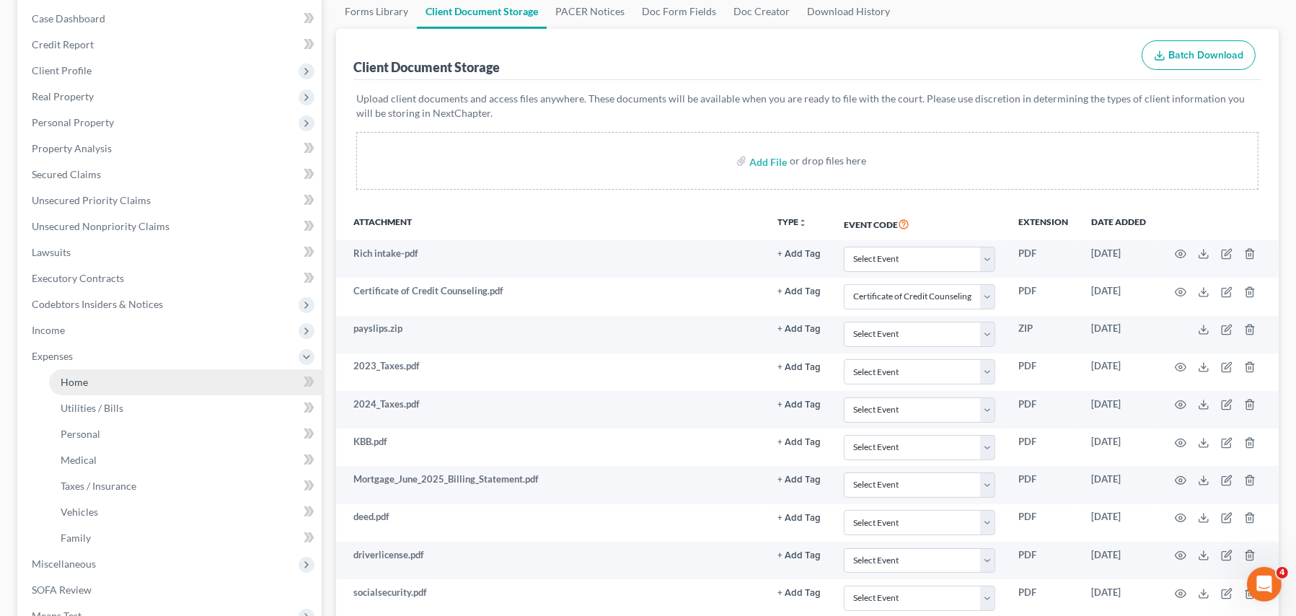
click at [70, 389] on link "Home" at bounding box center [185, 382] width 273 height 26
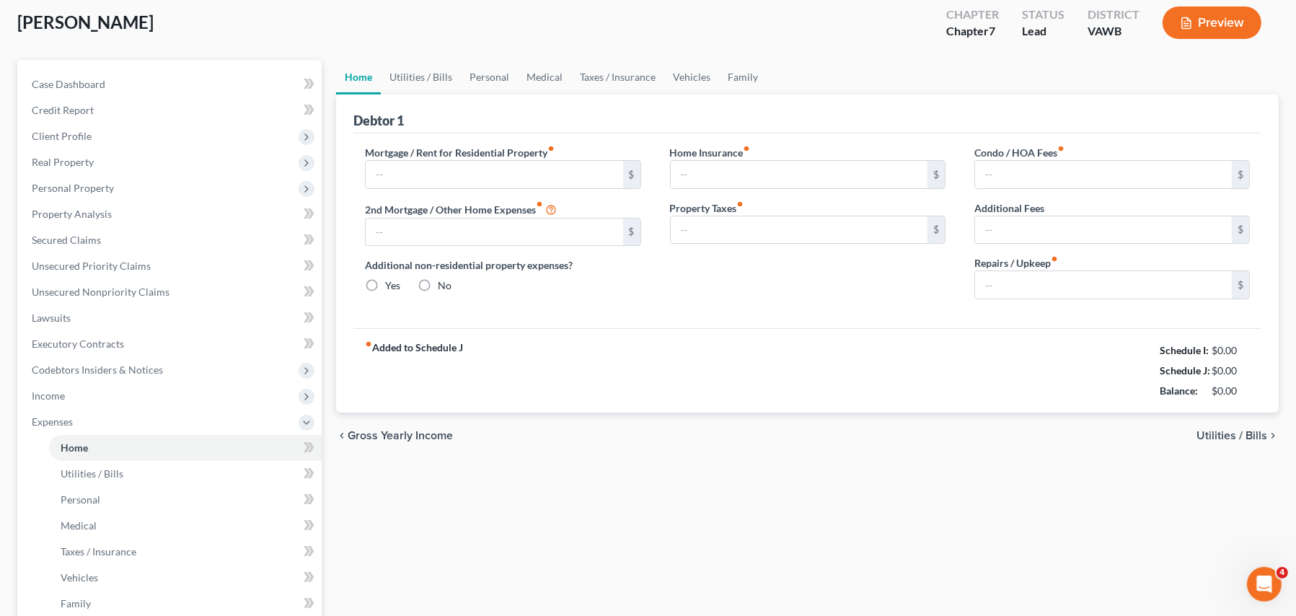
type input "1,161.27"
type input "0.00"
radio input "true"
type input "0.00"
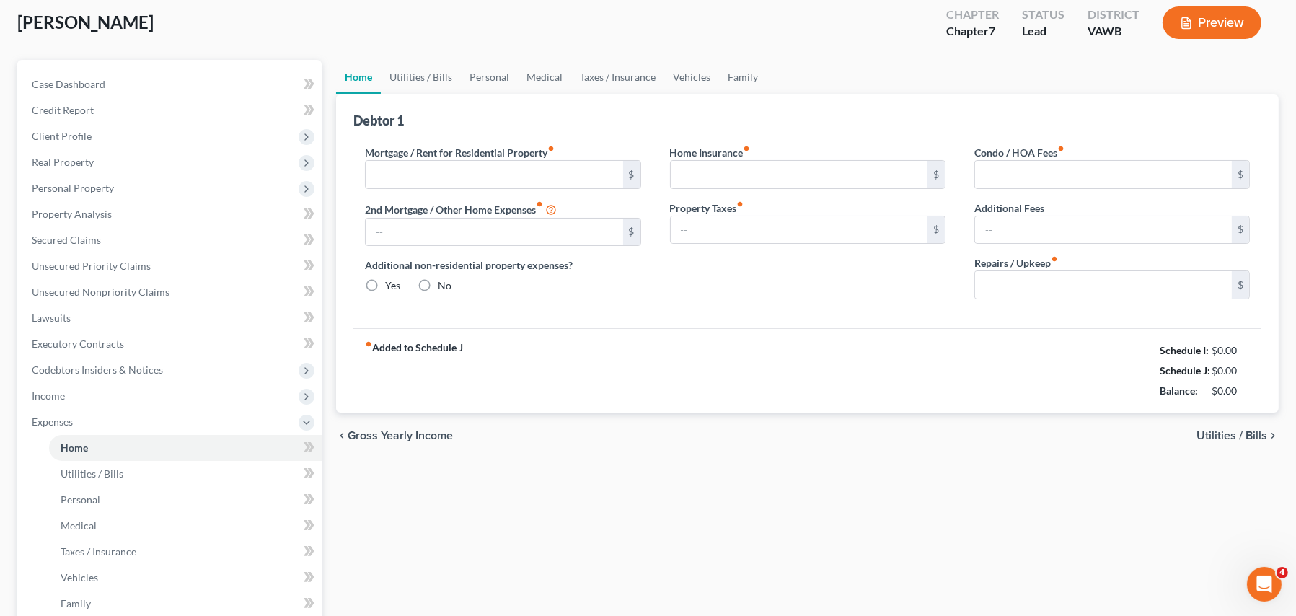
type input "0.00"
type input "100.00"
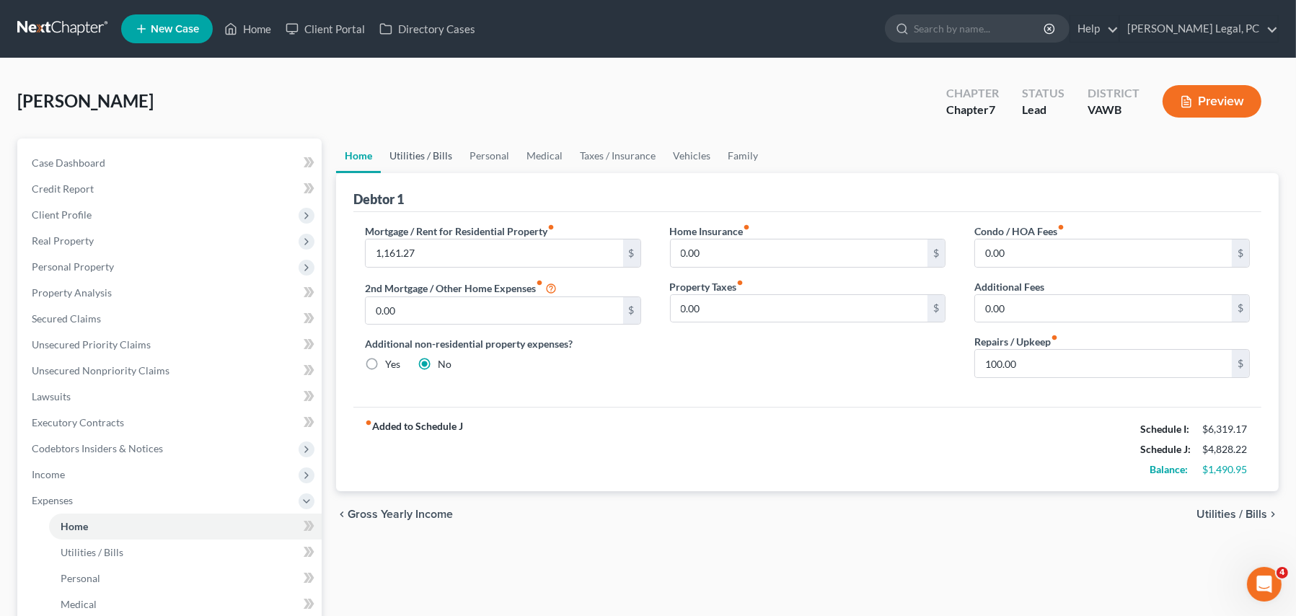
click at [439, 157] on link "Utilities / Bills" at bounding box center [421, 155] width 80 height 35
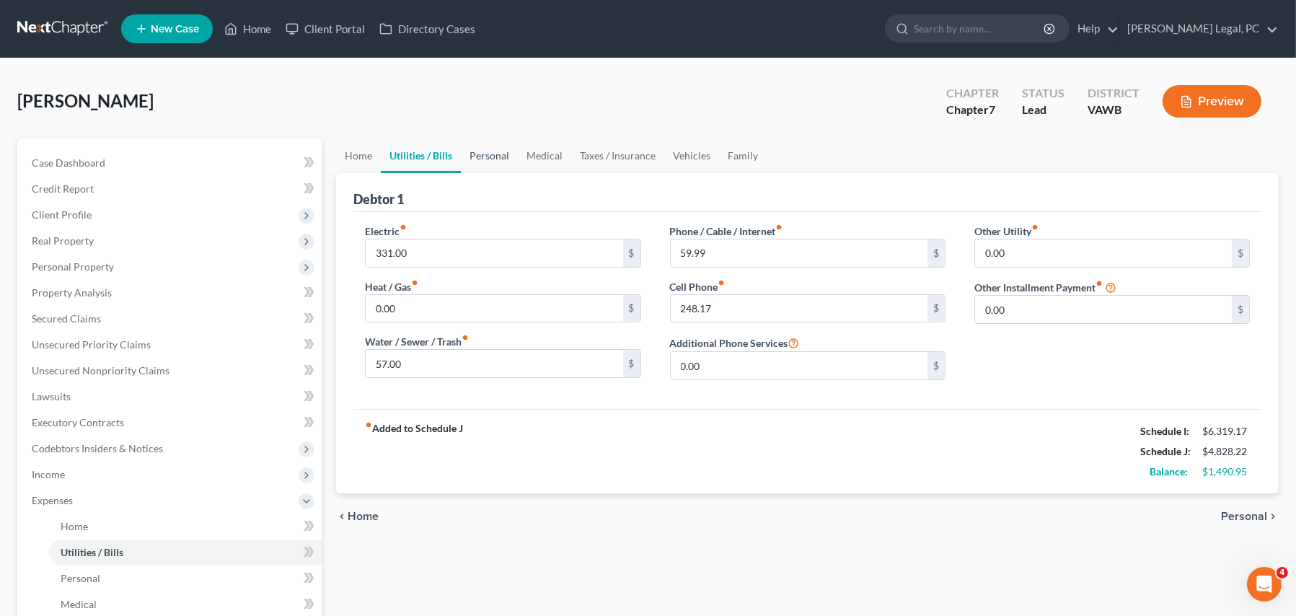
click at [483, 154] on link "Personal" at bounding box center [489, 155] width 57 height 35
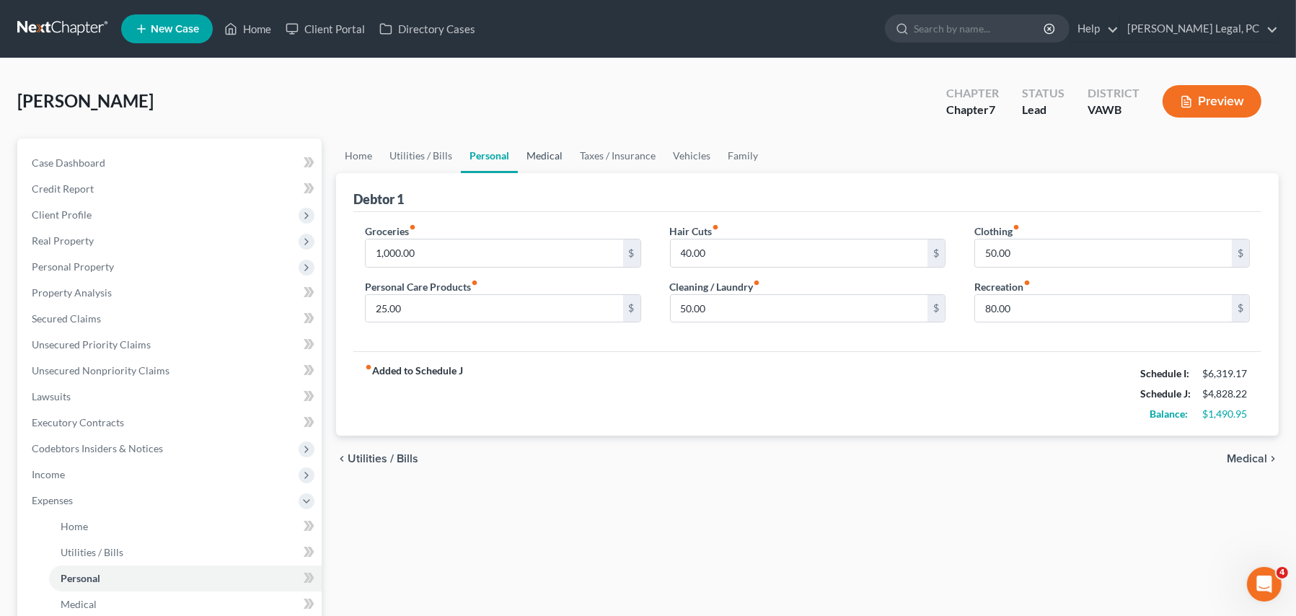
click at [556, 158] on link "Medical" at bounding box center [544, 155] width 53 height 35
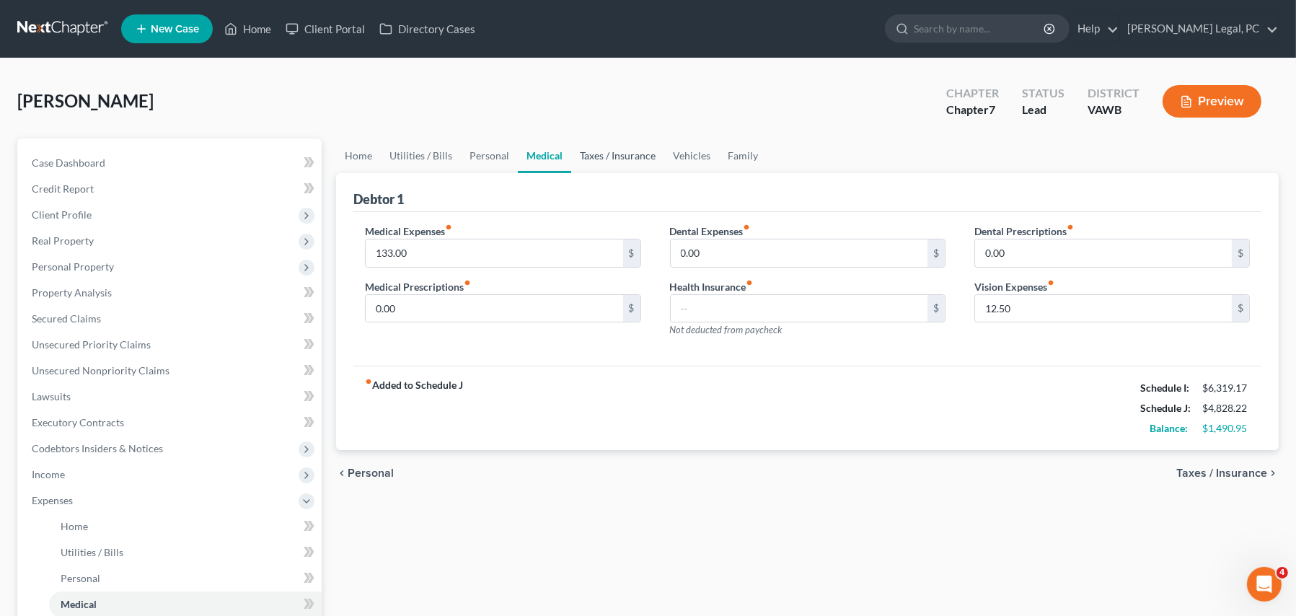
click at [623, 160] on link "Taxes / Insurance" at bounding box center [617, 155] width 93 height 35
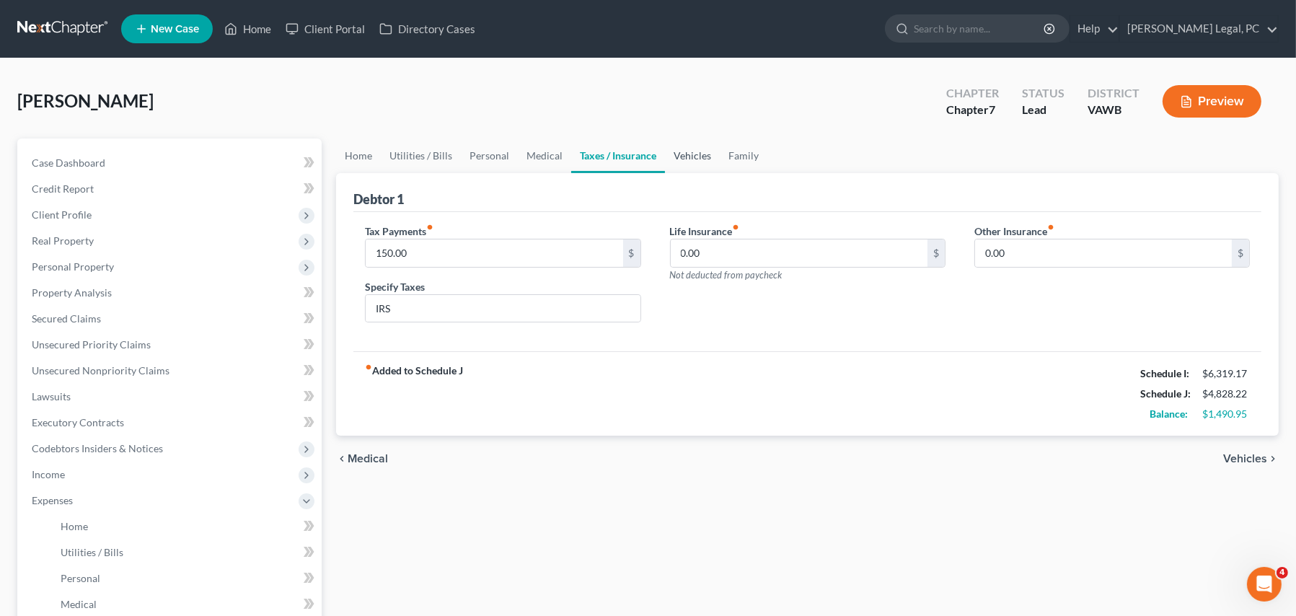
drag, startPoint x: 690, startPoint y: 152, endPoint x: 681, endPoint y: 165, distance: 16.0
click at [689, 153] on link "Vehicles" at bounding box center [692, 155] width 55 height 35
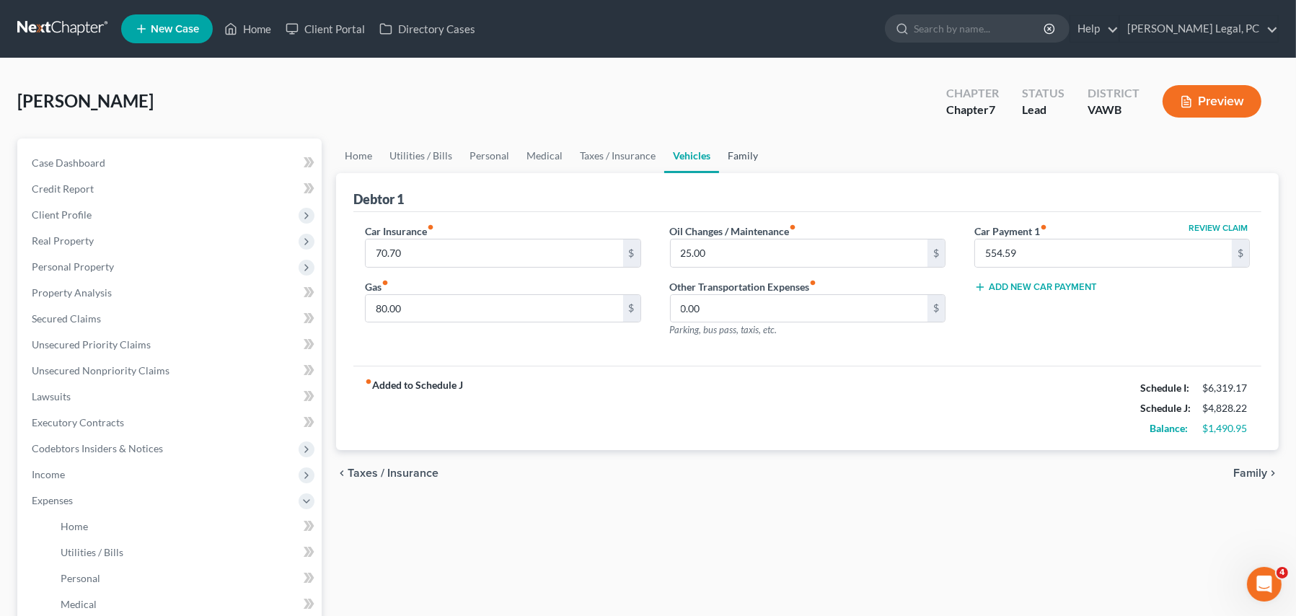
click at [730, 146] on link "Family" at bounding box center [743, 155] width 48 height 35
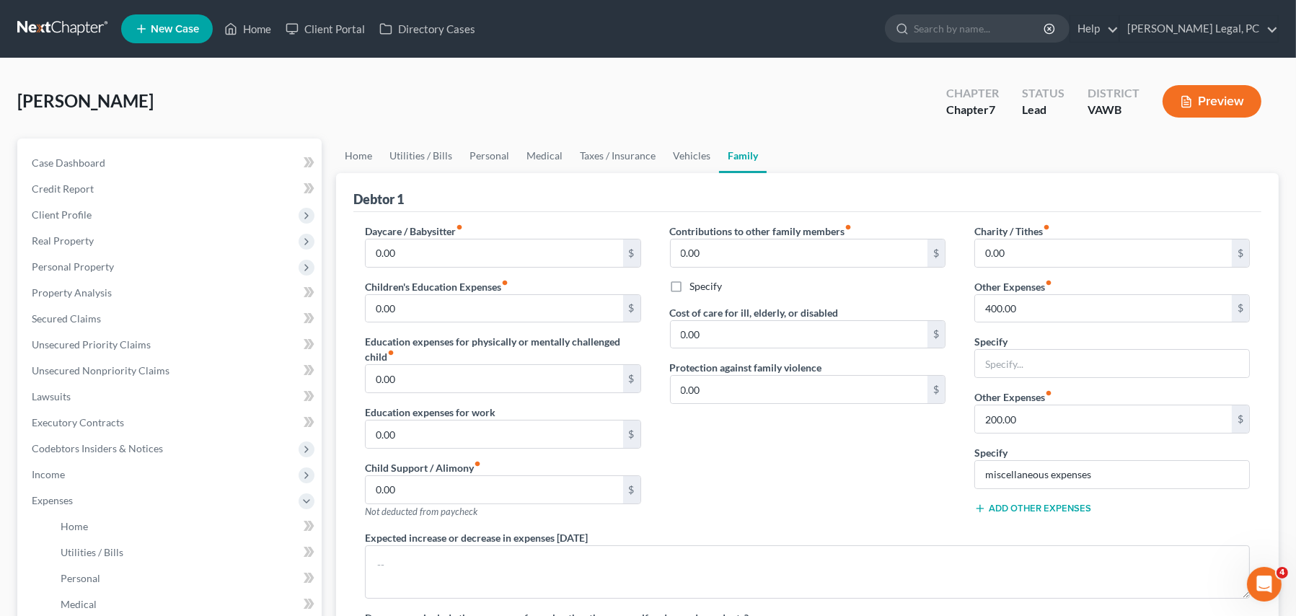
click at [1189, 102] on icon "button" at bounding box center [1186, 101] width 13 height 13
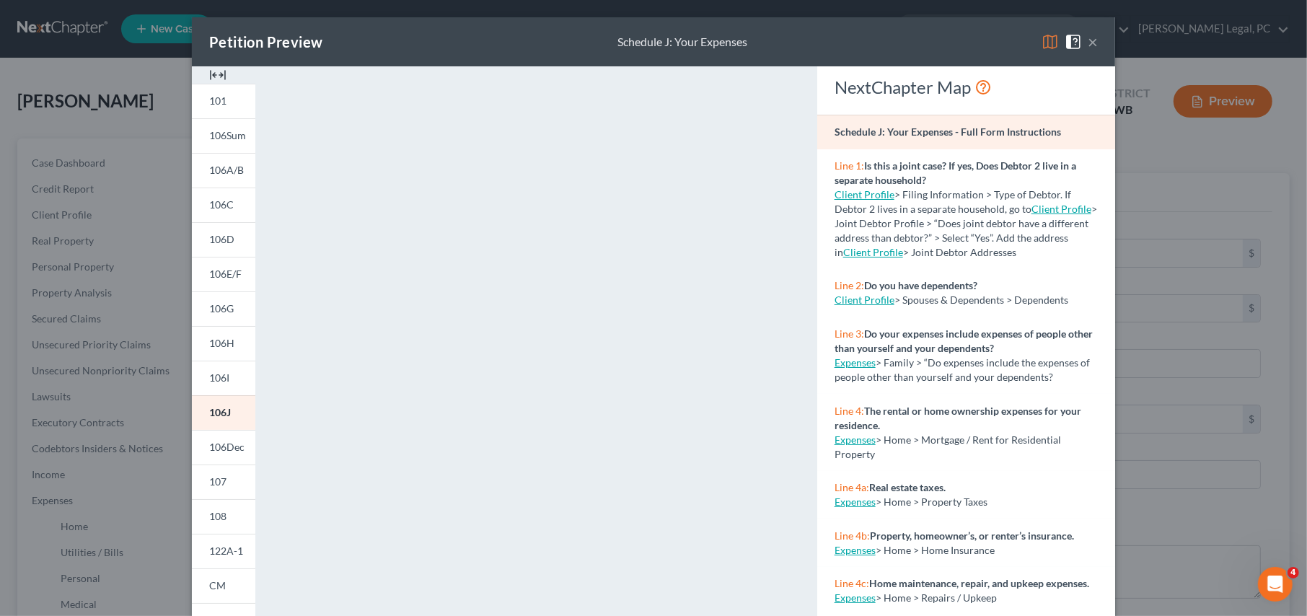
click at [1092, 47] on button "×" at bounding box center [1093, 41] width 10 height 17
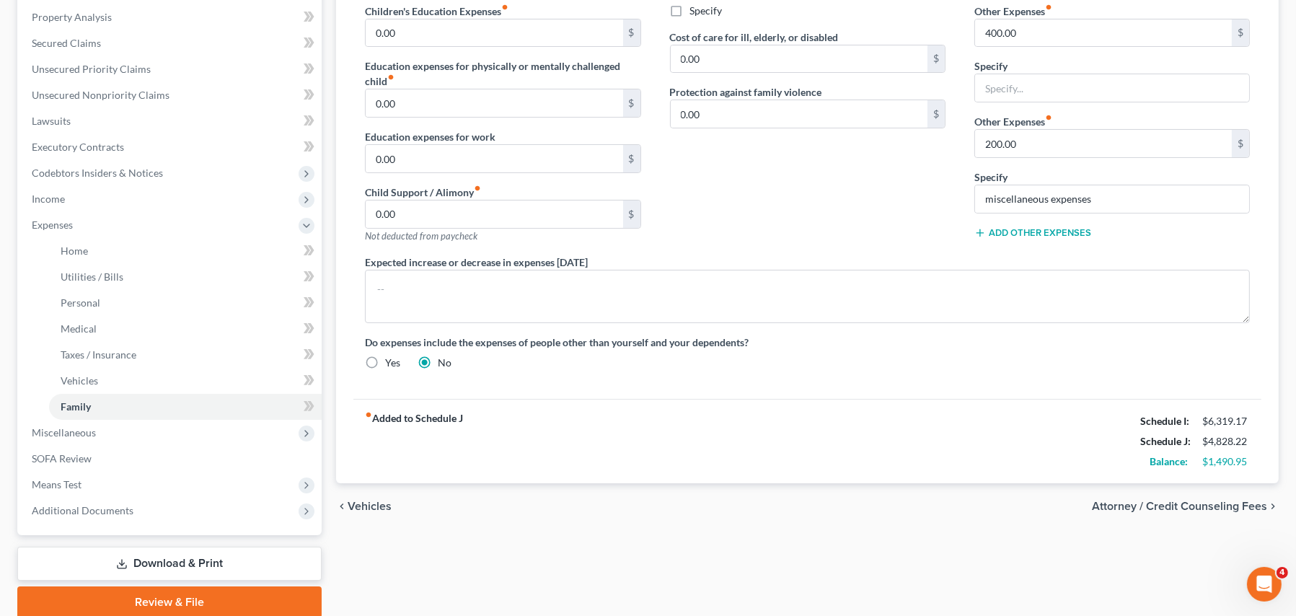
scroll to position [330, 0]
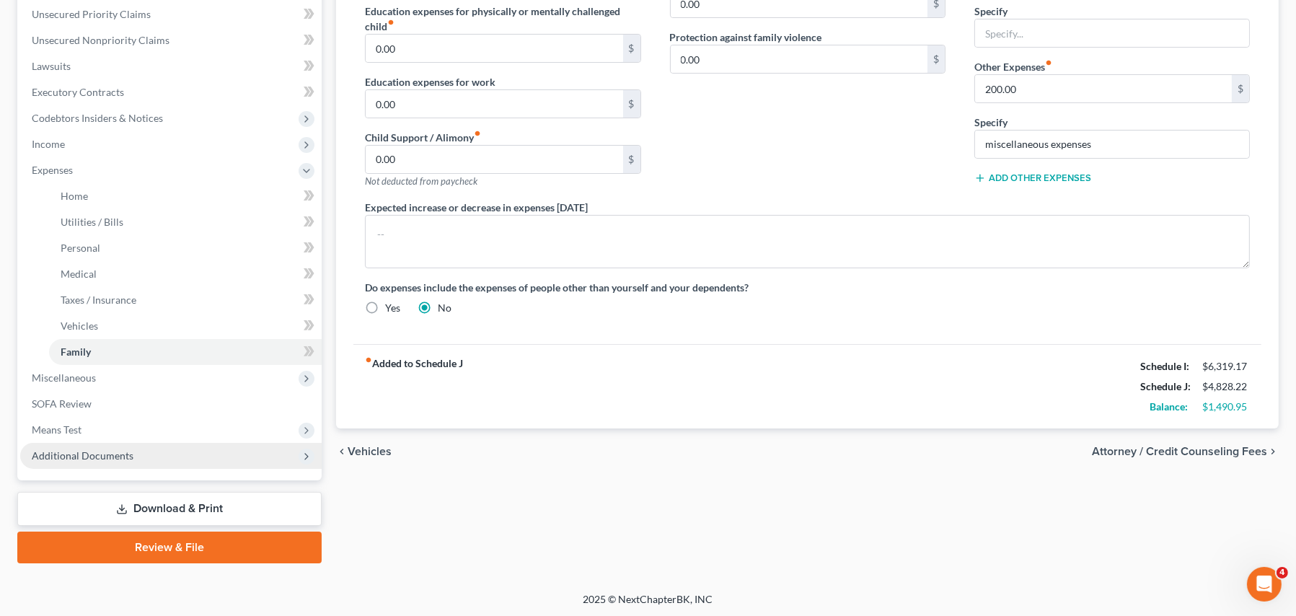
click at [92, 457] on span "Additional Documents" at bounding box center [83, 455] width 102 height 12
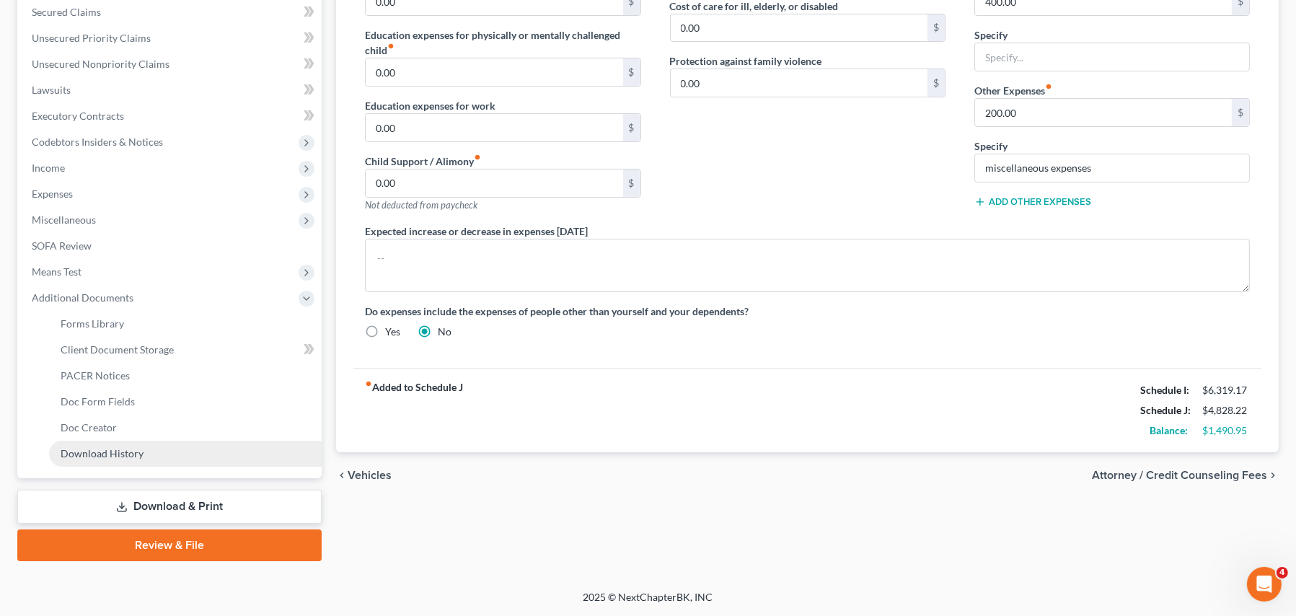
scroll to position [304, 0]
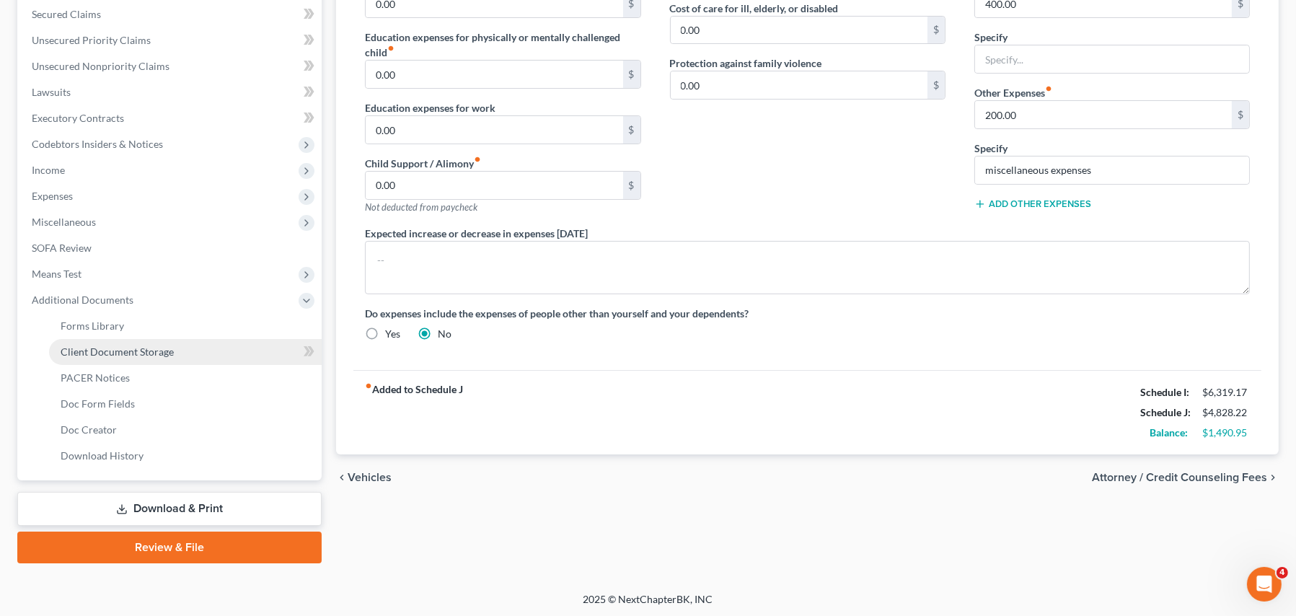
click at [119, 353] on span "Client Document Storage" at bounding box center [117, 351] width 113 height 12
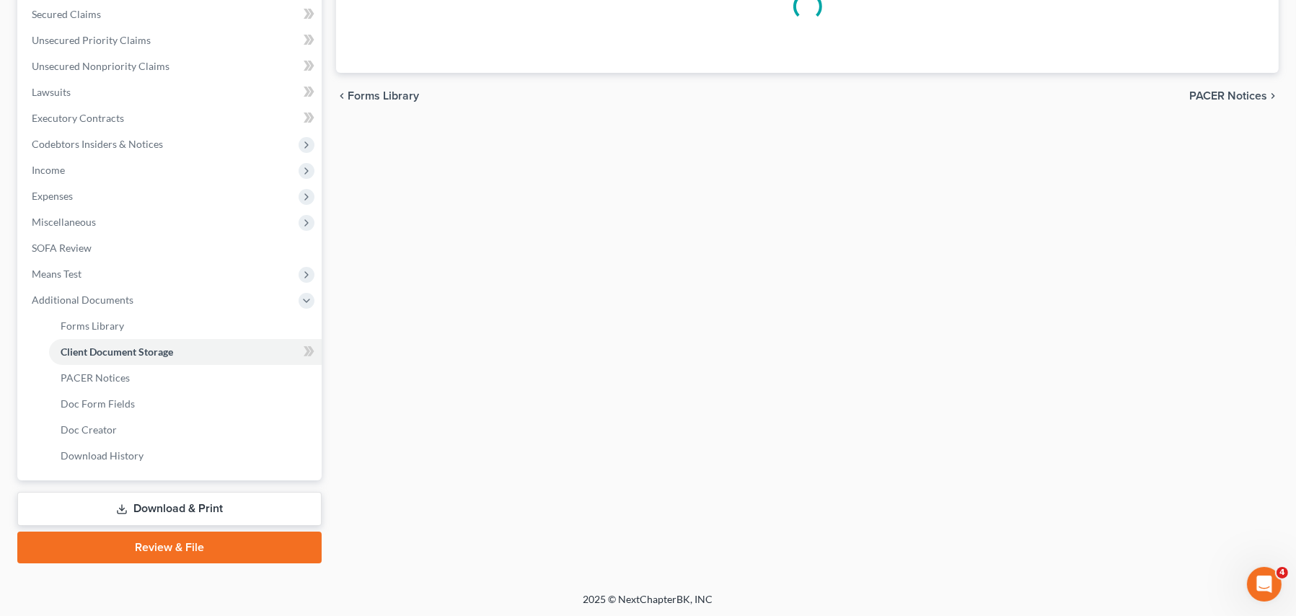
scroll to position [107, 0]
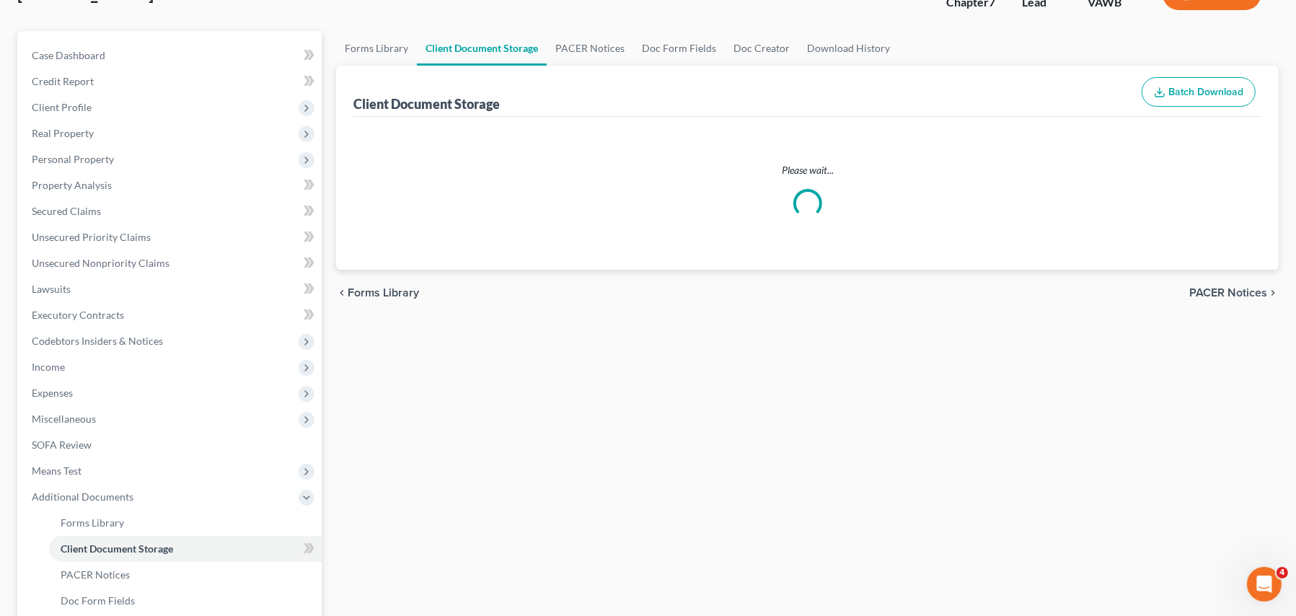
select select "0"
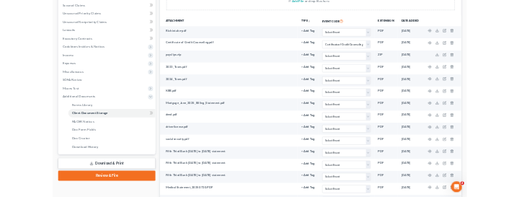
scroll to position [228, 0]
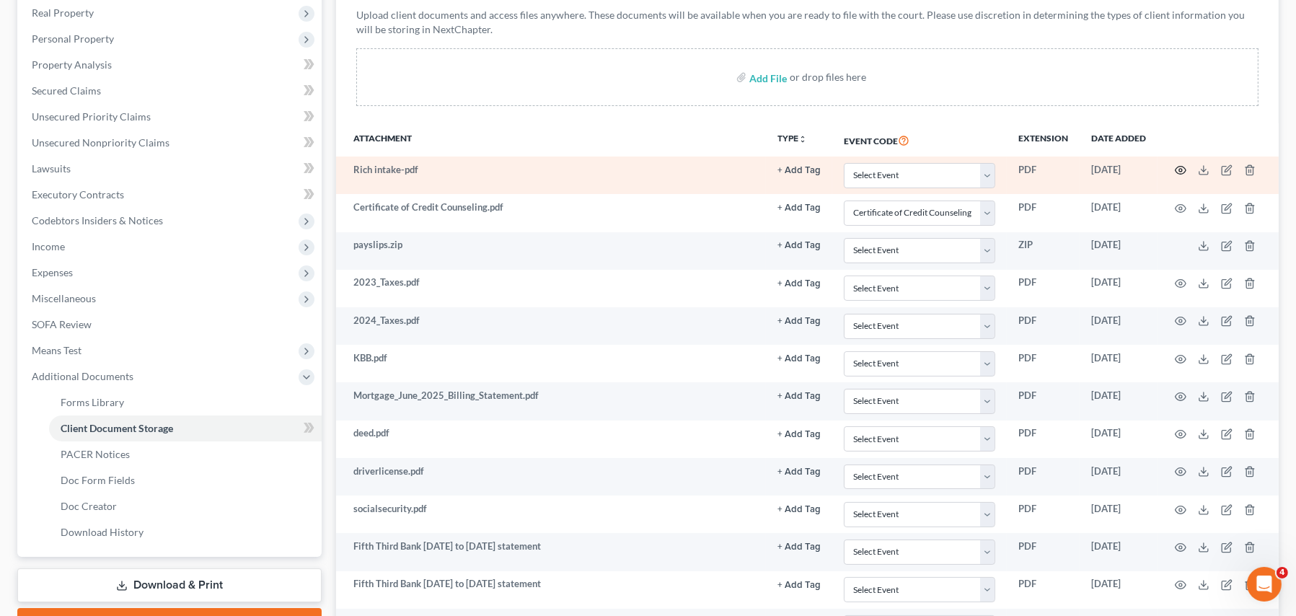
click at [1177, 173] on icon "button" at bounding box center [1181, 170] width 12 height 12
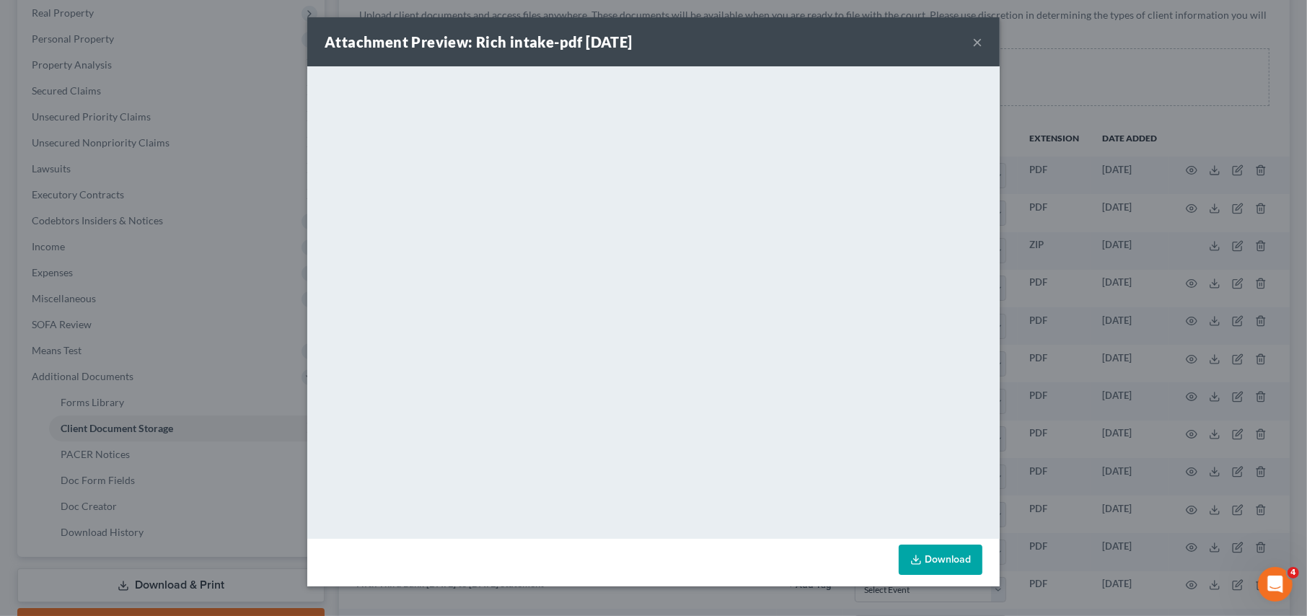
drag, startPoint x: 813, startPoint y: 52, endPoint x: 1590, endPoint y: 229, distance: 796.8
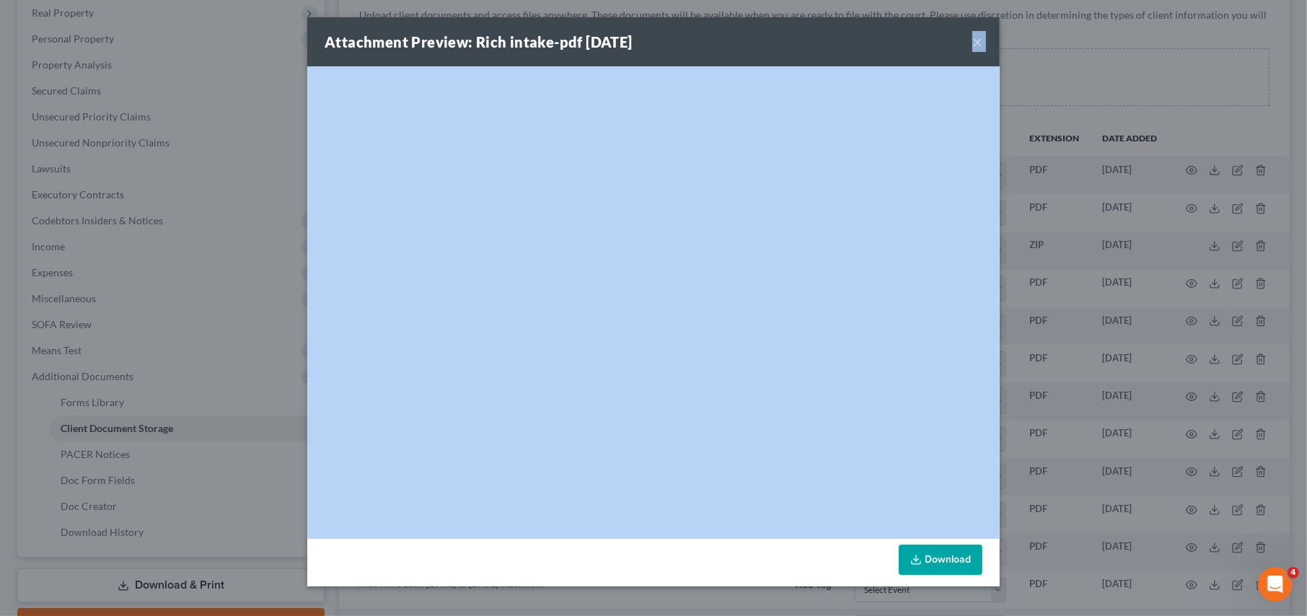
drag, startPoint x: 835, startPoint y: 57, endPoint x: 885, endPoint y: 56, distance: 50.5
click at [1061, 105] on div "Attachment Preview: Rich intake-pdf 08/14/2025 × <object ng-attr-data='https://…" at bounding box center [653, 308] width 1307 height 616
click at [870, 32] on div "Attachment Preview: Rich intake-pdf 08/14/2025 ×" at bounding box center [653, 41] width 692 height 49
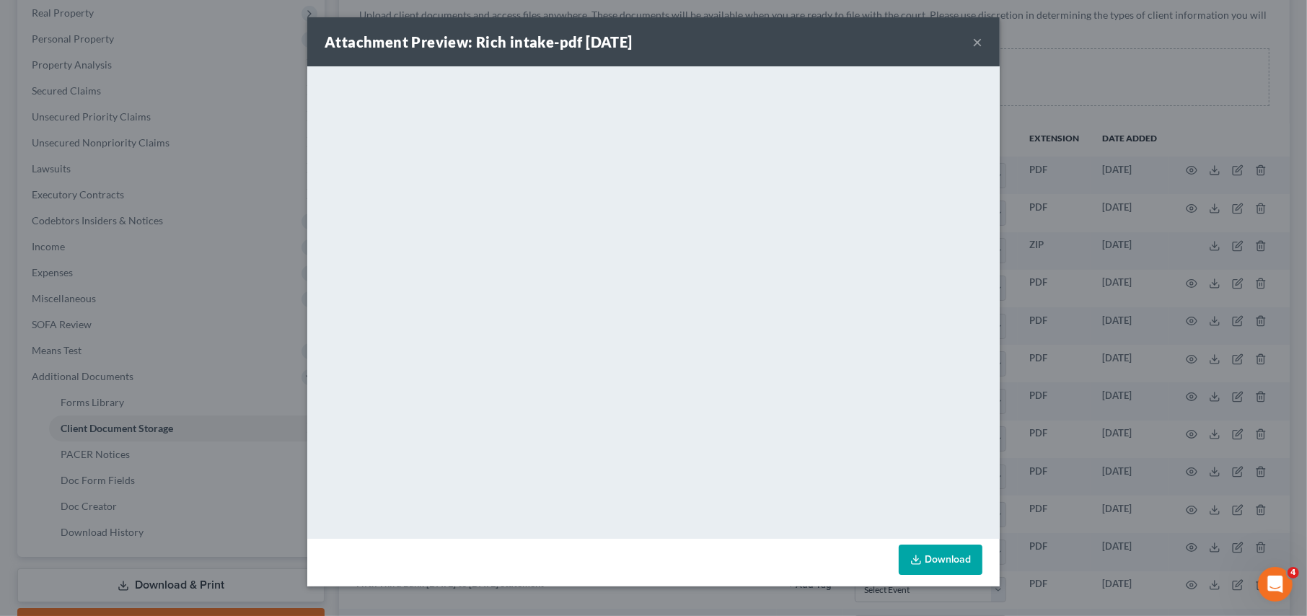
drag, startPoint x: 868, startPoint y: 38, endPoint x: 928, endPoint y: 40, distance: 59.2
click at [948, 45] on div "Attachment Preview: Rich intake-pdf 08/14/2025 ×" at bounding box center [653, 41] width 692 height 49
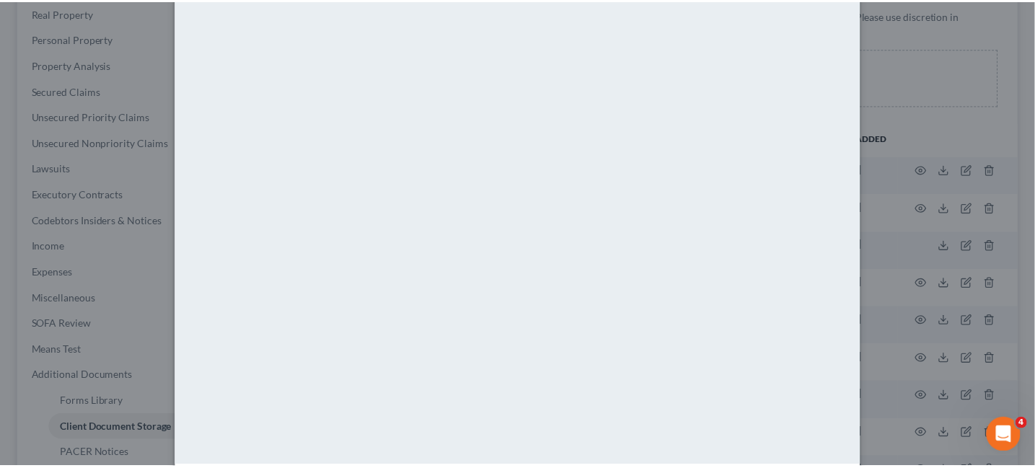
scroll to position [0, 0]
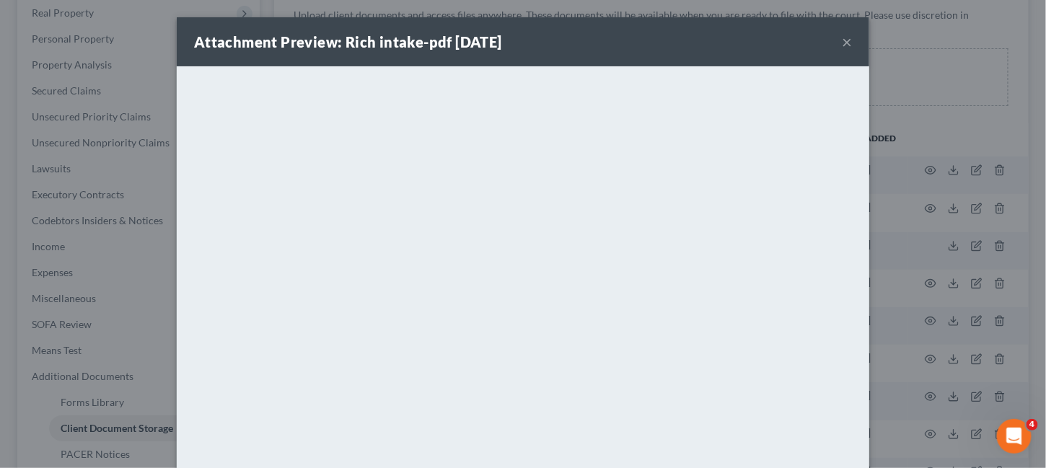
click at [842, 41] on button "×" at bounding box center [847, 41] width 10 height 17
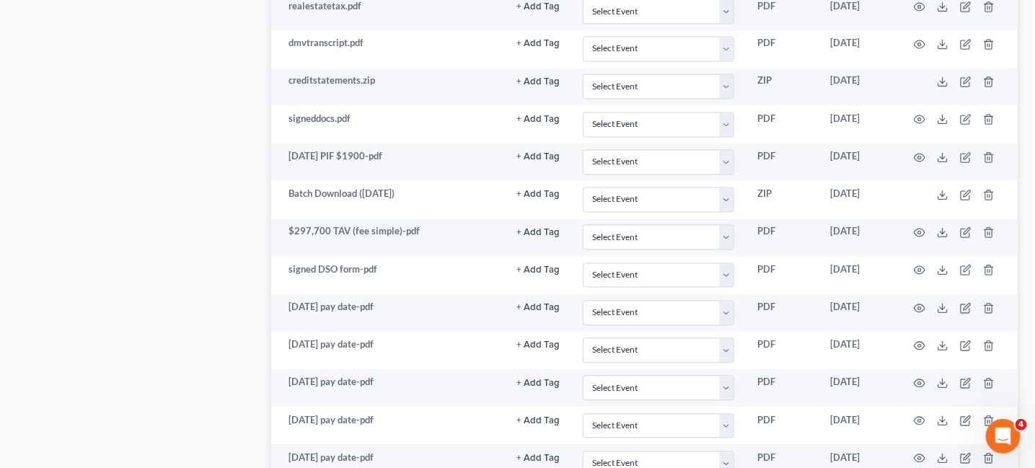
scroll to position [1093, 0]
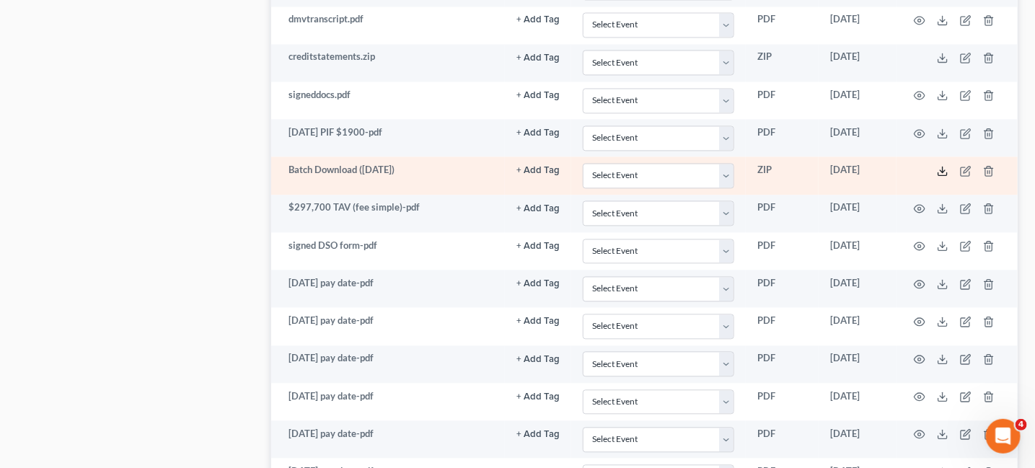
click at [941, 170] on polyline at bounding box center [943, 171] width 5 height 2
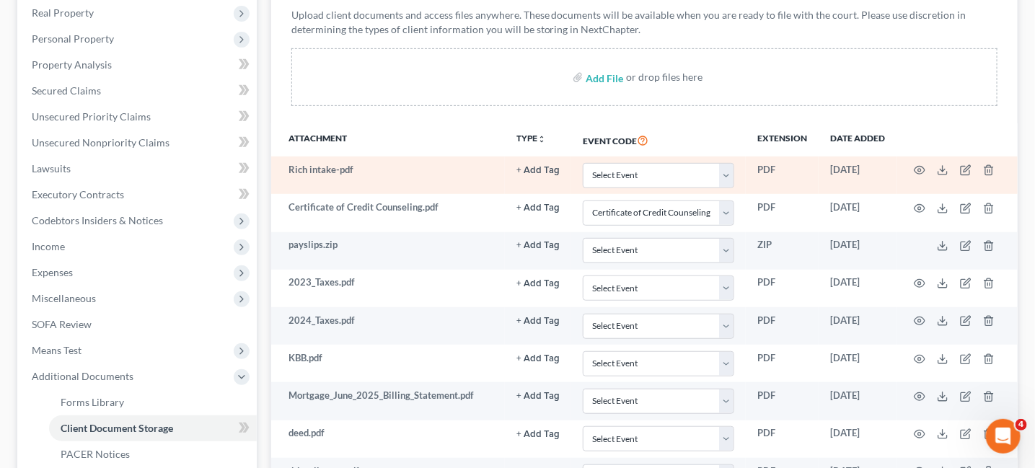
scroll to position [0, 0]
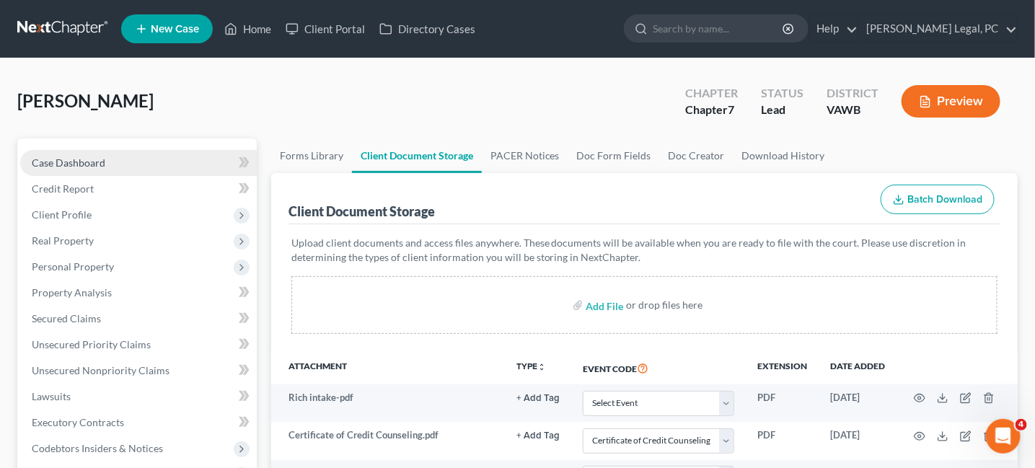
click at [79, 151] on link "Case Dashboard" at bounding box center [138, 163] width 237 height 26
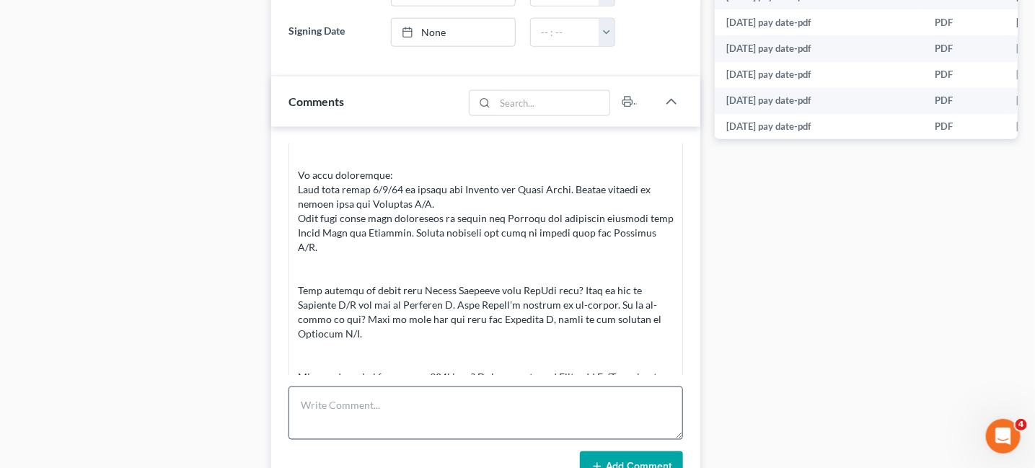
scroll to position [793, 0]
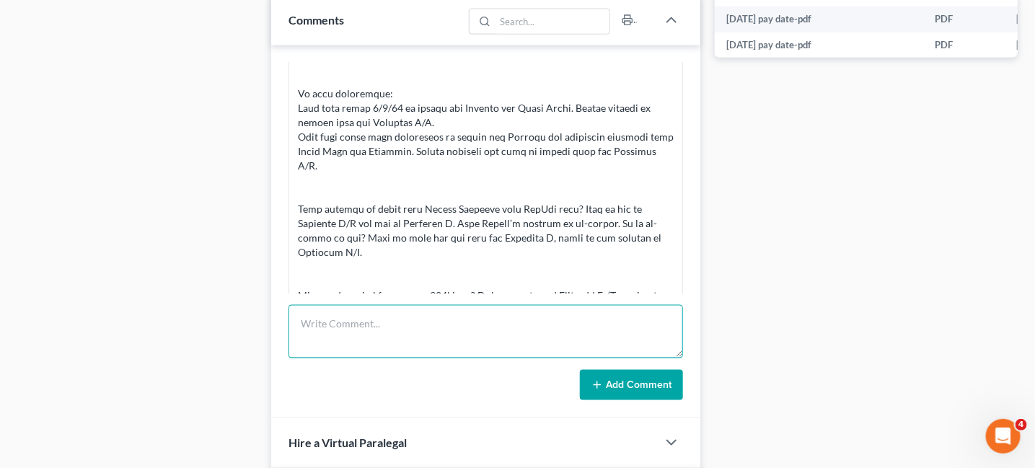
click at [401, 321] on textarea at bounding box center [486, 331] width 395 height 53
paste textarea "Good morning Mr. Rich We have reviewed the documents that you turned in and her…"
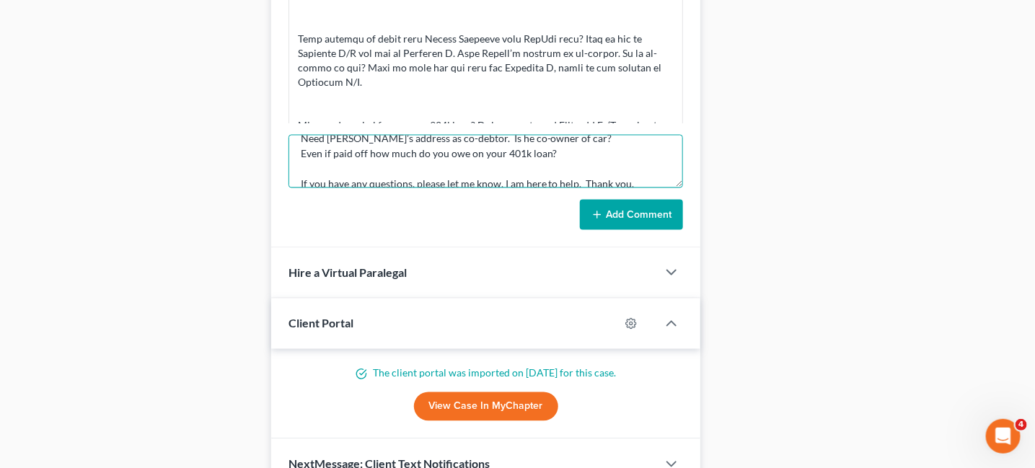
scroll to position [891, 0]
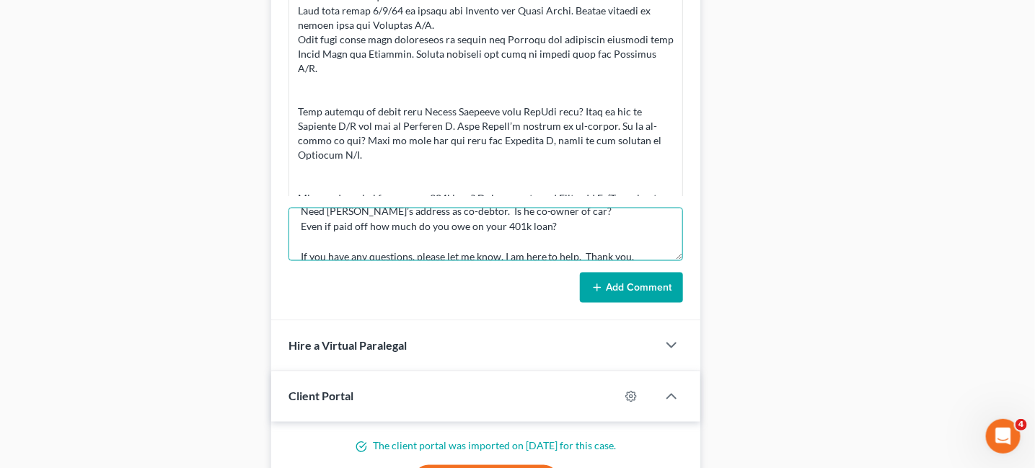
click at [637, 224] on textarea "Good morning Mr. Rich We have reviewed the documents that you turned in and her…" at bounding box center [486, 234] width 395 height 53
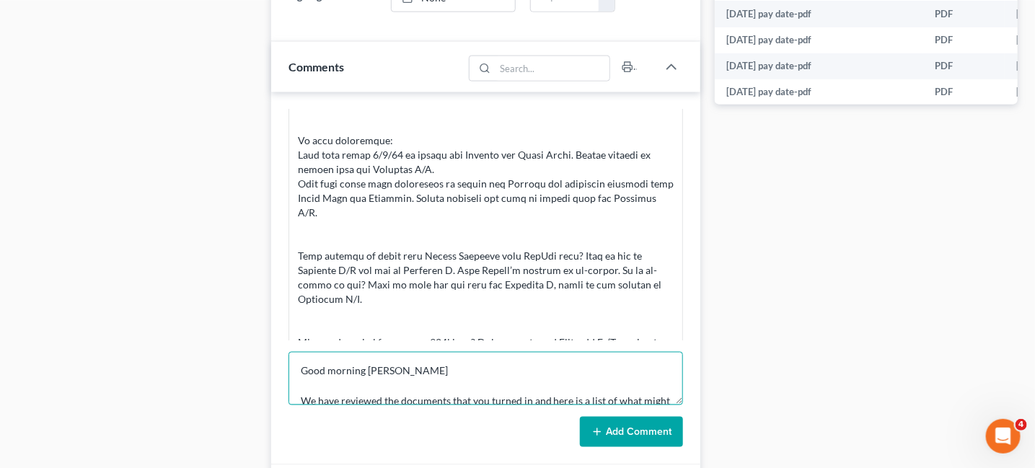
scroll to position [963, 0]
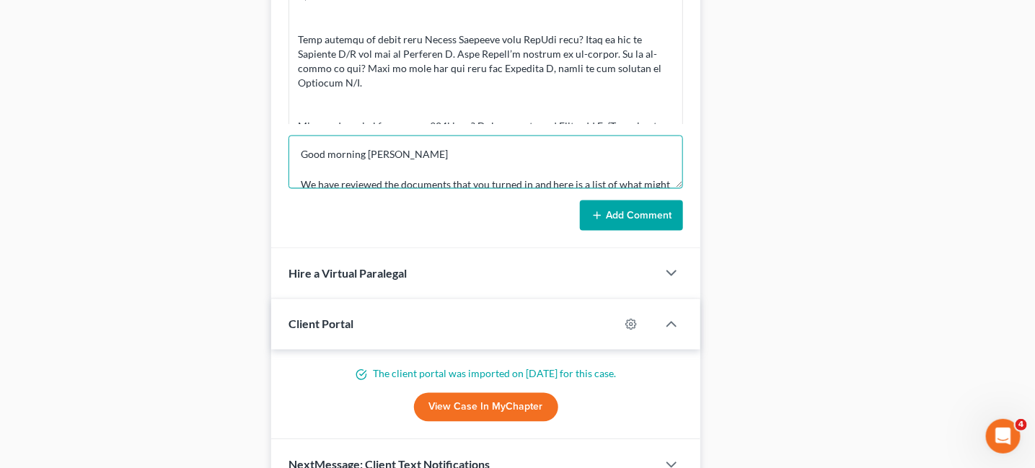
click at [615, 160] on textarea "Good morning Mr. Rich We have reviewed the documents that you turned in and her…" at bounding box center [486, 162] width 395 height 53
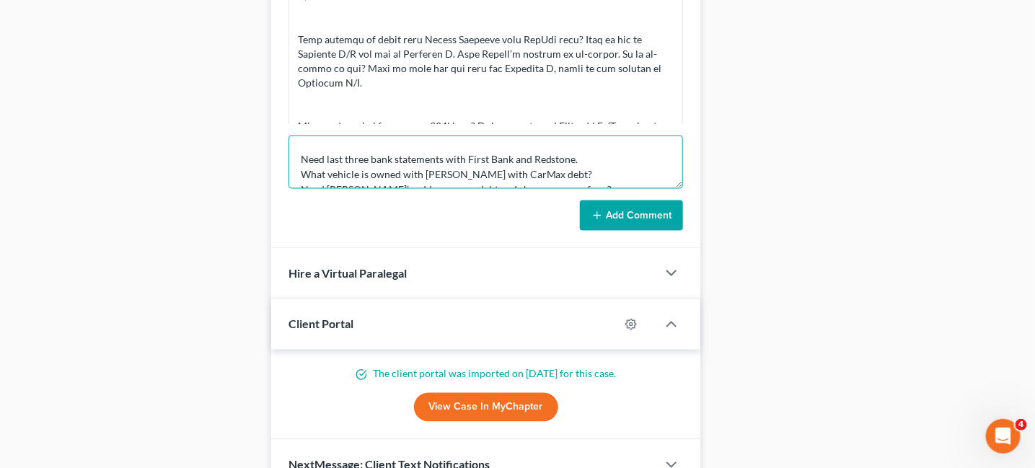
scroll to position [273, 0]
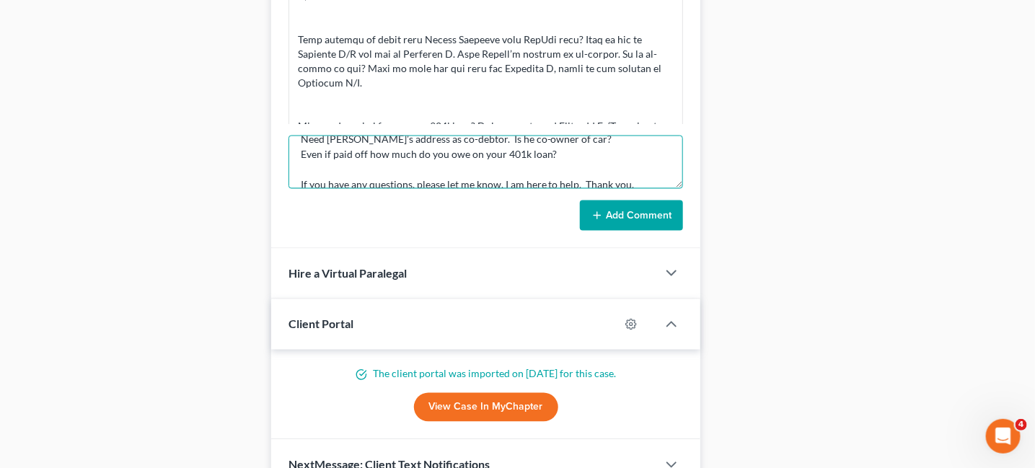
click at [628, 167] on textarea "Good morning Mr. Rich We have reviewed the documents that you turned in and her…" at bounding box center [486, 162] width 395 height 53
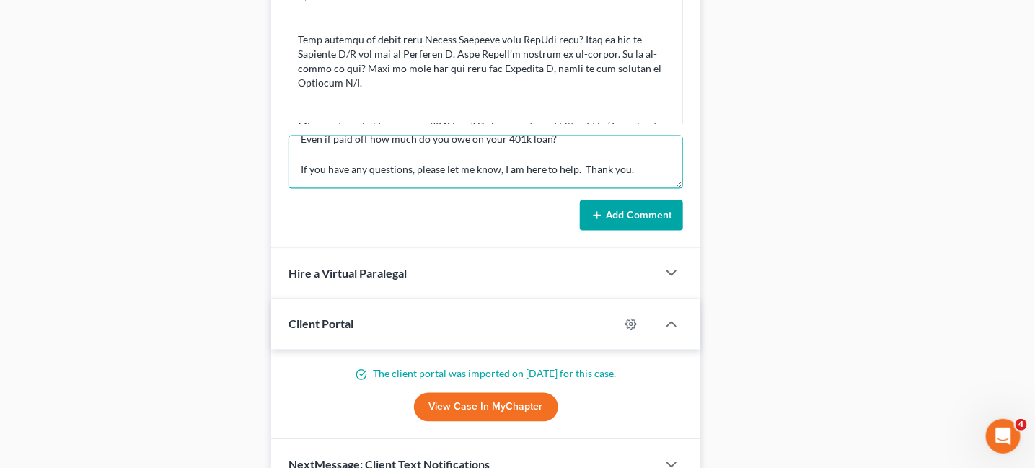
paste textarea "Hope Ingram, Legal Assistant"
type textarea "Good morning Mr. Rich We have reviewed the documents that you turned in and her…"
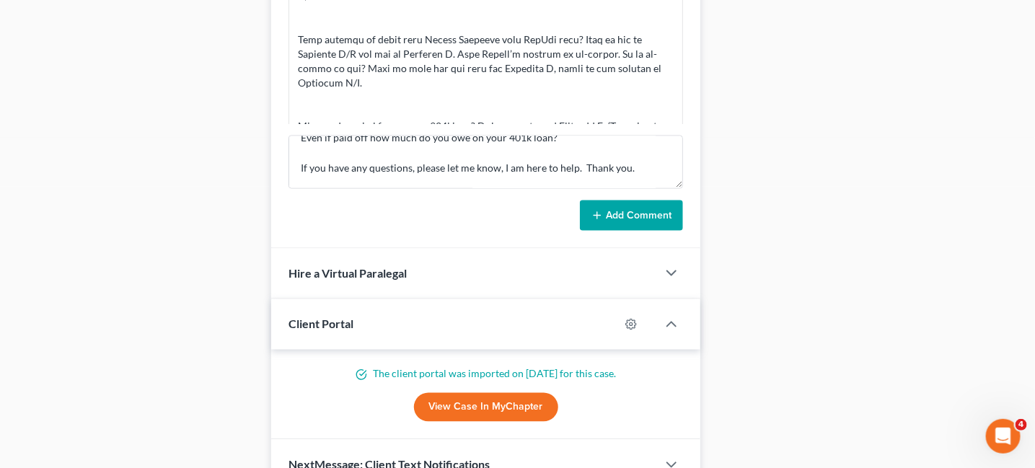
click at [619, 213] on button "Add Comment" at bounding box center [631, 216] width 103 height 30
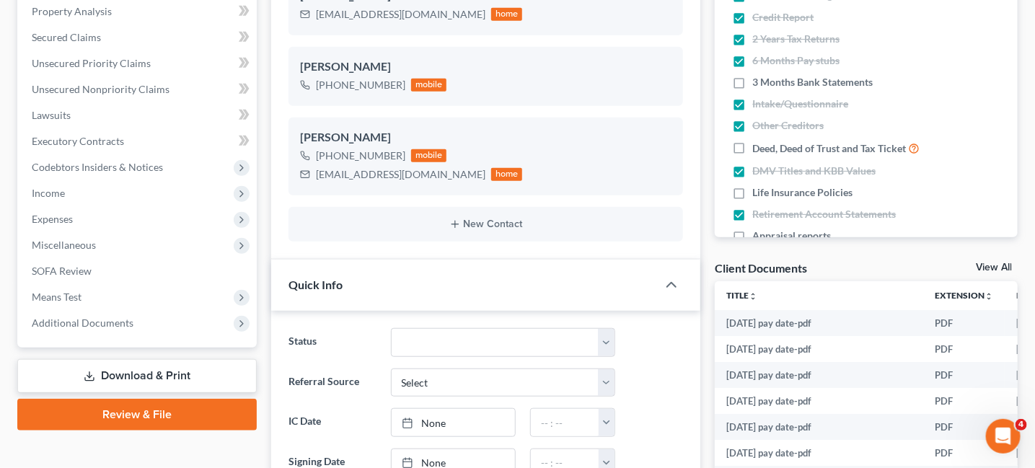
scroll to position [169, 0]
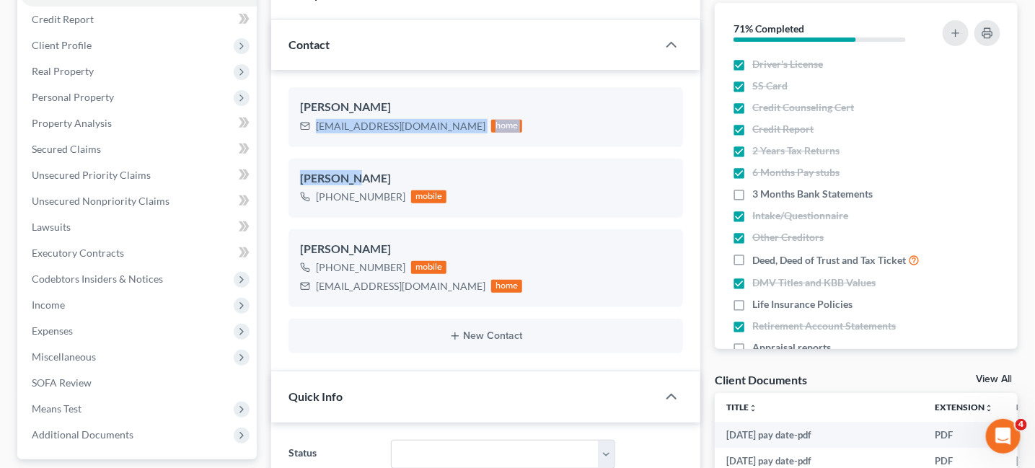
drag, startPoint x: 317, startPoint y: 129, endPoint x: 423, endPoint y: 149, distance: 107.8
click at [423, 149] on ng-include "Paul Rich paulrich1138@gmail.com home Paul Rich +1 (615) 971-1871 mobile Paul R…" at bounding box center [486, 220] width 395 height 266
click at [480, 145] on div "Paul Rich paulrich1138@gmail.com home" at bounding box center [486, 116] width 395 height 59
drag, startPoint x: 430, startPoint y: 126, endPoint x: 314, endPoint y: 130, distance: 115.5
click at [314, 130] on div "paulrich1138@gmail.com home" at bounding box center [411, 126] width 223 height 19
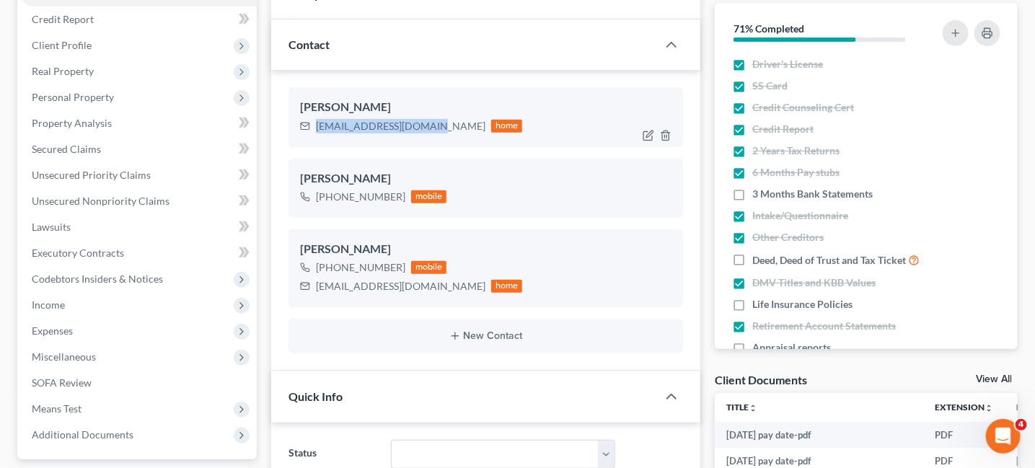
copy div "paulrich1138@gmail.com"
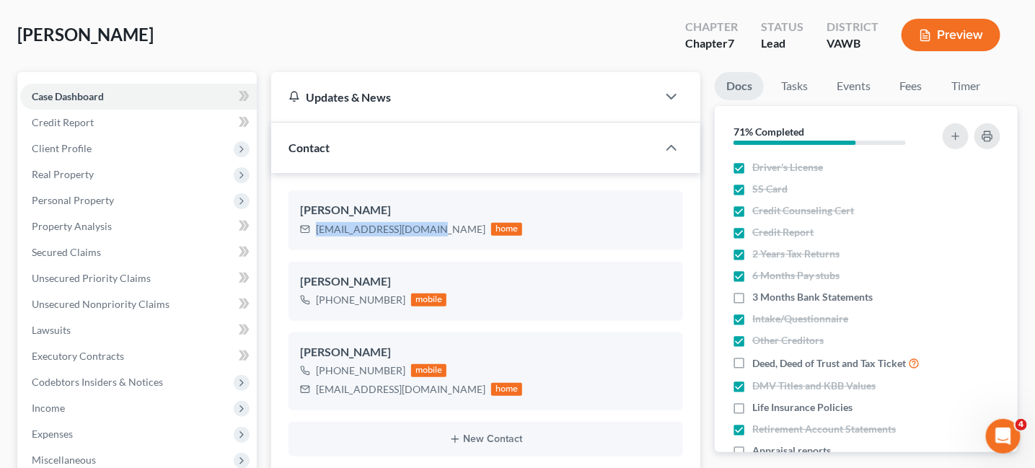
scroll to position [0, 0]
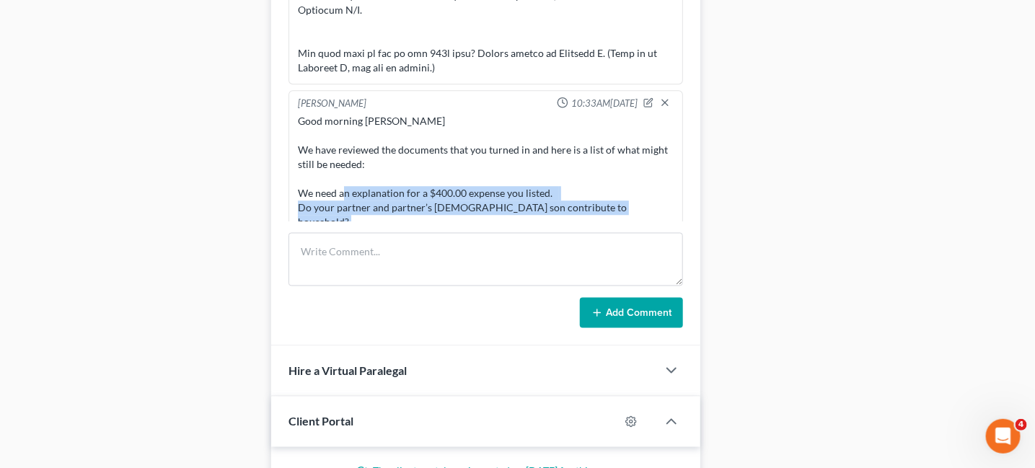
scroll to position [1412, 0]
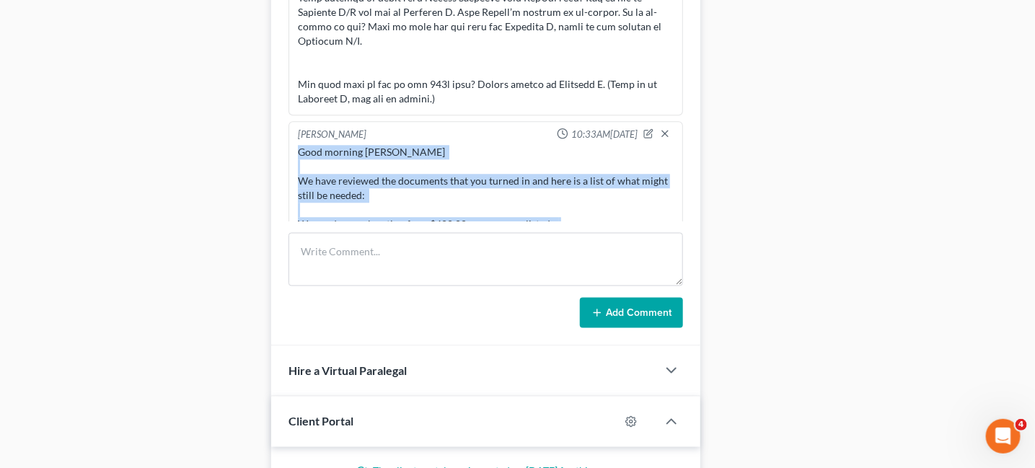
drag, startPoint x: 435, startPoint y: 203, endPoint x: 299, endPoint y: 120, distance: 159.6
click at [299, 146] on div "Good morning Mr. Rich We have reviewed the documents that you turned in and her…" at bounding box center [486, 312] width 377 height 332
copy div "Good morning Mr. Rich We have reviewed the documents that you turned in and her…"
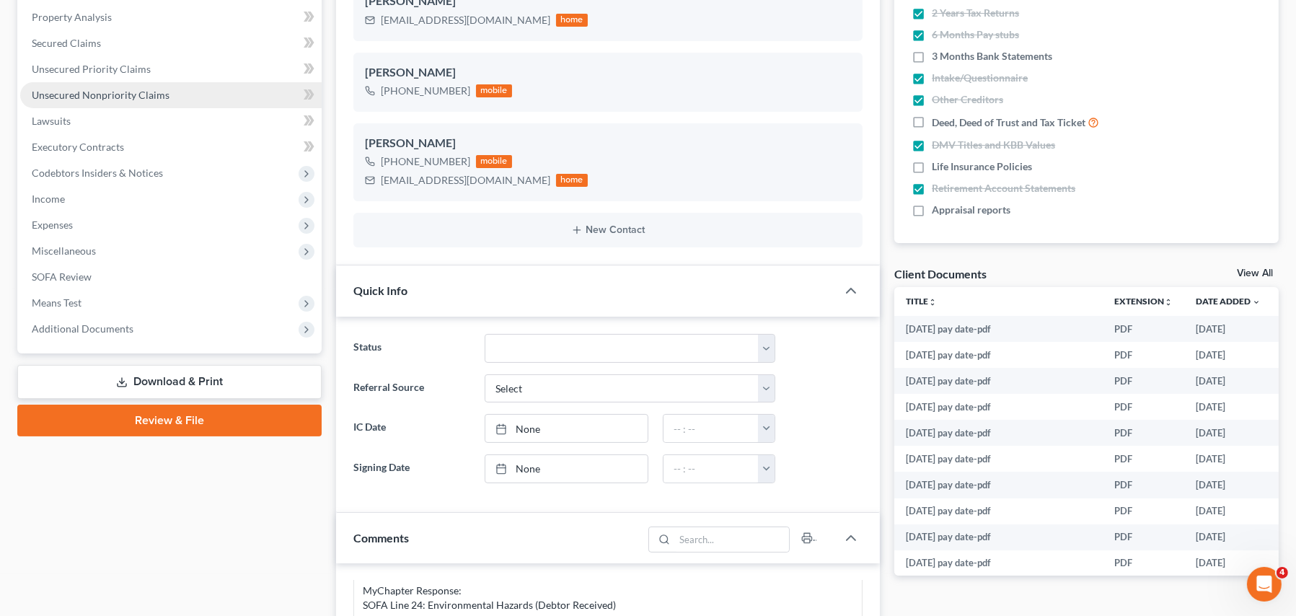
scroll to position [216, 0]
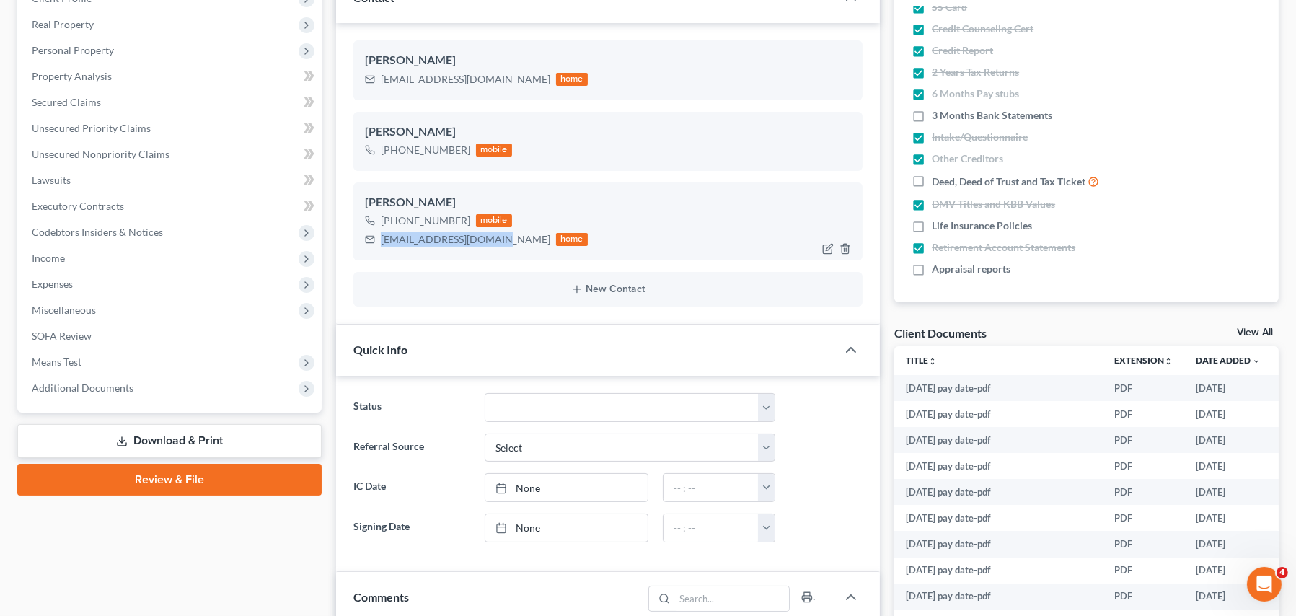
drag, startPoint x: 494, startPoint y: 239, endPoint x: 383, endPoint y: 239, distance: 111.1
click at [383, 239] on div "paulrich1138@gmail.com home" at bounding box center [476, 239] width 223 height 19
copy div "paulrich1138@gmail.com"
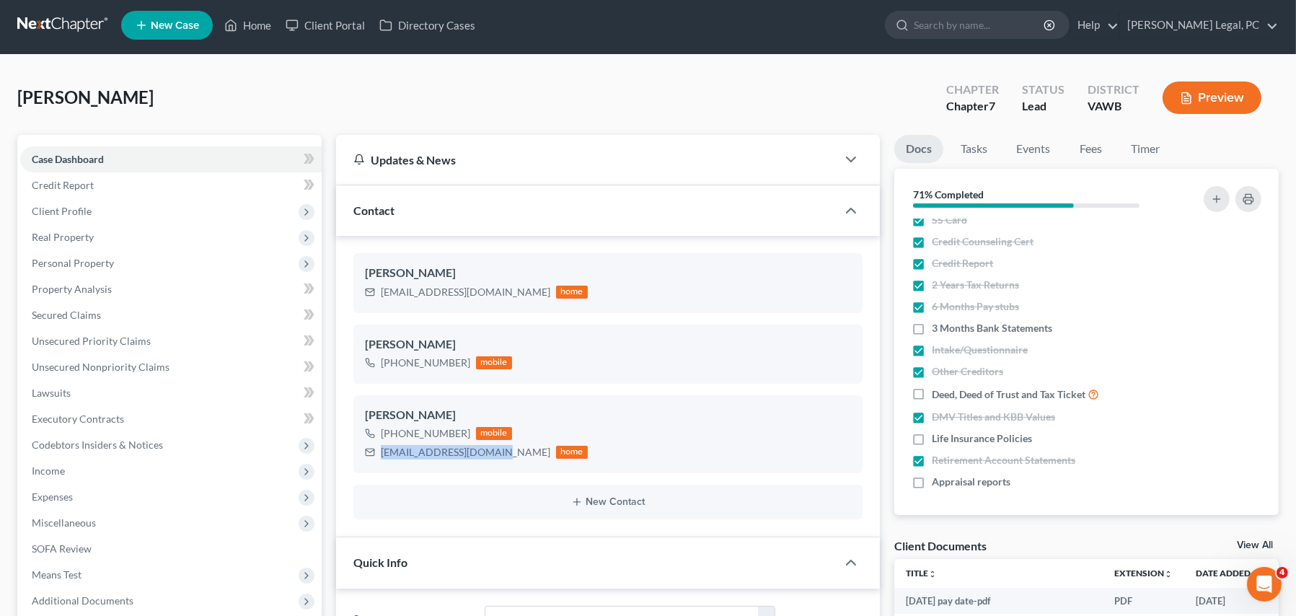
scroll to position [0, 0]
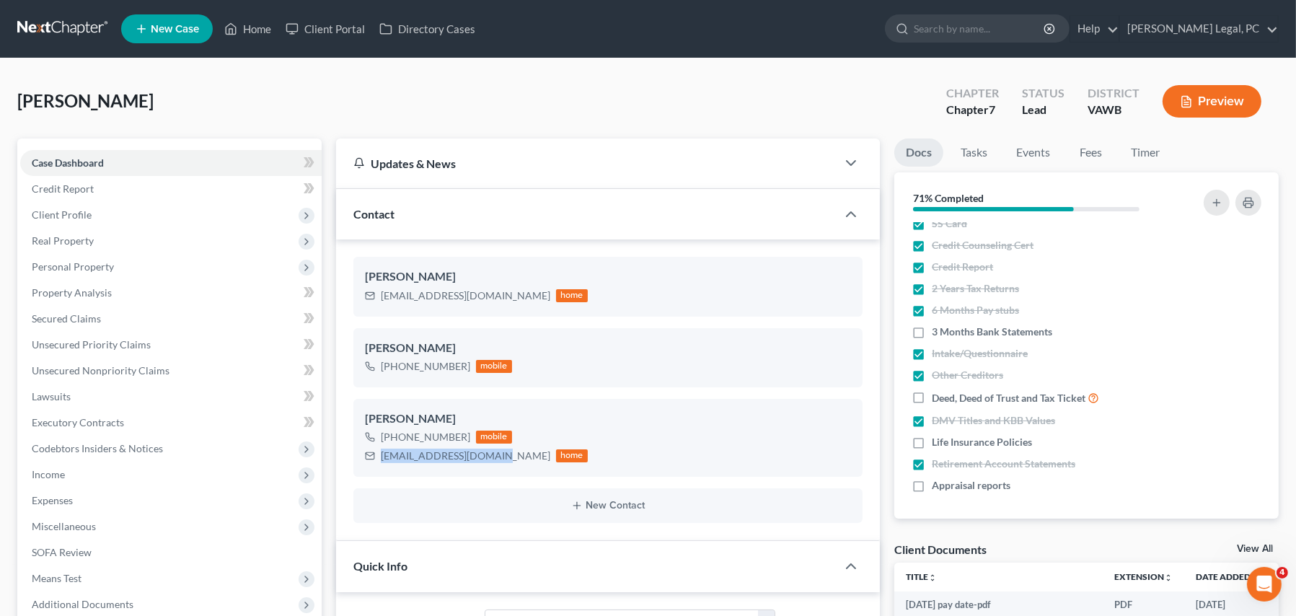
click at [84, 27] on link at bounding box center [63, 29] width 92 height 26
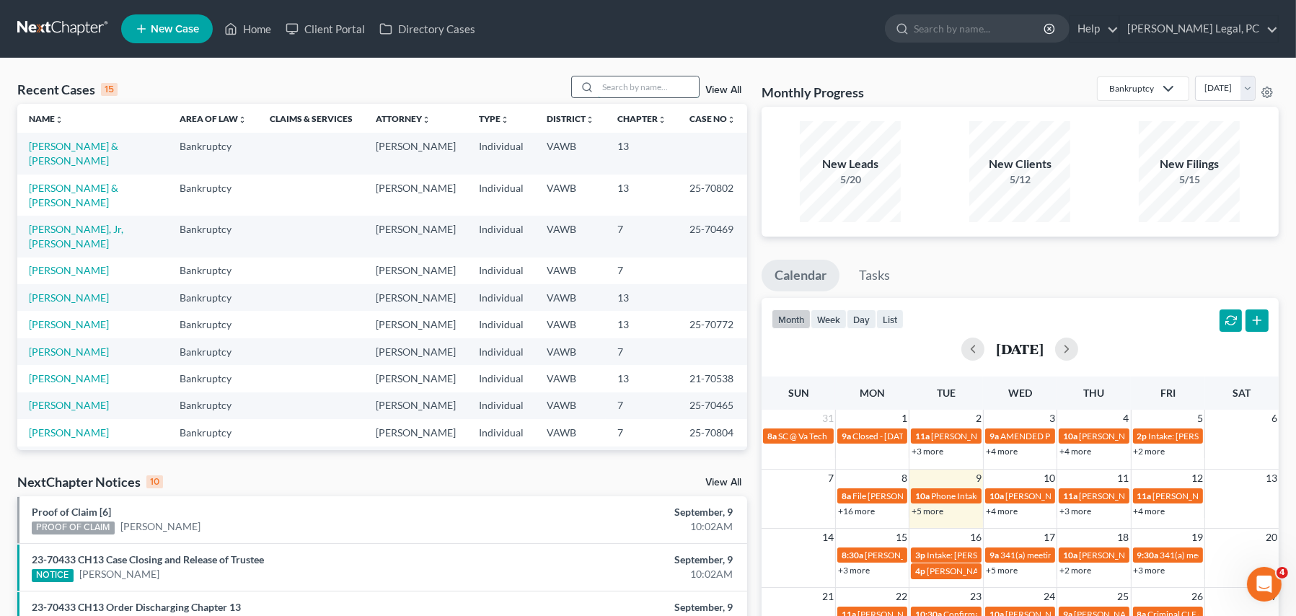
click at [622, 89] on input "search" at bounding box center [648, 86] width 101 height 21
type input "Glick"
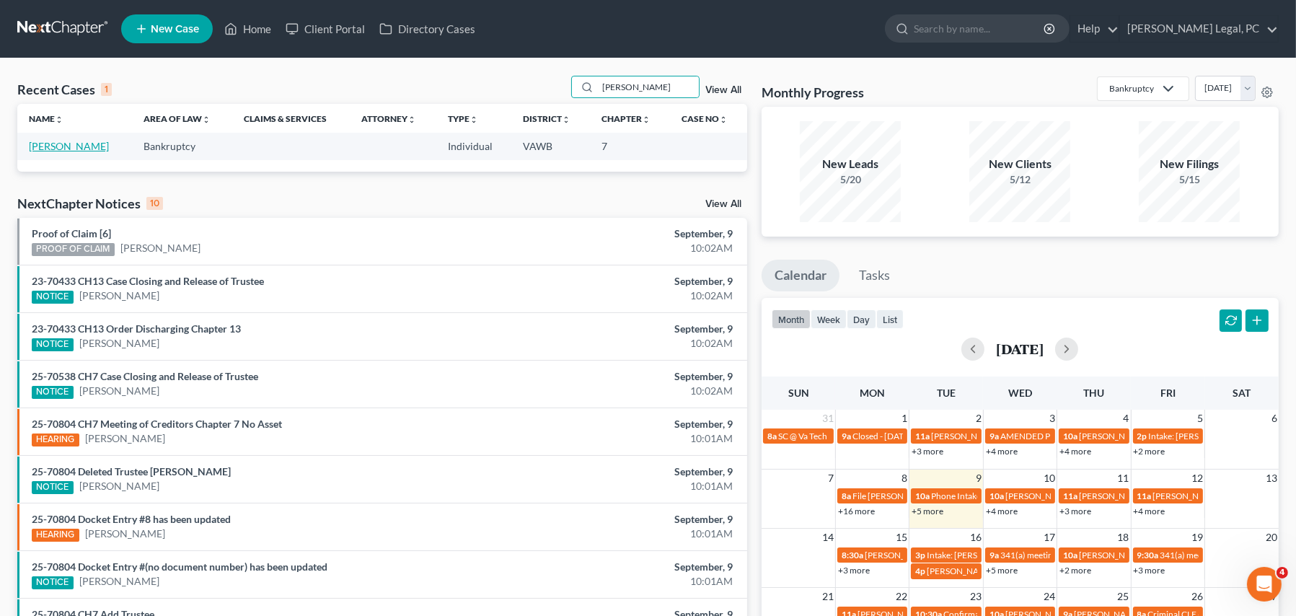
click at [82, 149] on link "Glick, Kenneth" at bounding box center [69, 146] width 80 height 12
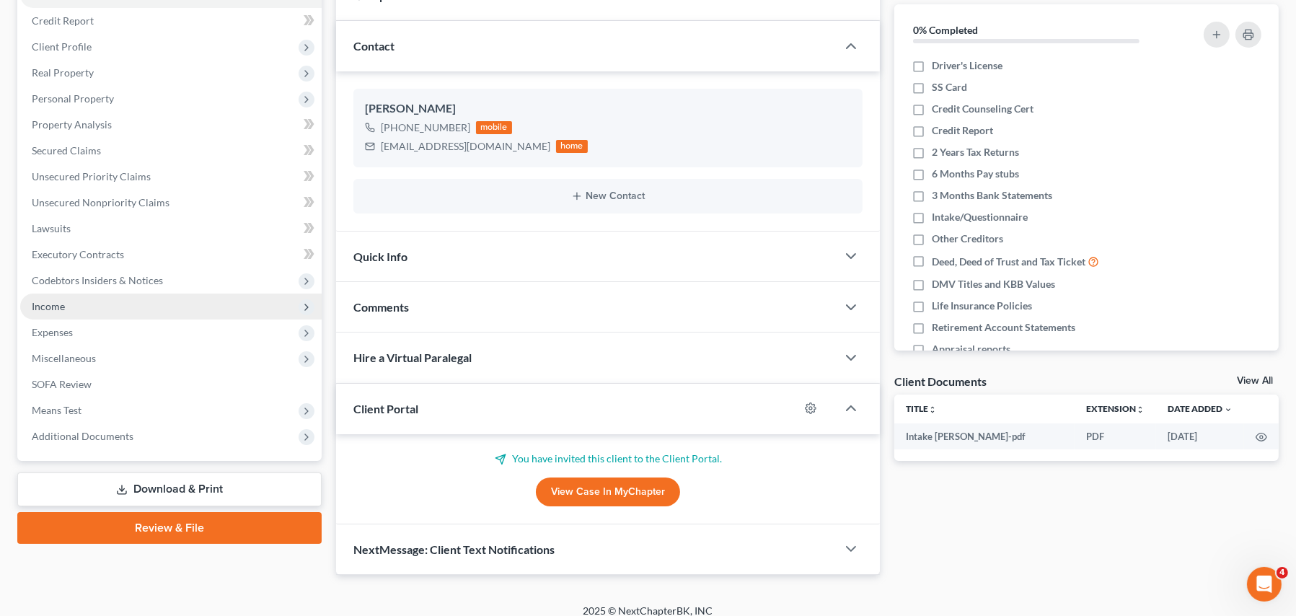
scroll to position [180, 0]
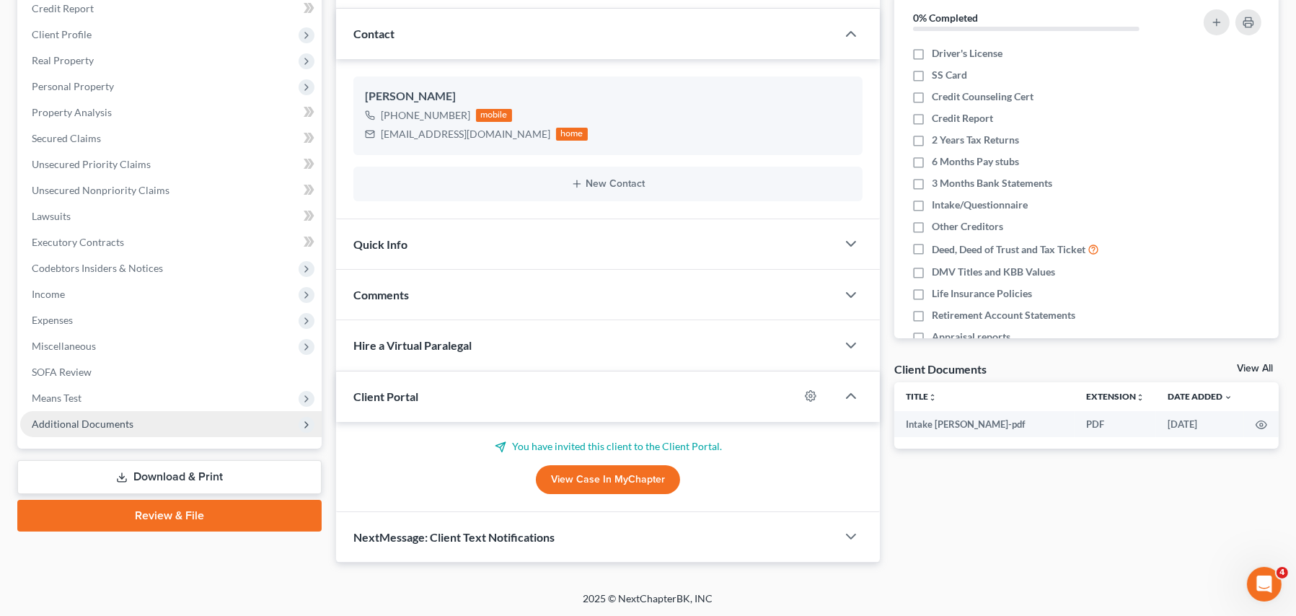
click at [125, 423] on span "Additional Documents" at bounding box center [83, 424] width 102 height 12
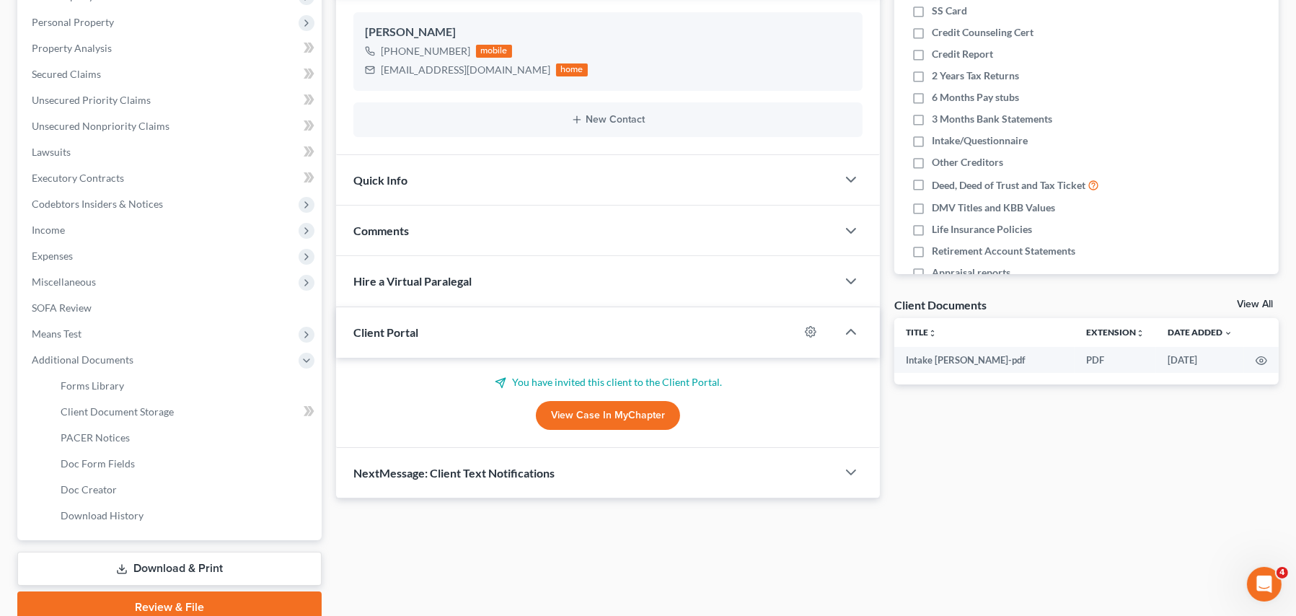
scroll to position [304, 0]
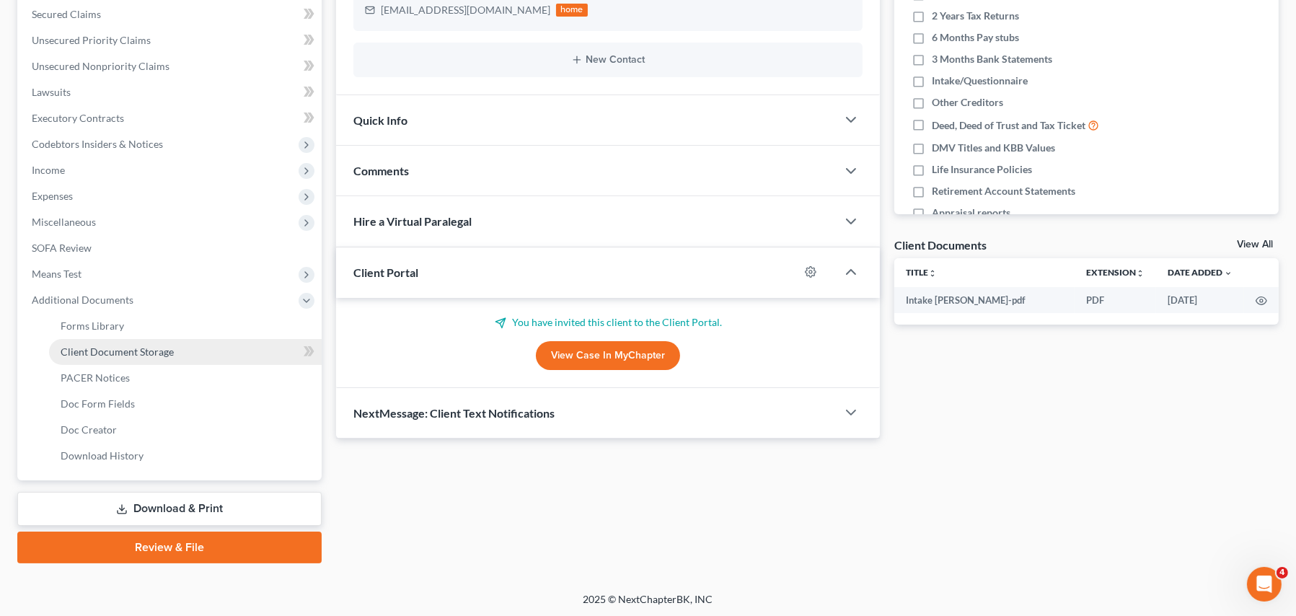
click at [149, 353] on span "Client Document Storage" at bounding box center [117, 351] width 113 height 12
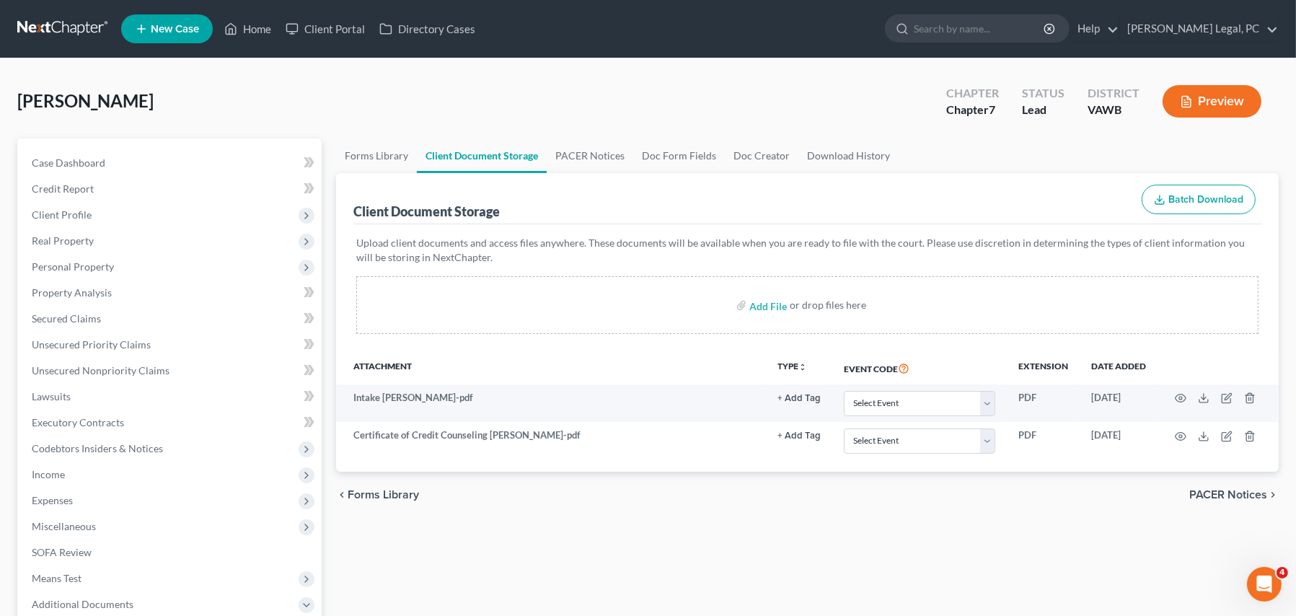
click at [72, 28] on link at bounding box center [63, 29] width 92 height 26
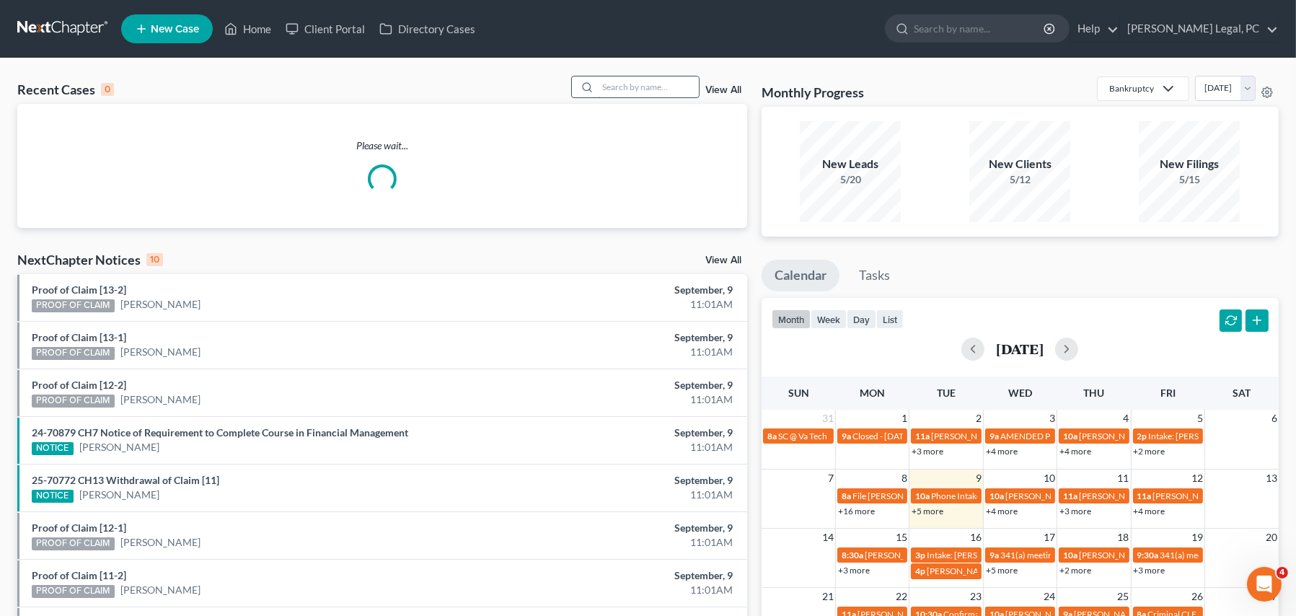
click at [613, 86] on input "search" at bounding box center [648, 86] width 101 height 21
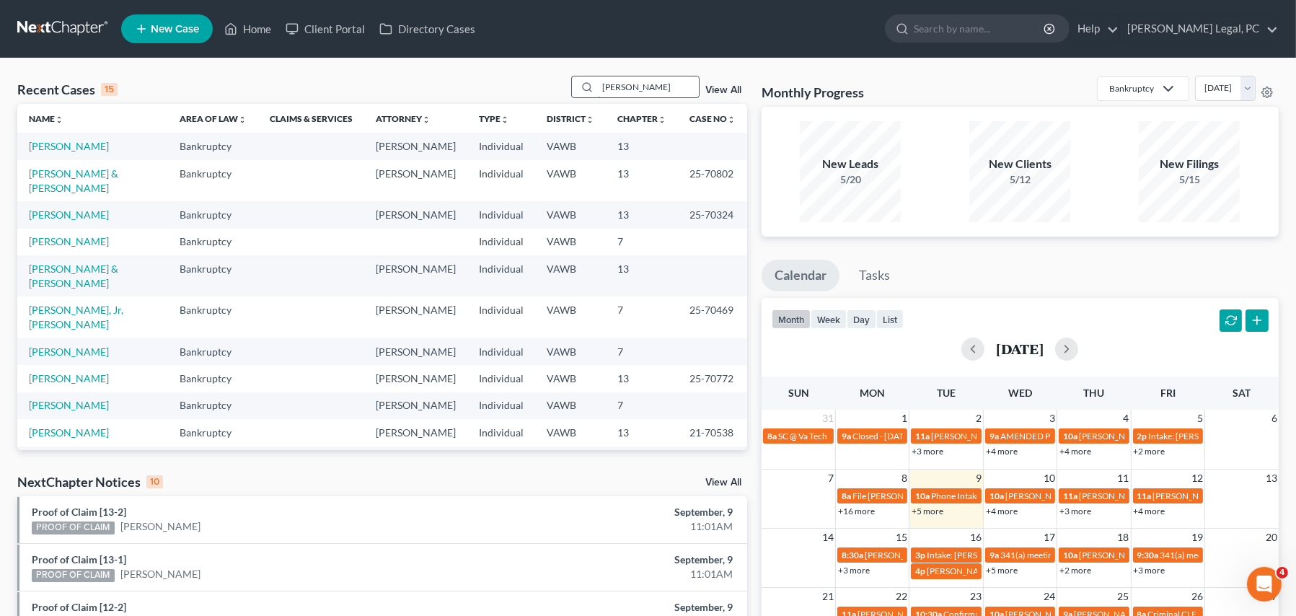
type input "[PERSON_NAME]"
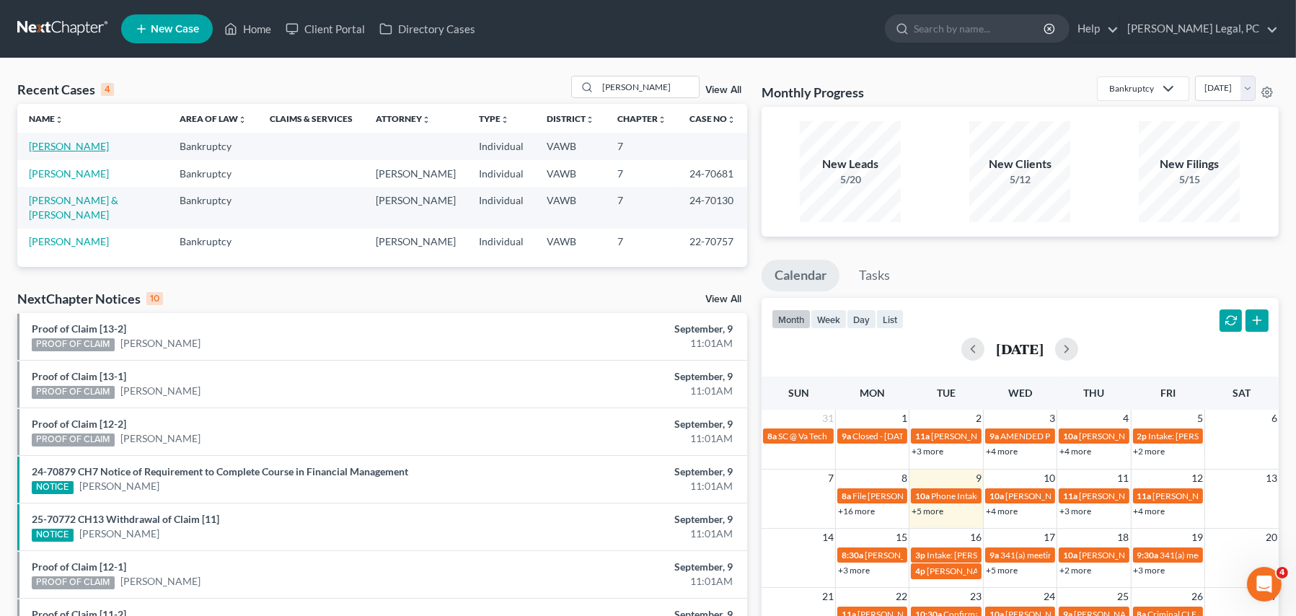
click at [89, 144] on link "[PERSON_NAME]" at bounding box center [69, 146] width 80 height 12
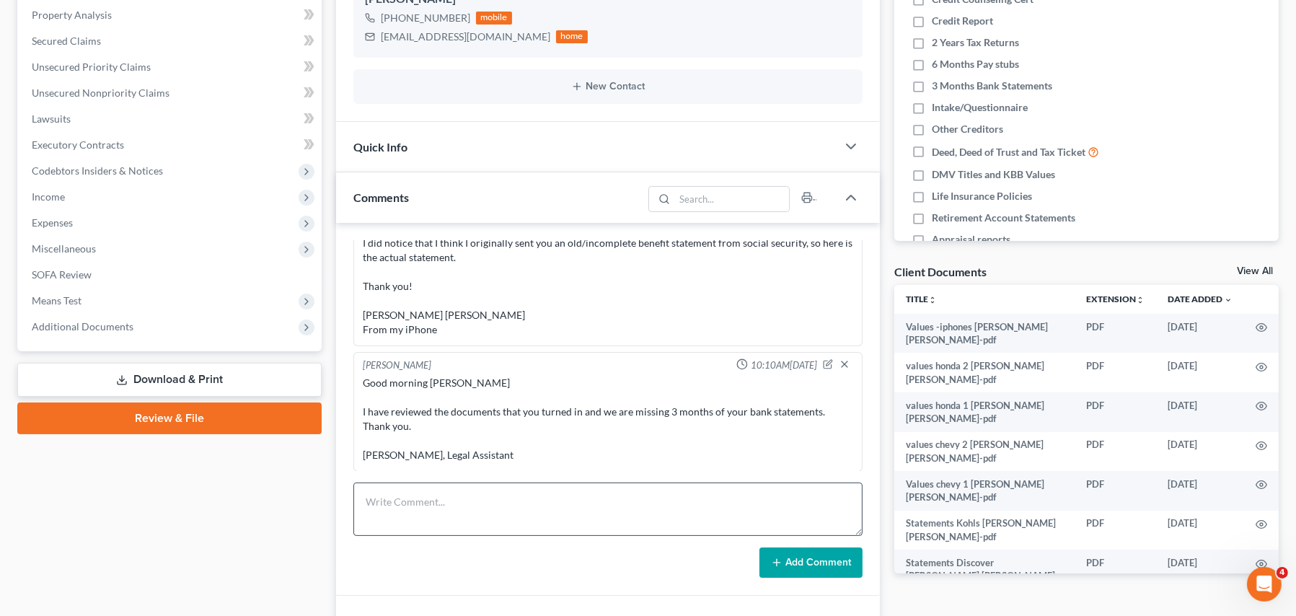
scroll to position [433, 0]
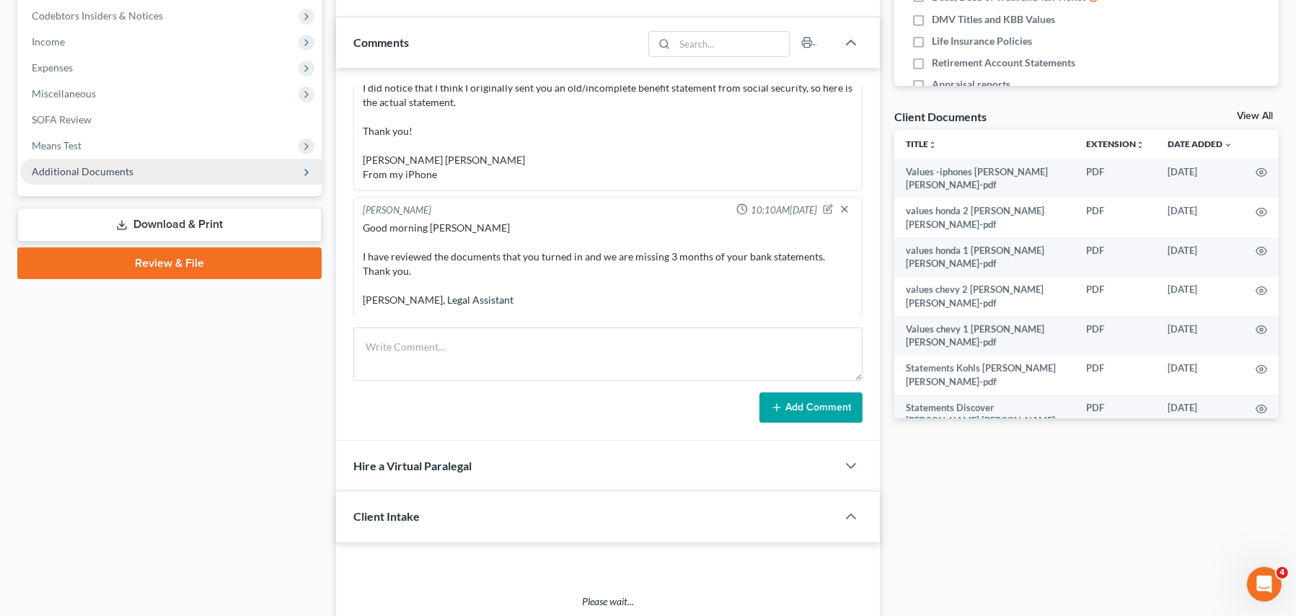
click at [86, 165] on span "Additional Documents" at bounding box center [83, 171] width 102 height 12
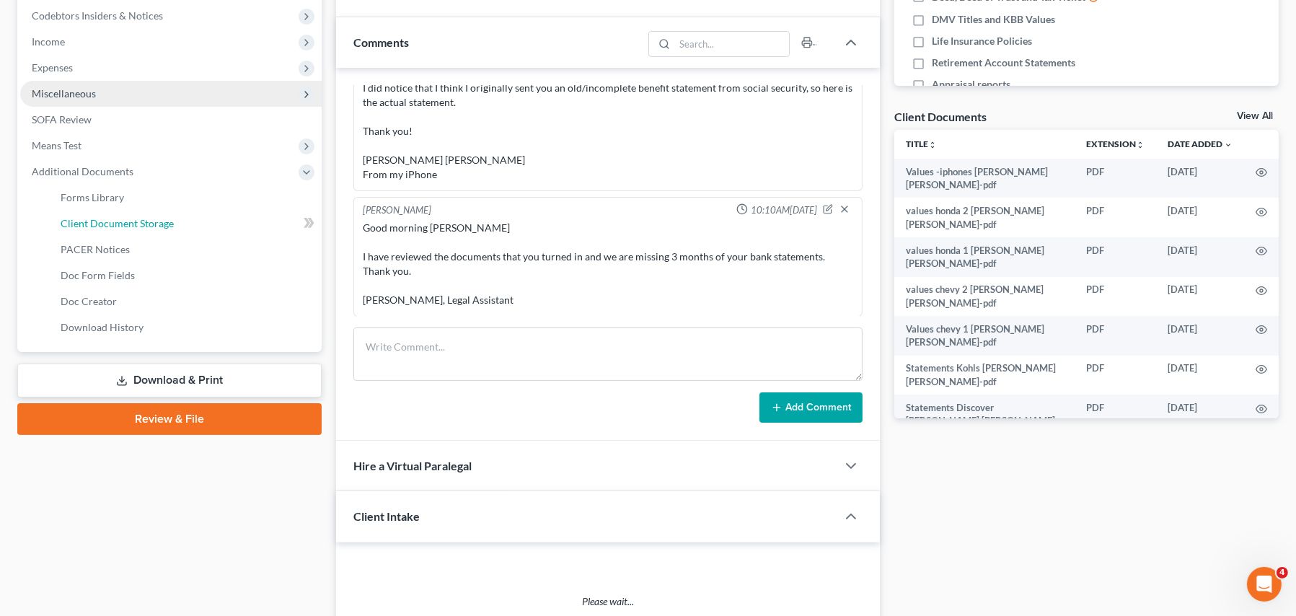
drag, startPoint x: 112, startPoint y: 214, endPoint x: 208, endPoint y: 240, distance: 99.4
click at [113, 214] on link "Client Document Storage" at bounding box center [185, 224] width 273 height 26
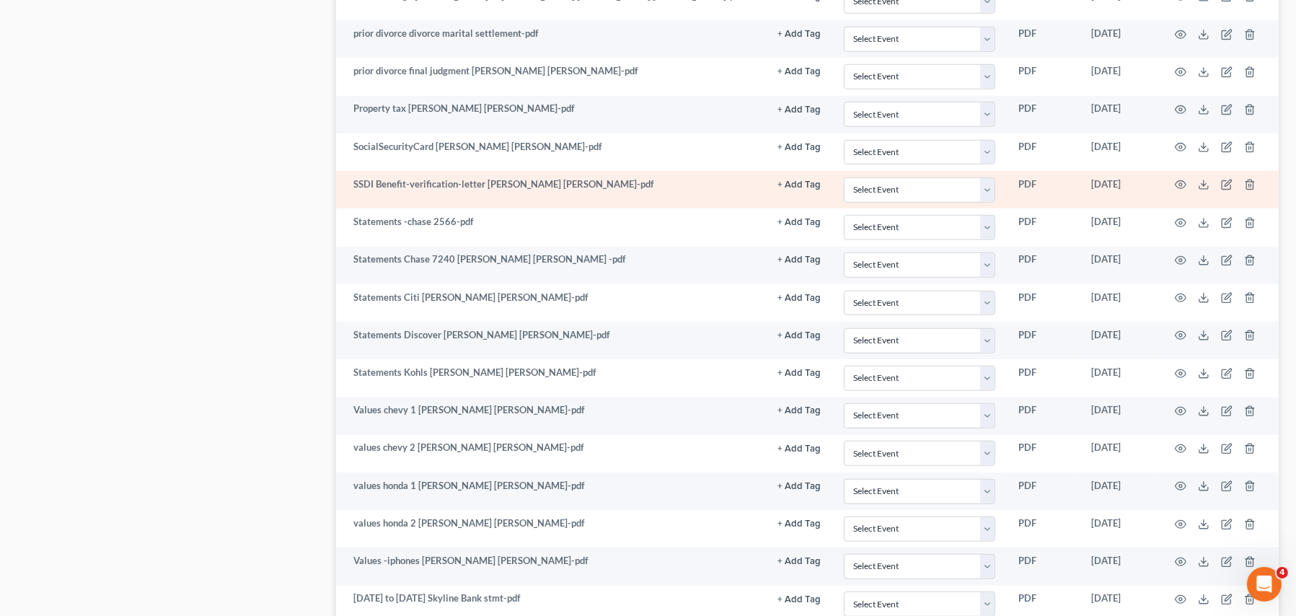
scroll to position [1460, 0]
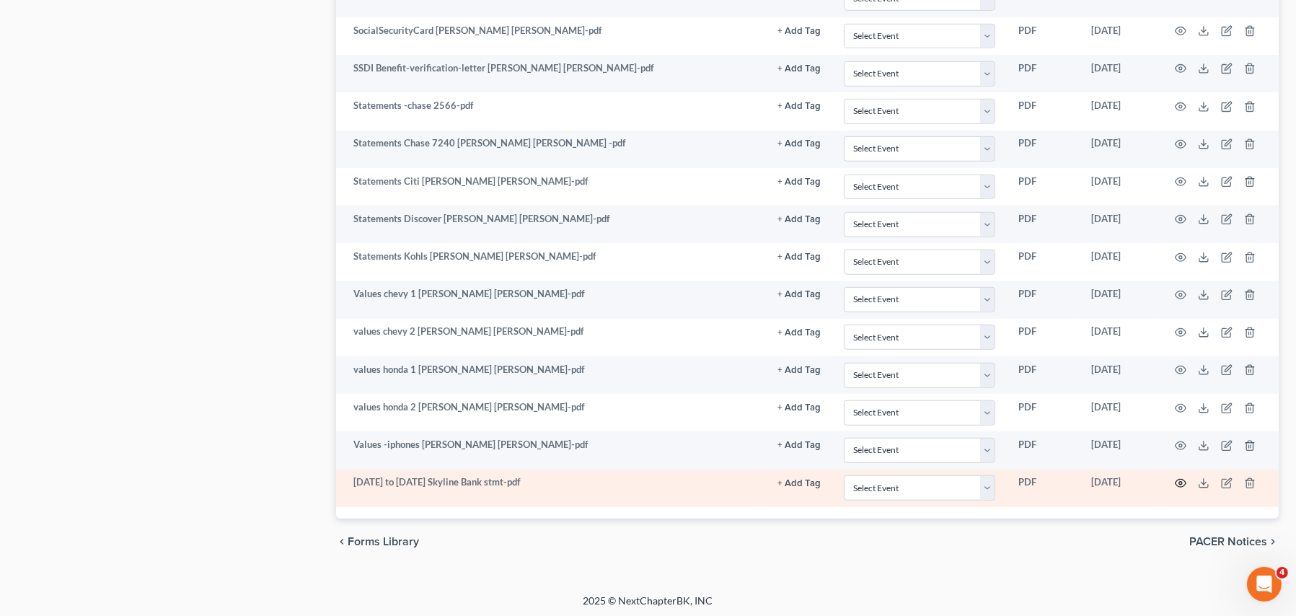
click at [1176, 480] on icon "button" at bounding box center [1181, 483] width 12 height 12
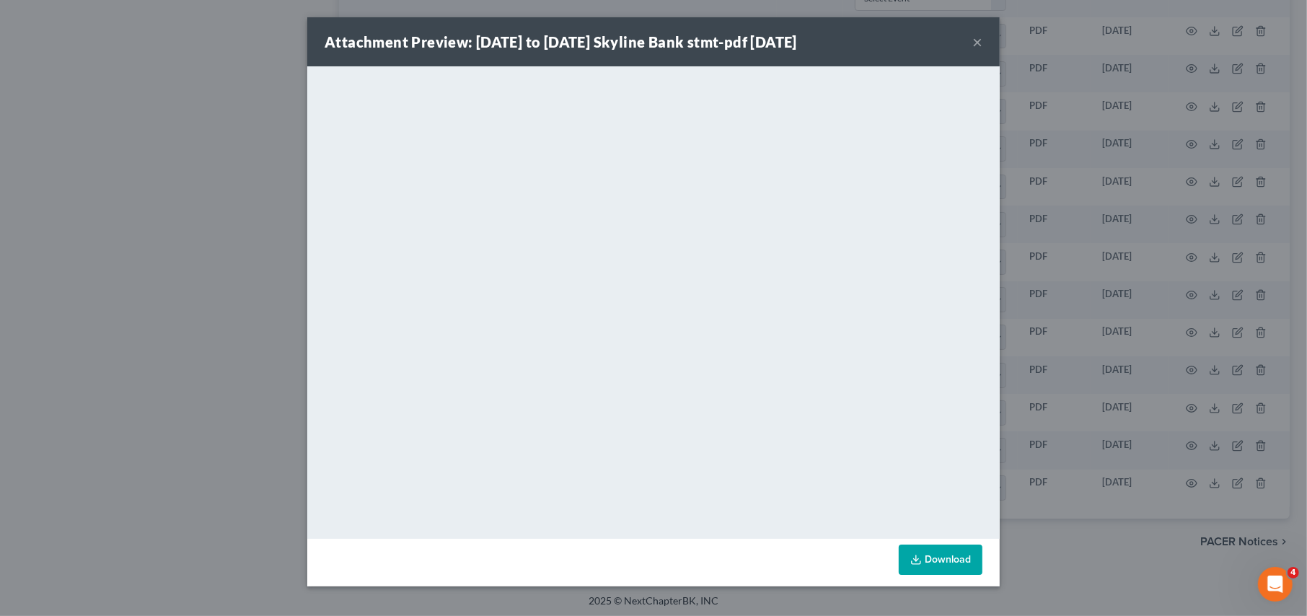
click at [977, 50] on button "×" at bounding box center [977, 41] width 10 height 17
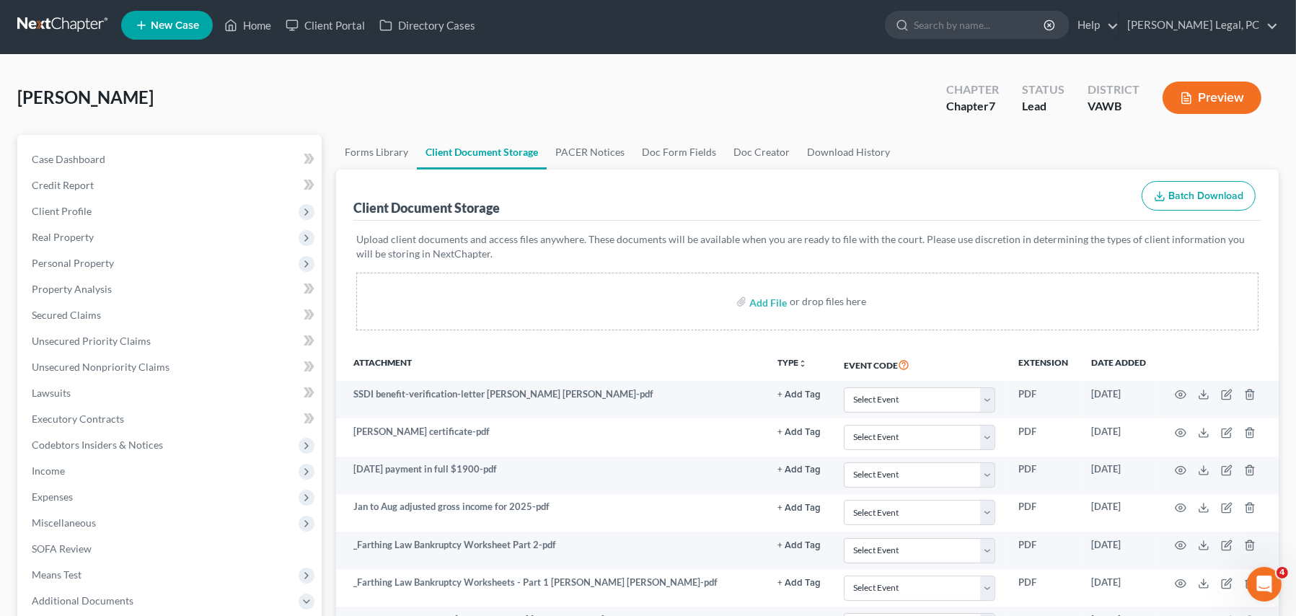
scroll to position [0, 0]
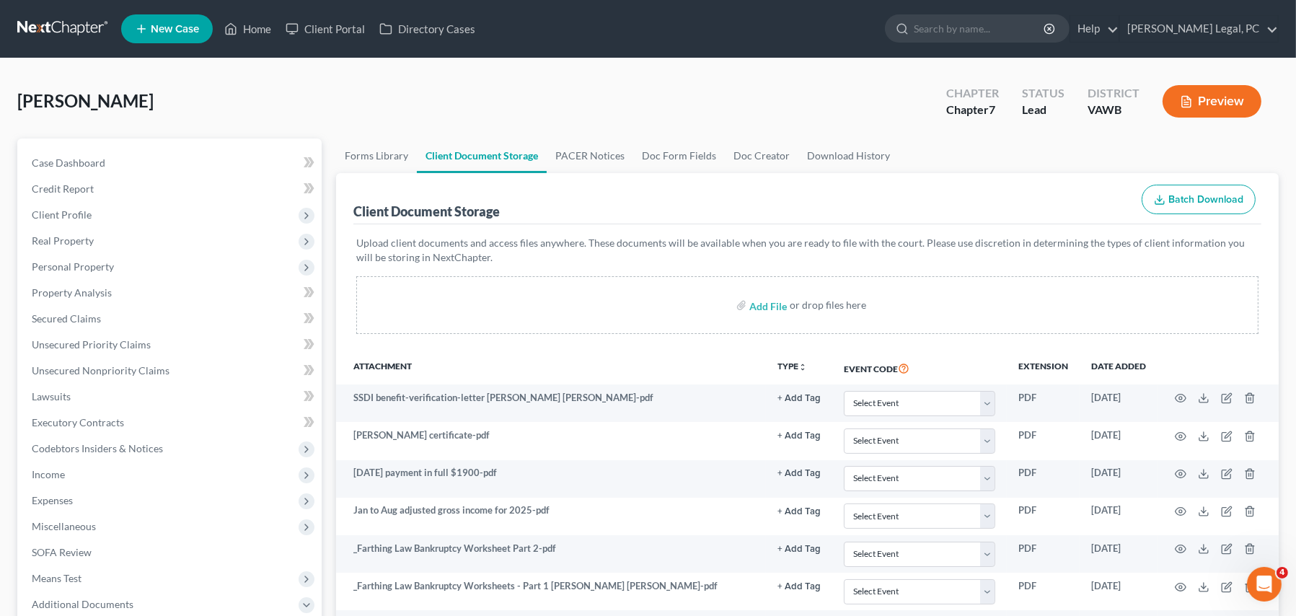
click at [74, 29] on link at bounding box center [63, 29] width 92 height 26
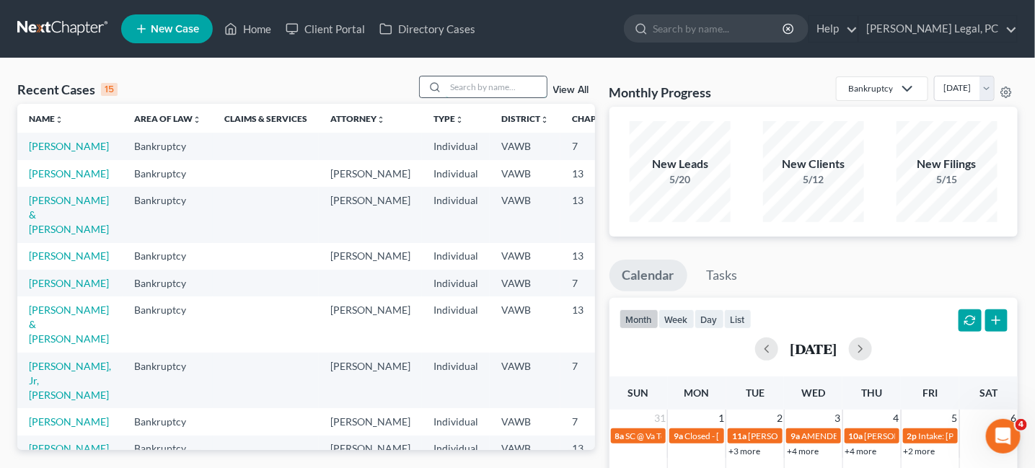
click at [467, 88] on input "search" at bounding box center [496, 86] width 101 height 21
type input "[PERSON_NAME]"
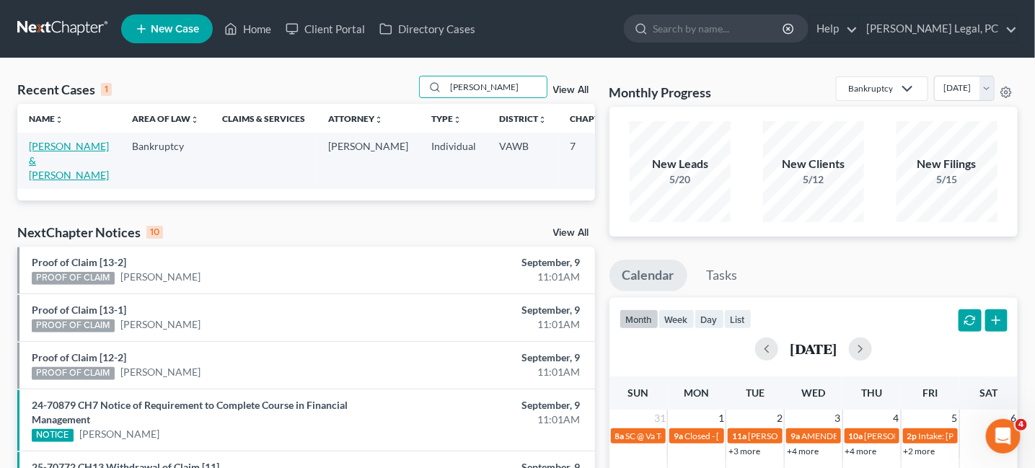
click at [49, 158] on link "[PERSON_NAME] & [PERSON_NAME]" at bounding box center [69, 160] width 80 height 41
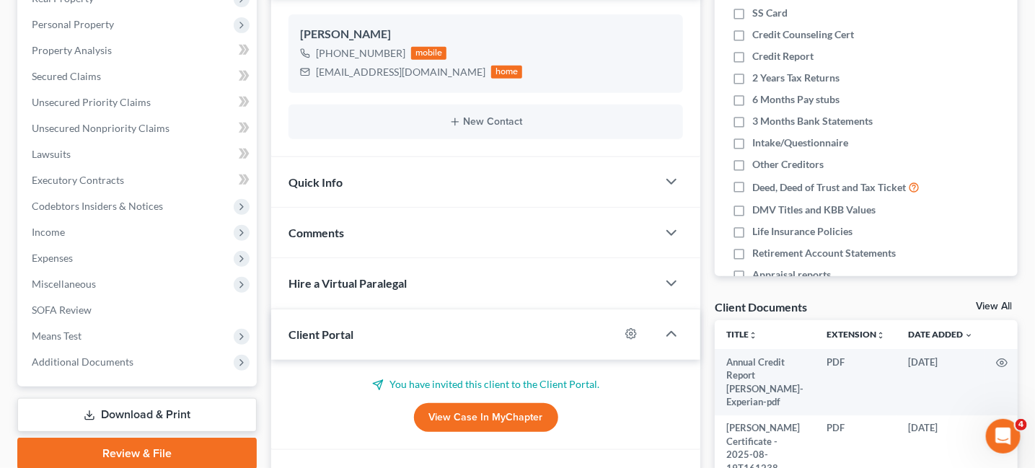
scroll to position [356, 0]
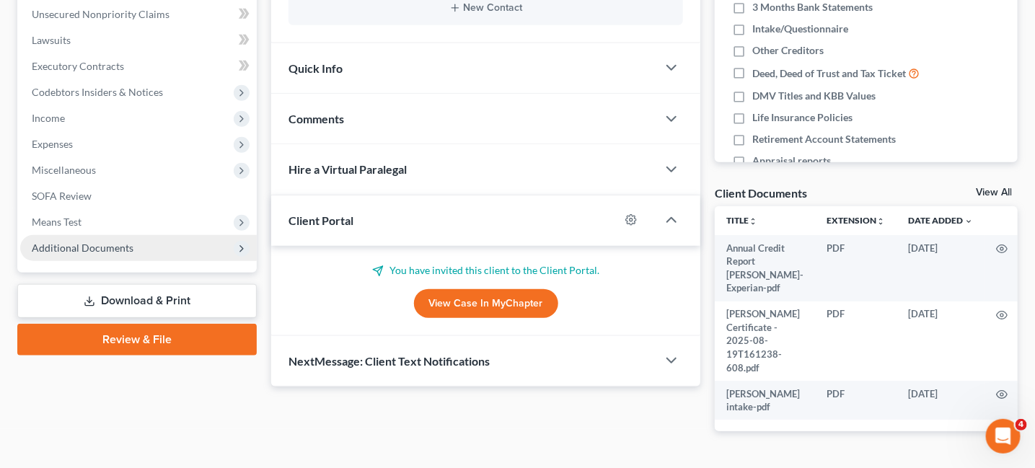
click at [63, 250] on span "Additional Documents" at bounding box center [83, 248] width 102 height 12
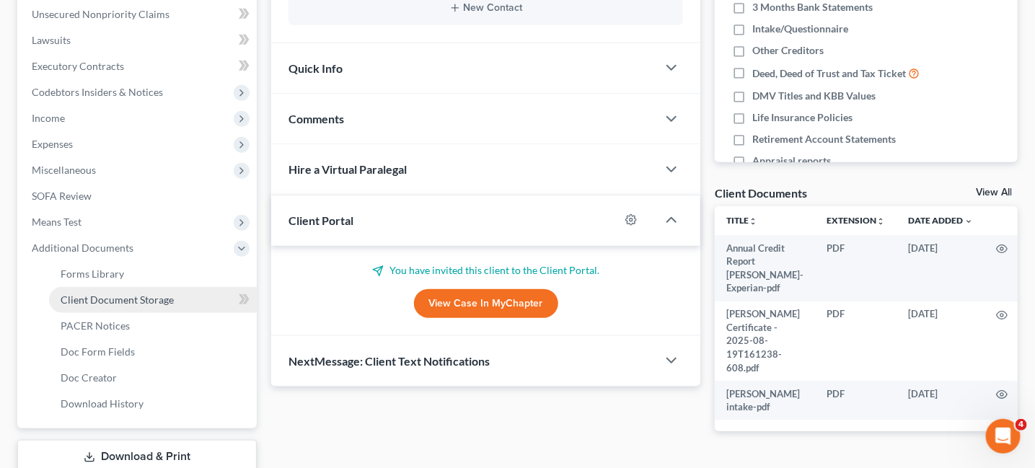
click at [157, 299] on span "Client Document Storage" at bounding box center [117, 300] width 113 height 12
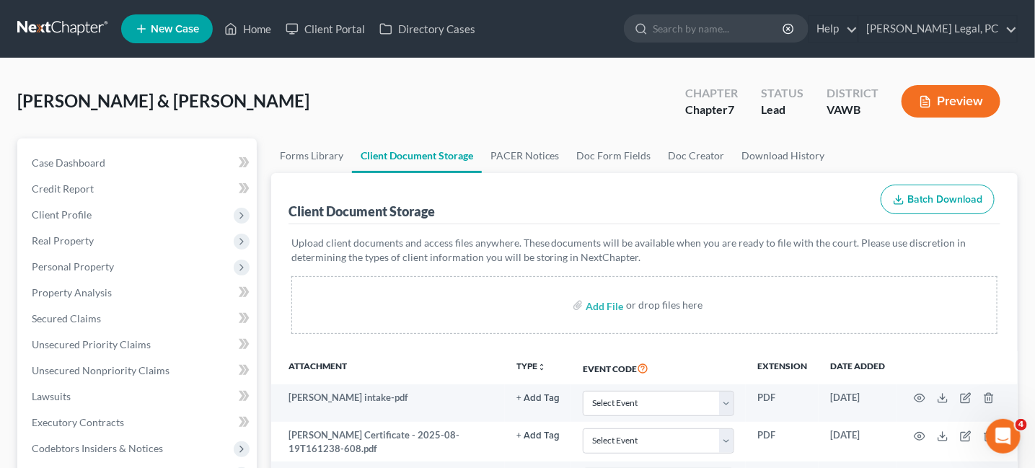
drag, startPoint x: 73, startPoint y: 27, endPoint x: 93, endPoint y: 35, distance: 21.7
click at [74, 26] on link at bounding box center [63, 29] width 92 height 26
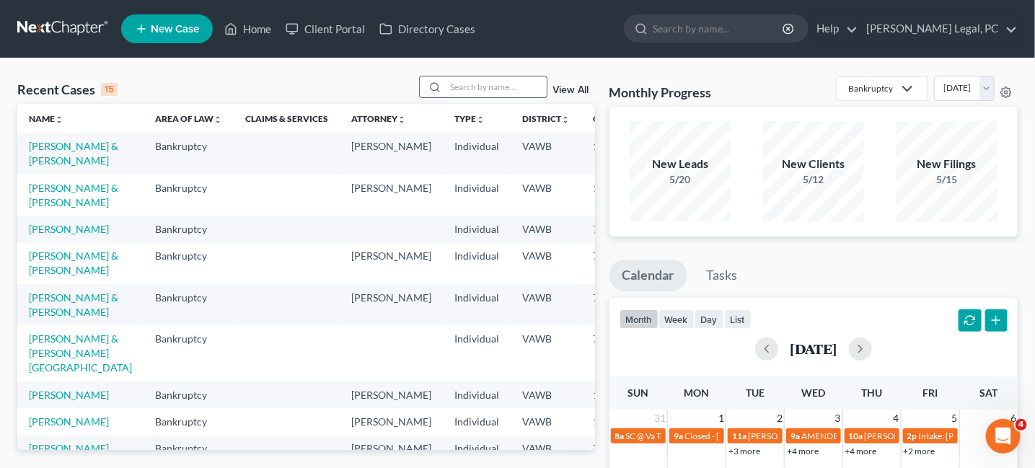
click at [470, 92] on input "search" at bounding box center [496, 86] width 101 height 21
type input "[PERSON_NAME]"
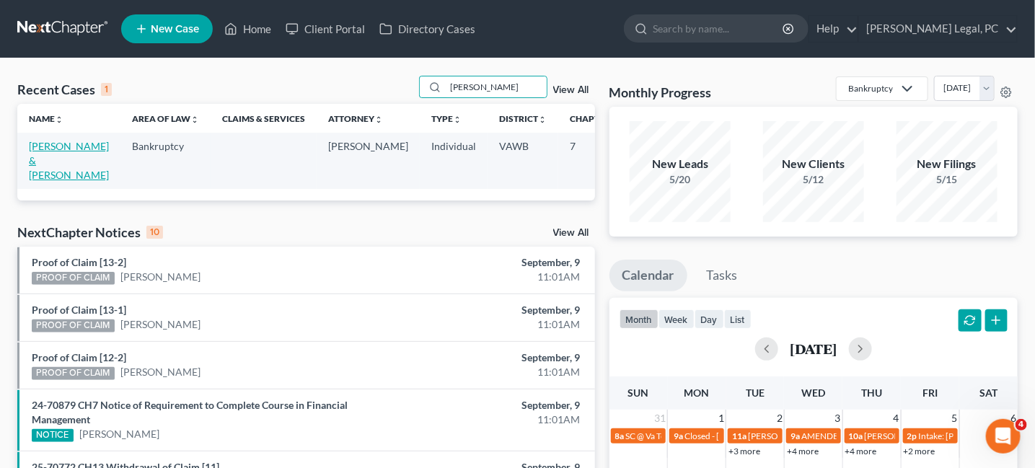
click at [44, 146] on link "[PERSON_NAME] & [PERSON_NAME]" at bounding box center [69, 160] width 80 height 41
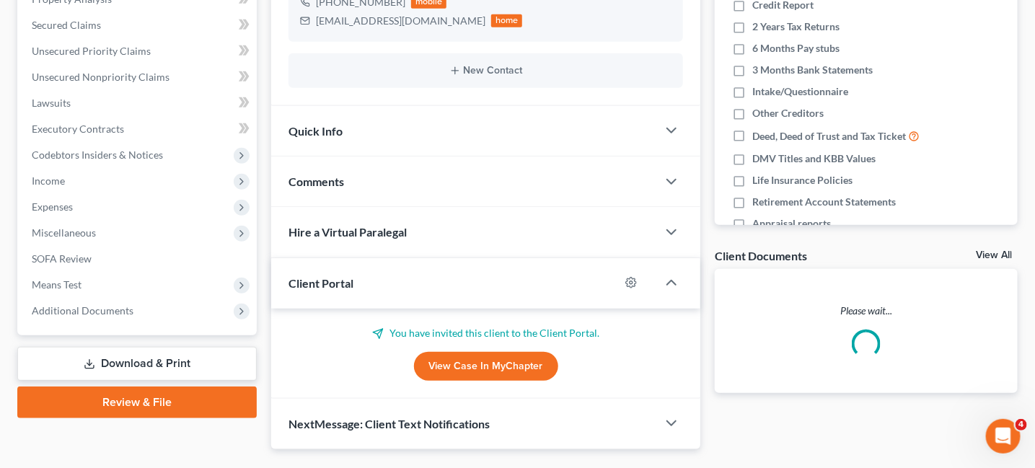
scroll to position [327, 0]
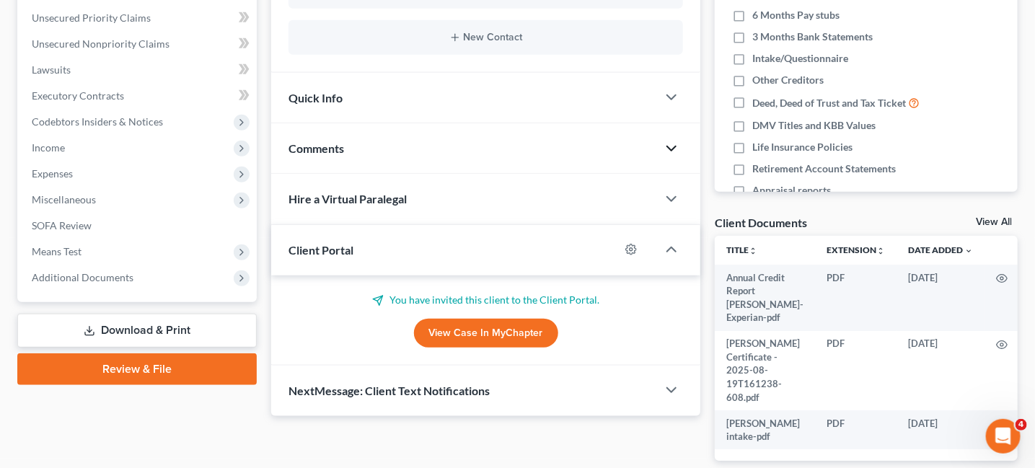
click at [672, 147] on polyline "button" at bounding box center [671, 148] width 9 height 4
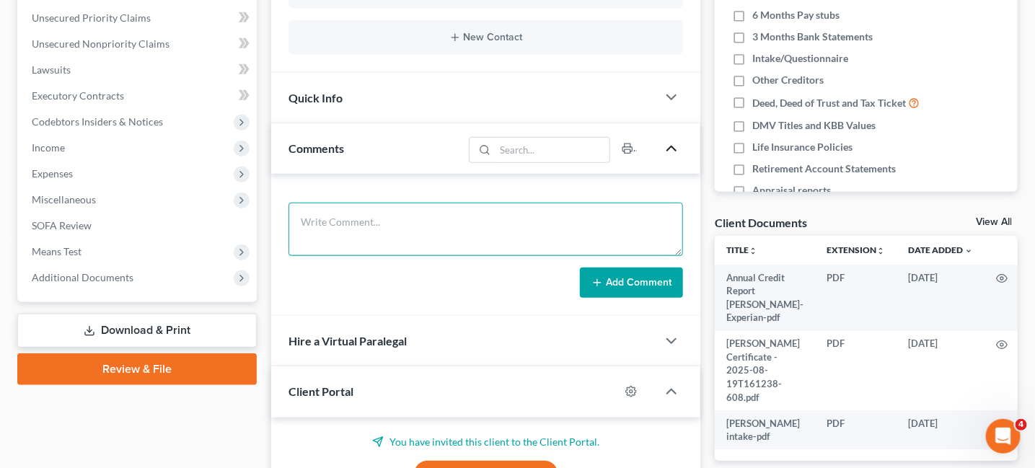
click at [326, 221] on textarea at bounding box center [486, 229] width 395 height 53
paste textarea "[PERSON_NAME] this is Hope from [PERSON_NAME] Legal my email address is [EMAIL_…"
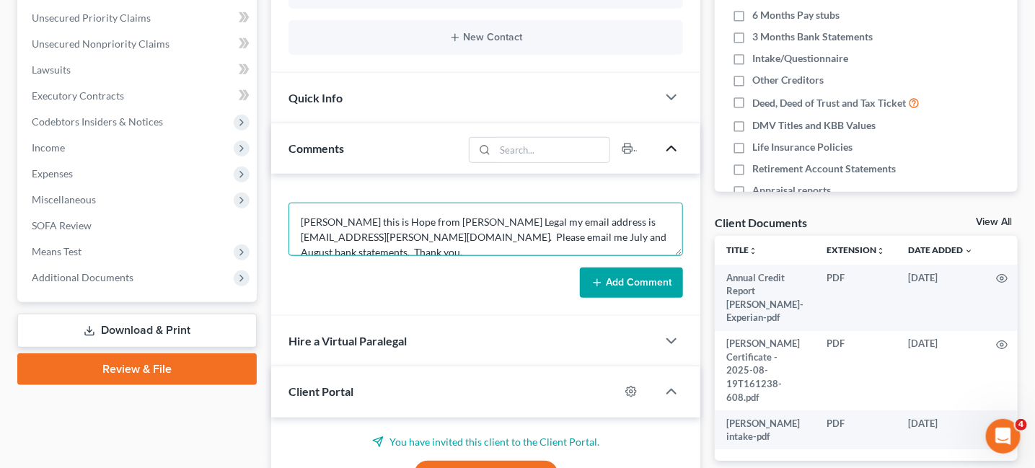
type textarea "[PERSON_NAME] this is Hope from [PERSON_NAME] Legal my email address is [EMAIL_…"
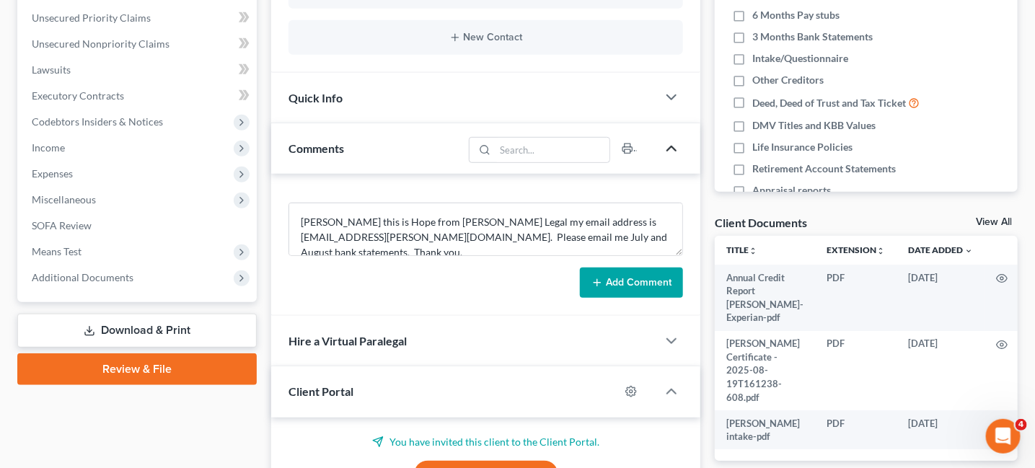
click at [627, 282] on button "Add Comment" at bounding box center [631, 283] width 103 height 30
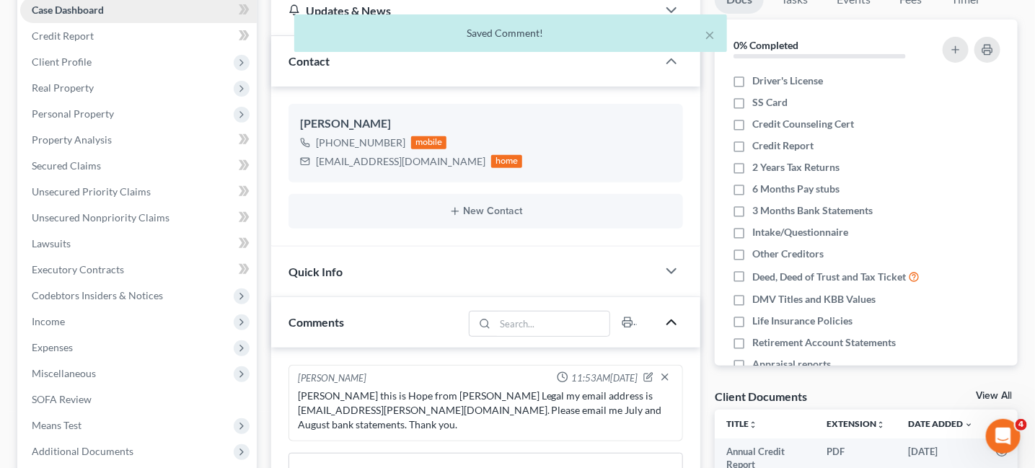
scroll to position [0, 0]
